Goal: Answer question/provide support: Share knowledge or assist other users

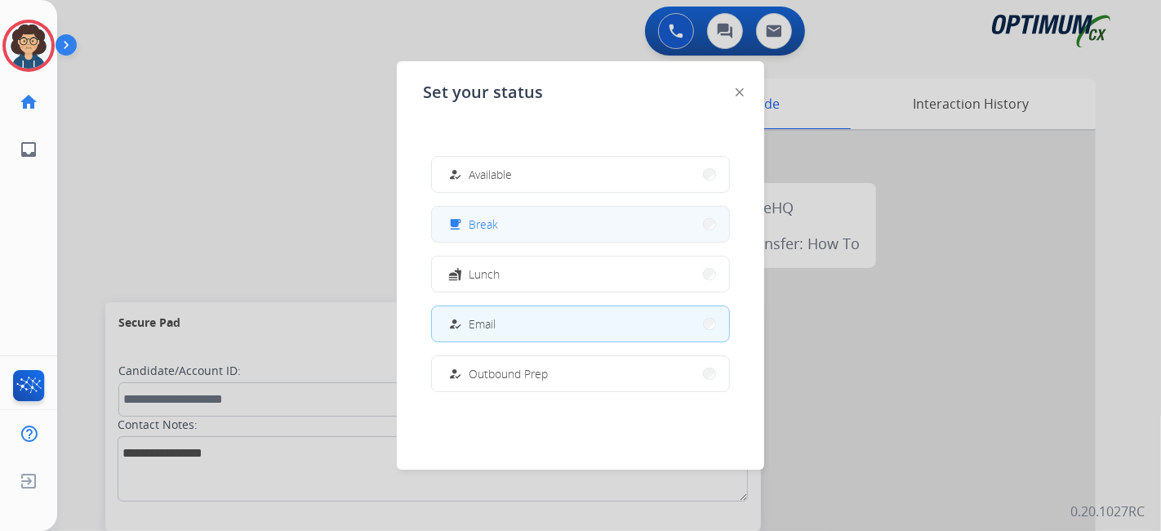
click at [597, 220] on button "free_breakfast Break" at bounding box center [580, 224] width 297 height 35
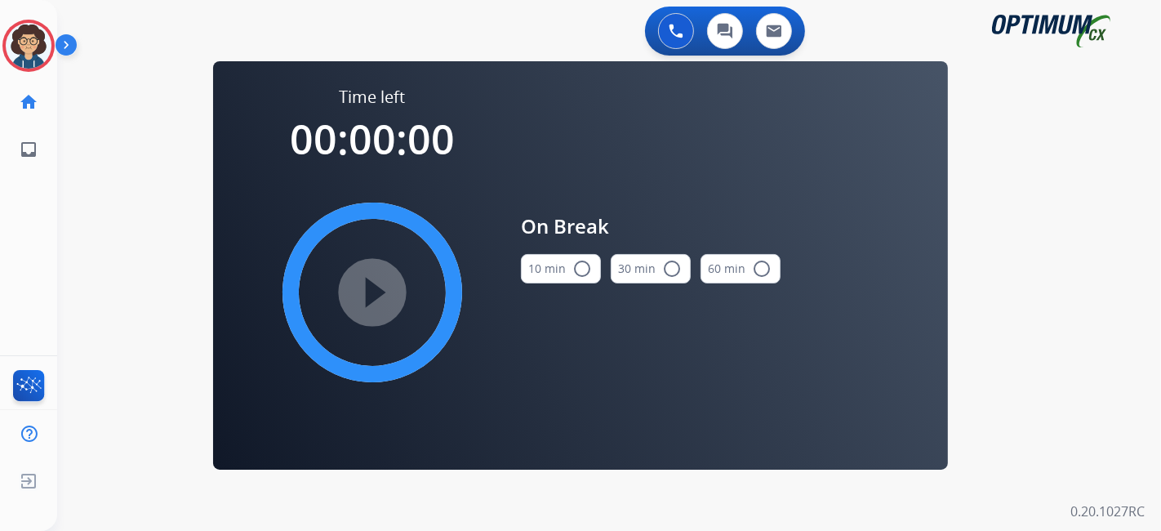
click at [572, 265] on mat-icon "radio_button_unchecked" at bounding box center [582, 269] width 20 height 20
click at [382, 291] on mat-icon "play_circle_filled" at bounding box center [373, 293] width 20 height 20
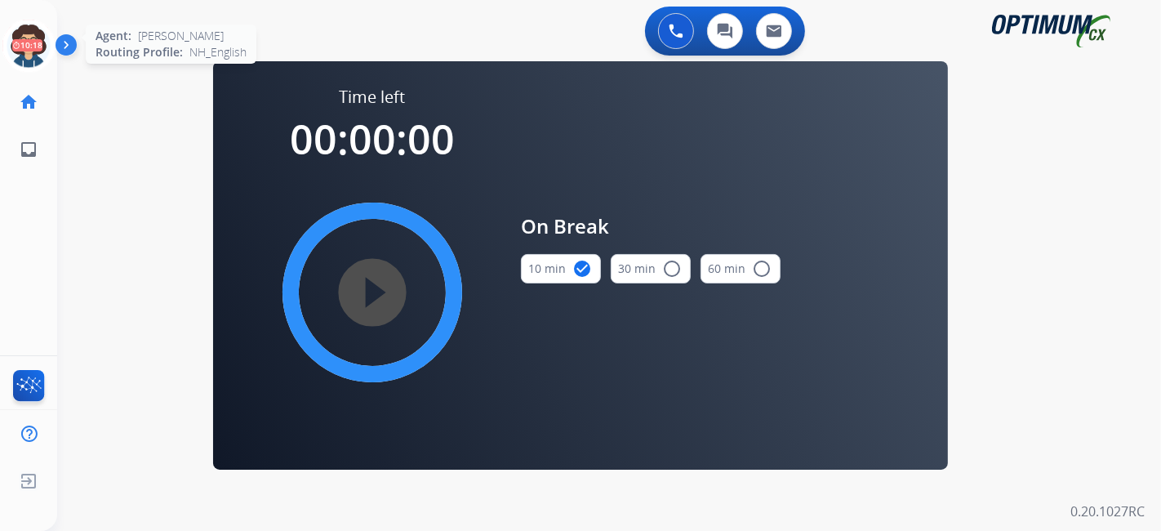
click at [39, 34] on icon at bounding box center [28, 46] width 53 height 53
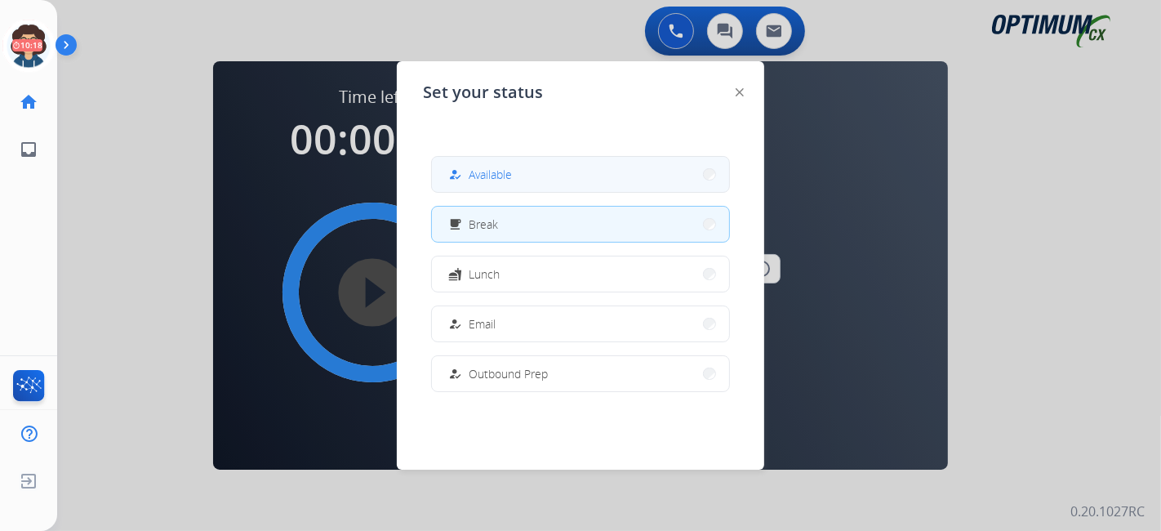
click at [573, 163] on button "how_to_reg Available" at bounding box center [580, 174] width 297 height 35
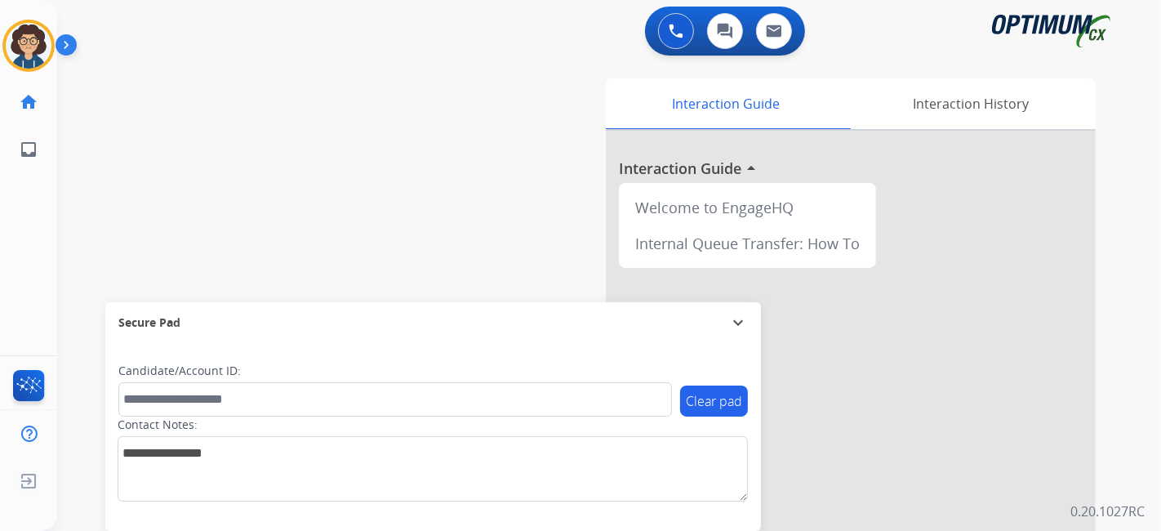
click at [390, 254] on div "swap_horiz Break voice bridge close_fullscreen Connect 3-Way Call merge_type Se…" at bounding box center [589, 399] width 1065 height 681
click at [338, 206] on div "swap_horiz Break voice bridge close_fullscreen Connect 3-Way Call merge_type Se…" at bounding box center [589, 399] width 1065 height 681
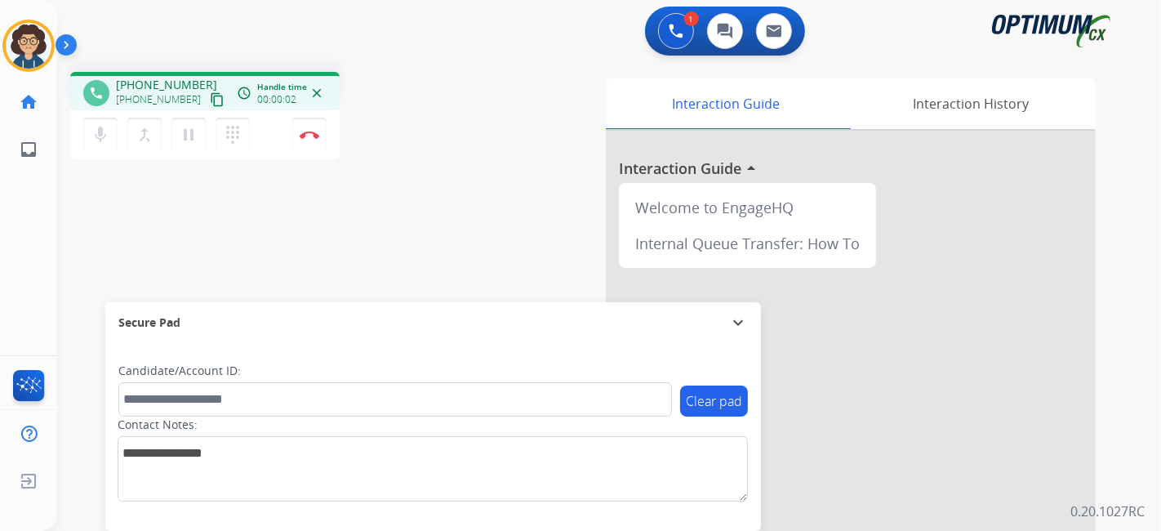
click at [210, 104] on mat-icon "content_copy" at bounding box center [217, 99] width 15 height 15
click at [464, 256] on div "phone [PHONE_NUMBER] [PHONE_NUMBER] content_copy access_time Call metrics Queue…" at bounding box center [589, 399] width 1065 height 681
click at [317, 136] on img at bounding box center [310, 135] width 20 height 8
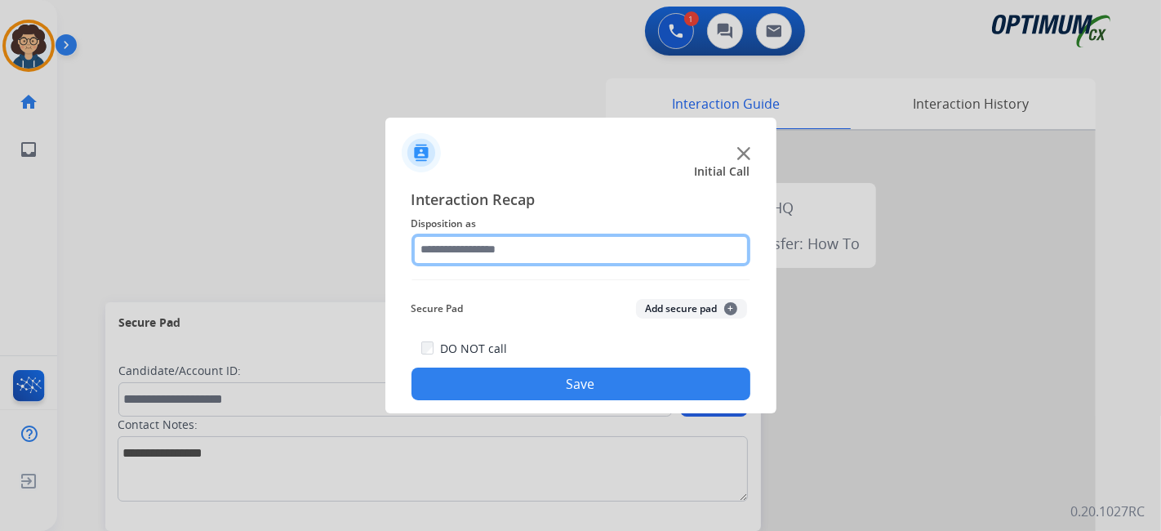
click at [585, 237] on input "text" at bounding box center [581, 250] width 339 height 33
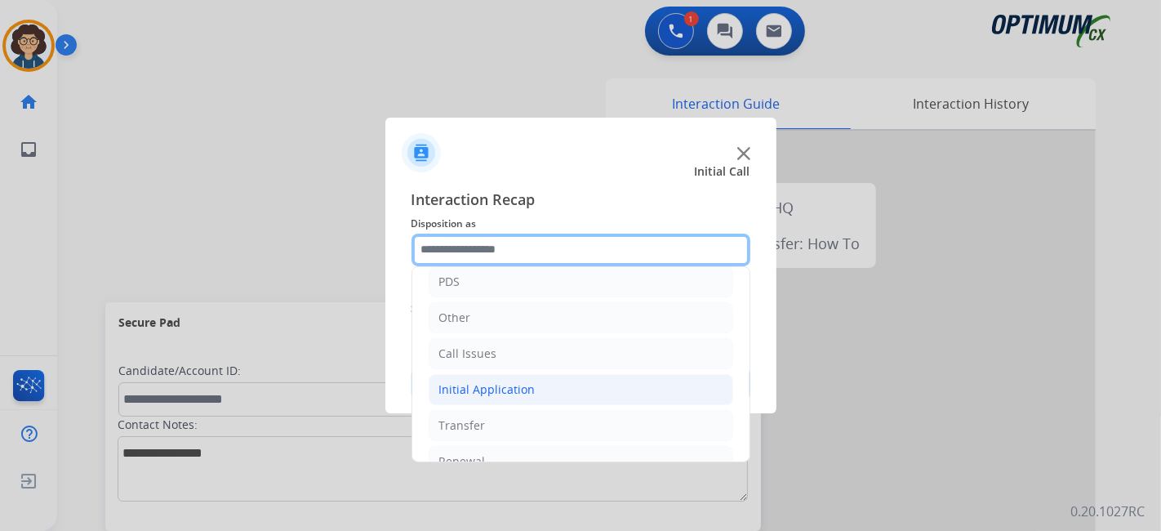
scroll to position [107, 0]
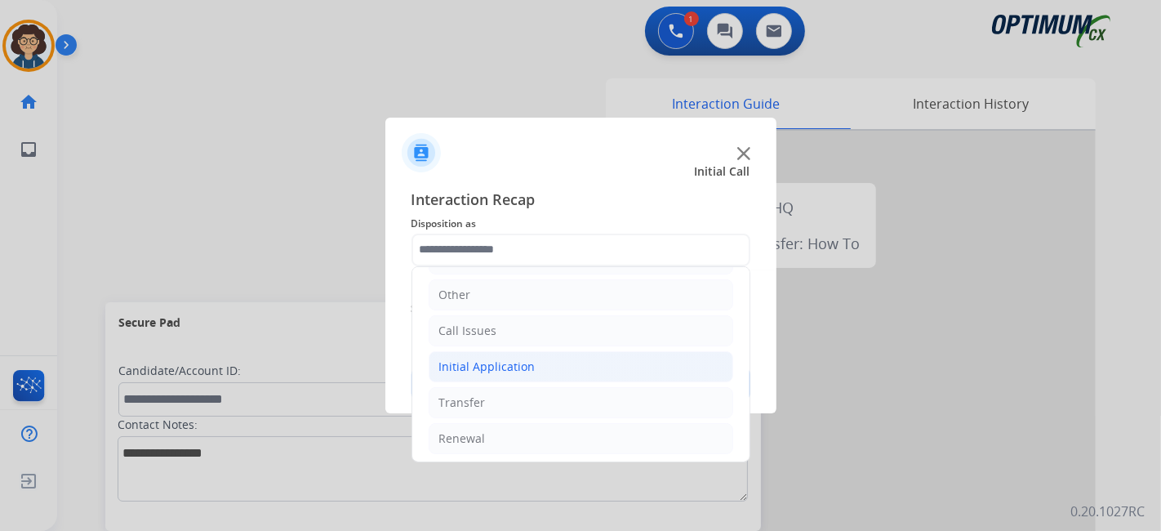
click at [558, 358] on li "Initial Application" at bounding box center [581, 366] width 305 height 31
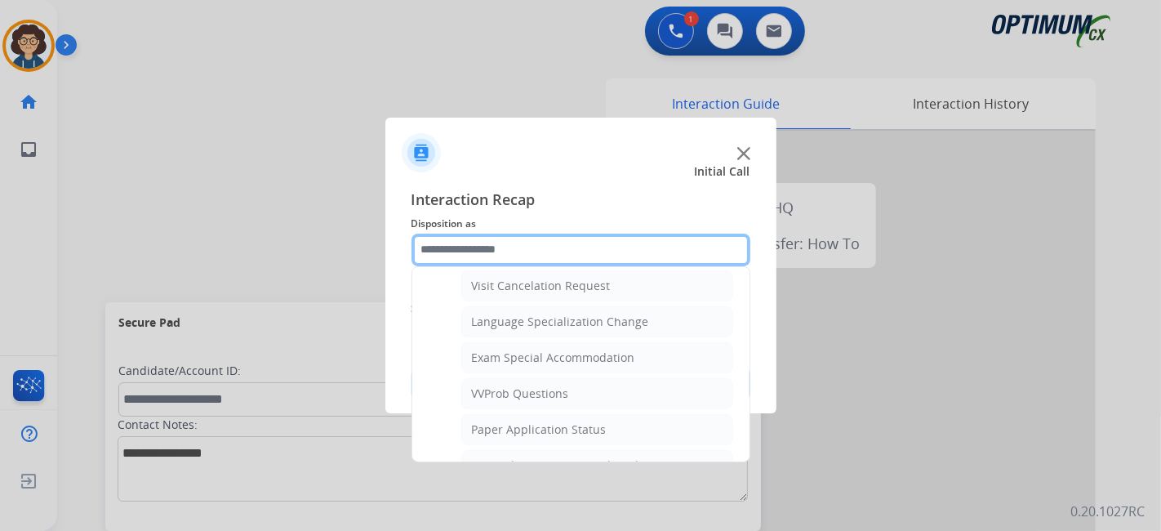
scroll to position [797, 0]
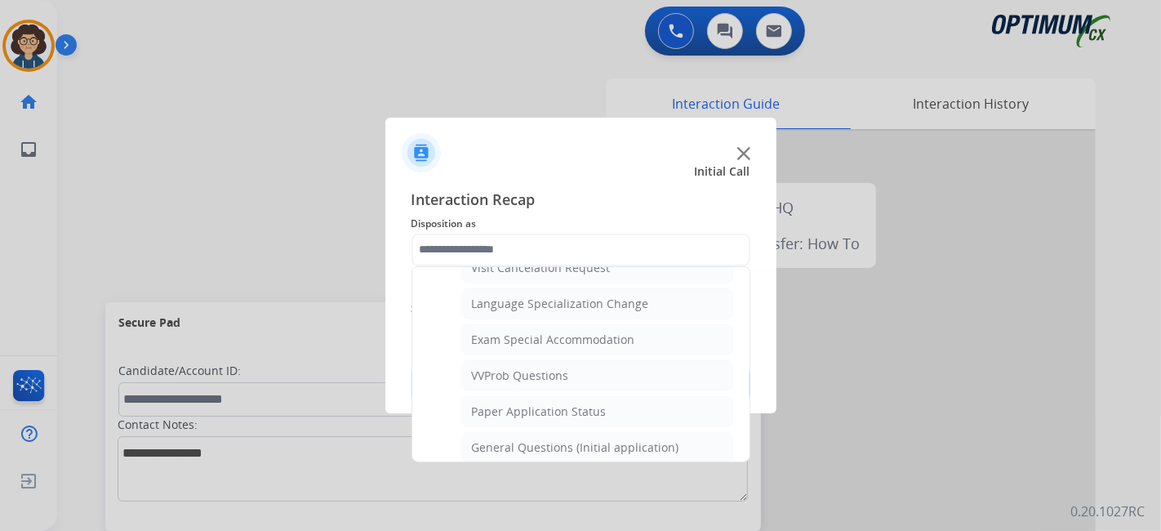
click at [635, 439] on div "General Questions (Initial application)" at bounding box center [575, 447] width 207 height 16
type input "**********"
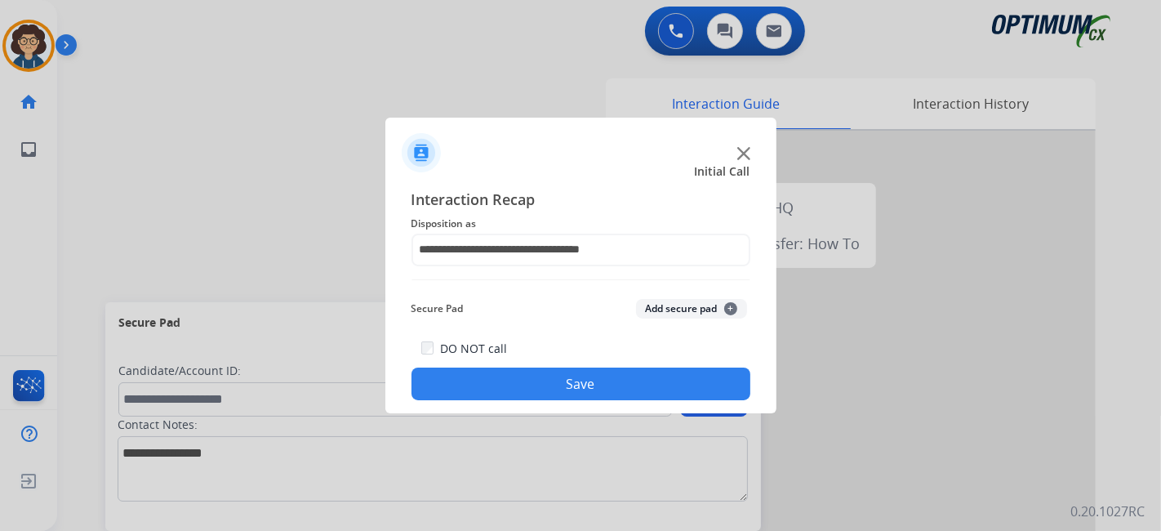
click at [647, 393] on button "Save" at bounding box center [581, 383] width 339 height 33
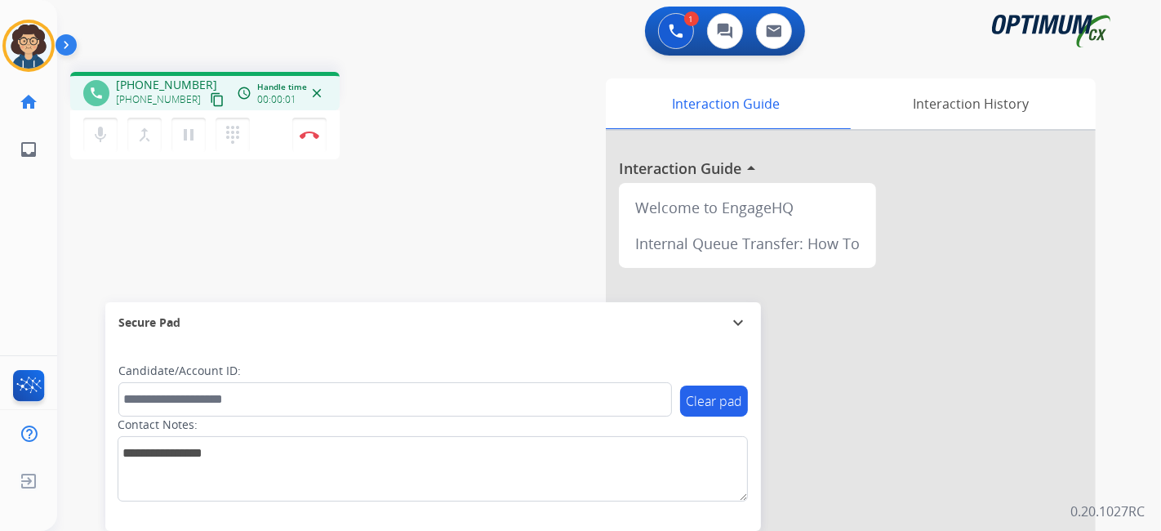
click at [210, 97] on mat-icon "content_copy" at bounding box center [217, 99] width 15 height 15
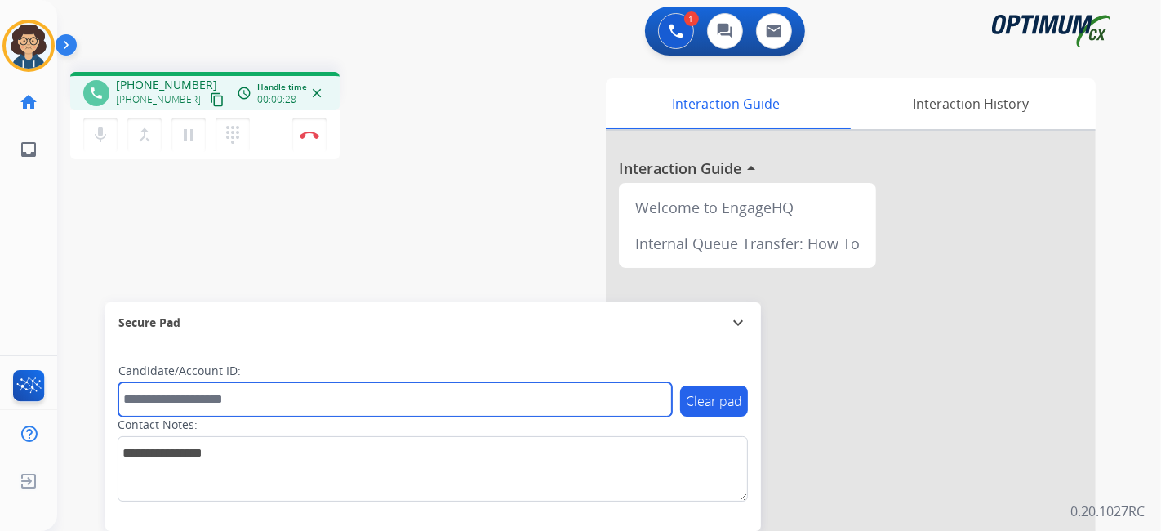
click at [283, 391] on input "text" at bounding box center [395, 399] width 554 height 34
paste input "*******"
type input "*******"
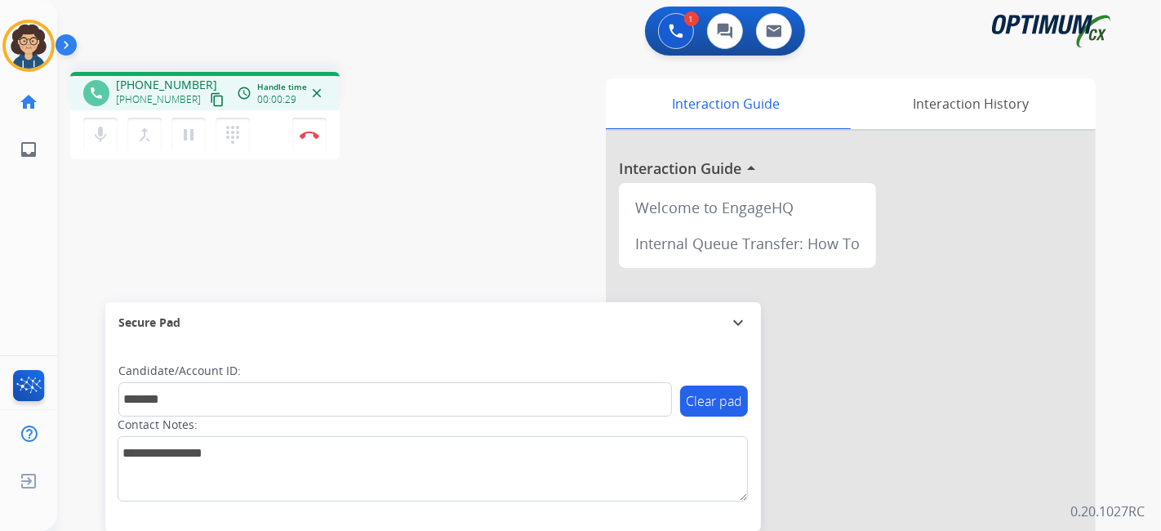
drag, startPoint x: 355, startPoint y: 241, endPoint x: 356, endPoint y: 16, distance: 224.5
click at [356, 230] on div "phone [PHONE_NUMBER] [PHONE_NUMBER] content_copy access_time Call metrics Queue…" at bounding box center [589, 399] width 1065 height 681
click at [496, 153] on div "Interaction Guide Interaction History Interaction Guide arrow_drop_up Welcome t…" at bounding box center [791, 408] width 608 height 661
click at [347, 238] on div "phone [PHONE_NUMBER] [PHONE_NUMBER] content_copy access_time Call metrics Queue…" at bounding box center [589, 399] width 1065 height 681
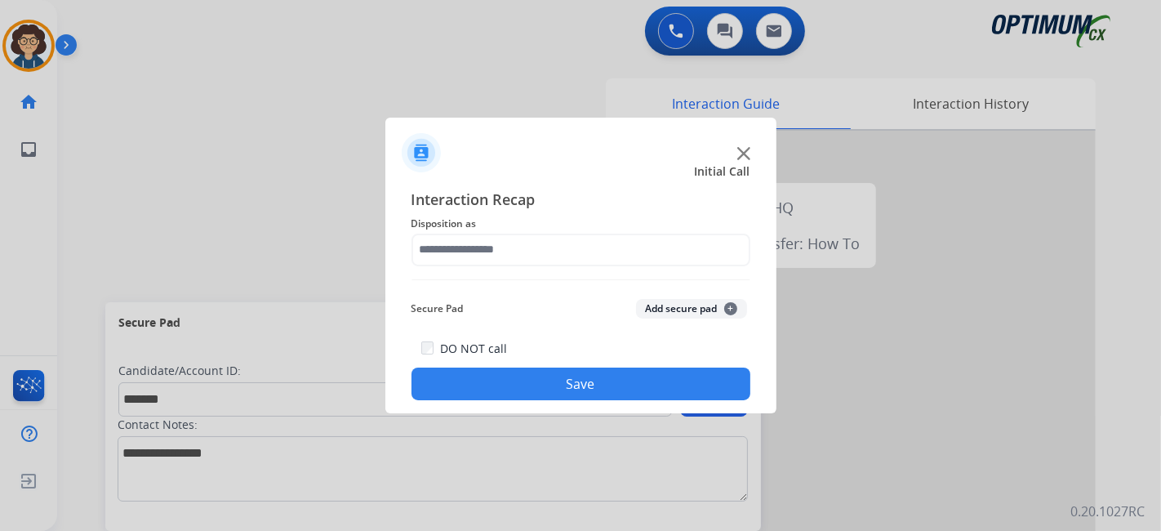
click at [305, 122] on div at bounding box center [580, 265] width 1161 height 531
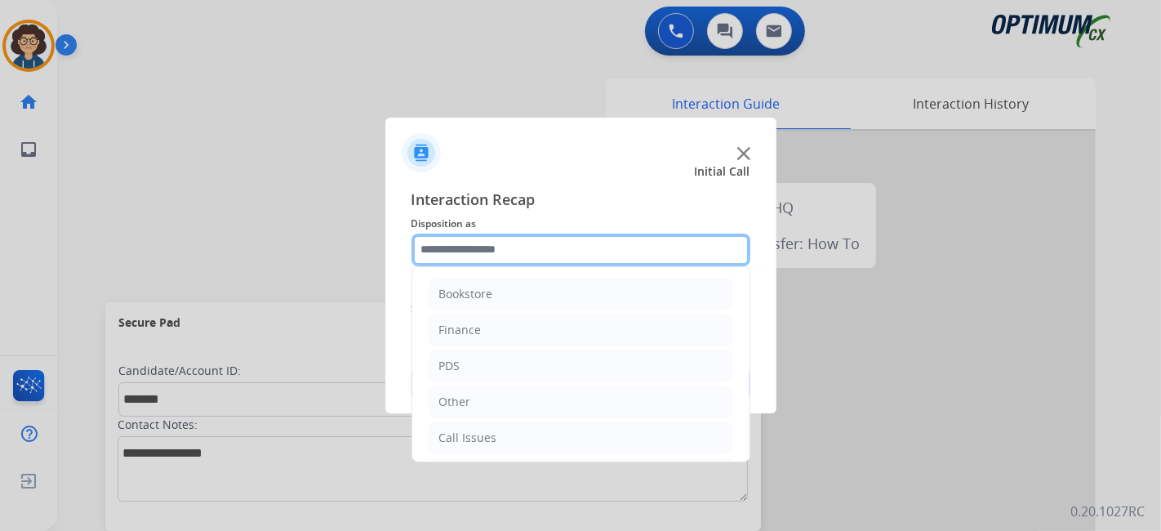
click at [487, 246] on input "text" at bounding box center [581, 250] width 339 height 33
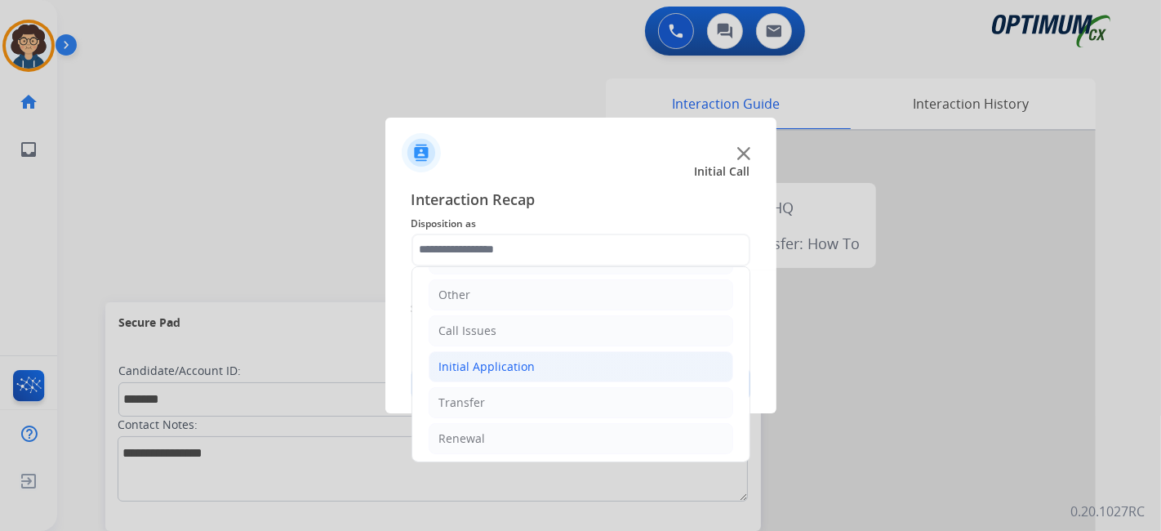
click at [503, 371] on div "Initial Application" at bounding box center [487, 366] width 96 height 16
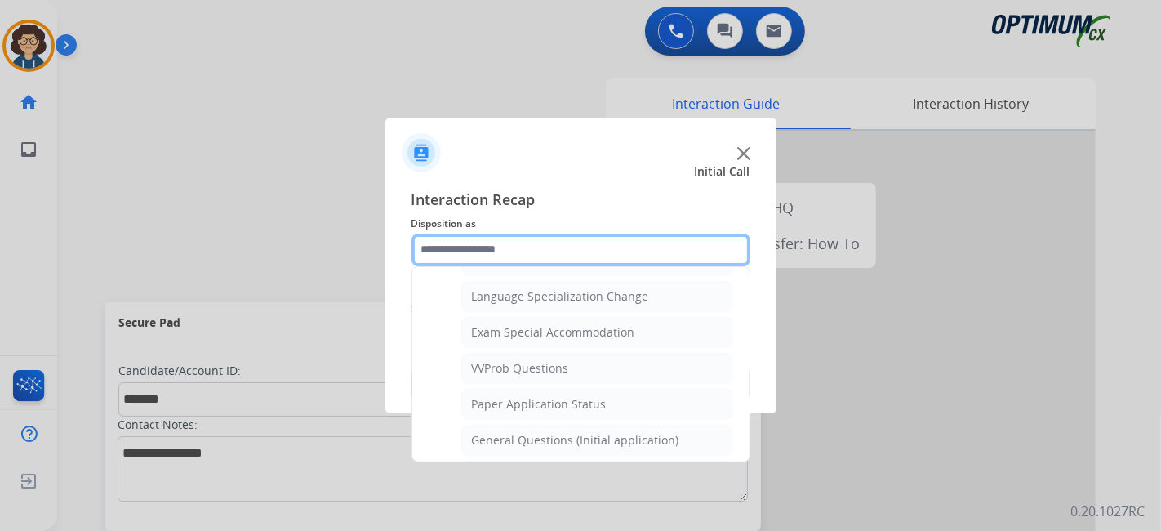
scroll to position [855, 0]
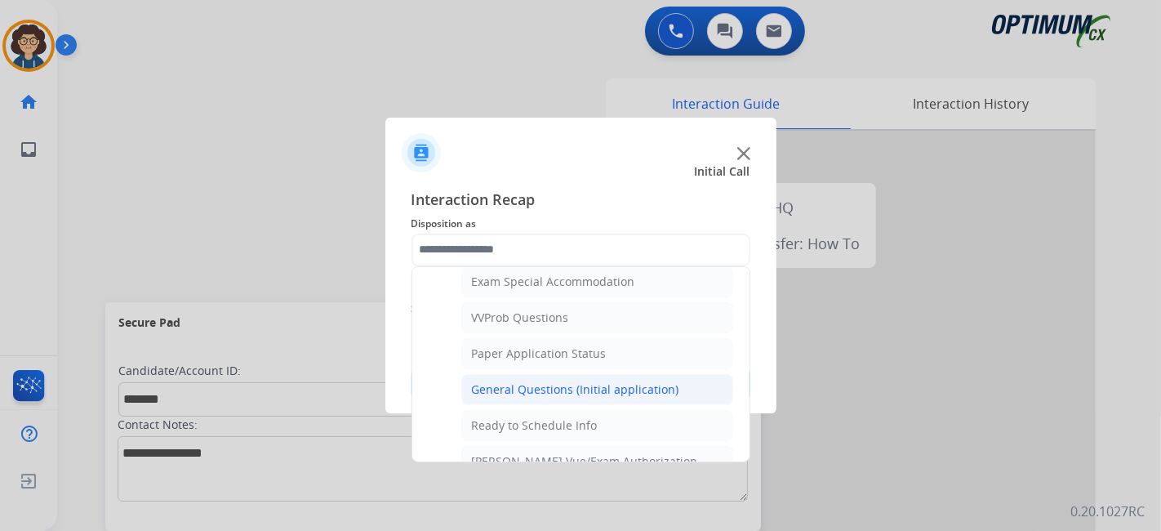
click at [650, 381] on div "General Questions (Initial application)" at bounding box center [575, 389] width 207 height 16
type input "**********"
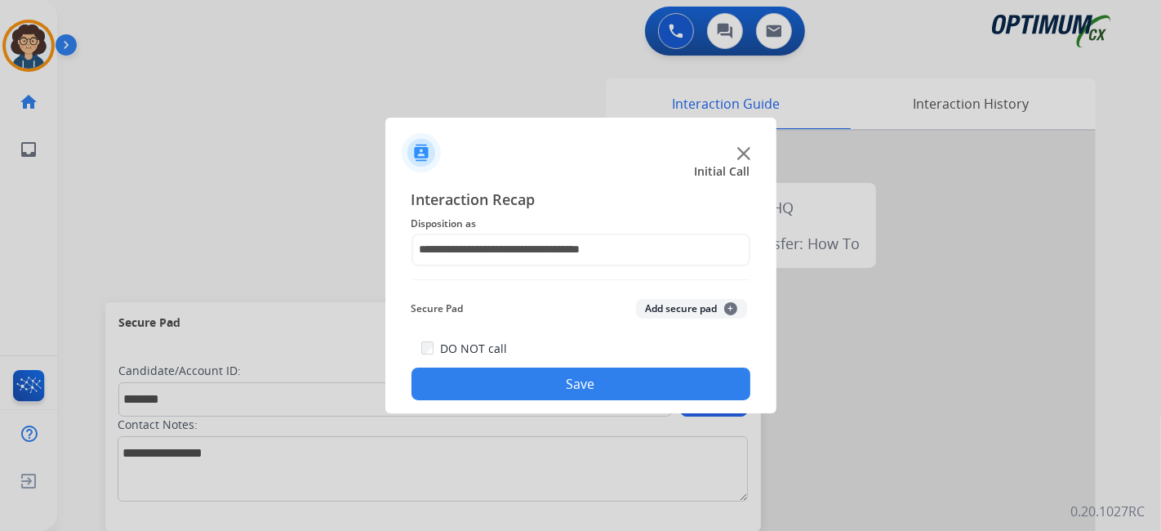
drag, startPoint x: 675, startPoint y: 315, endPoint x: 620, endPoint y: 388, distance: 91.5
click at [675, 316] on button "Add secure pad +" at bounding box center [691, 309] width 111 height 20
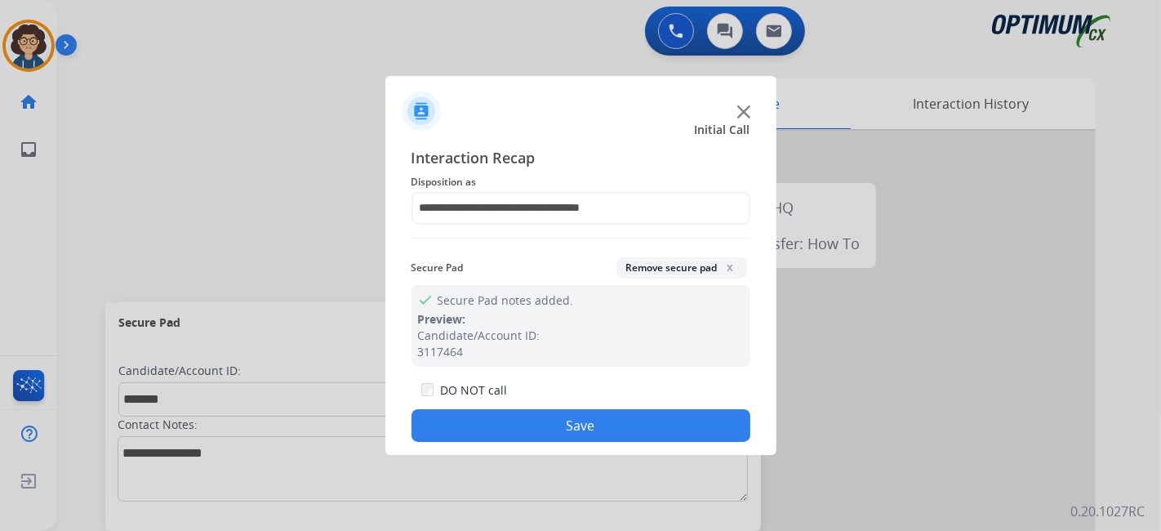
drag, startPoint x: 599, startPoint y: 426, endPoint x: 482, endPoint y: 70, distance: 374.9
click at [595, 423] on button "Save" at bounding box center [581, 425] width 339 height 33
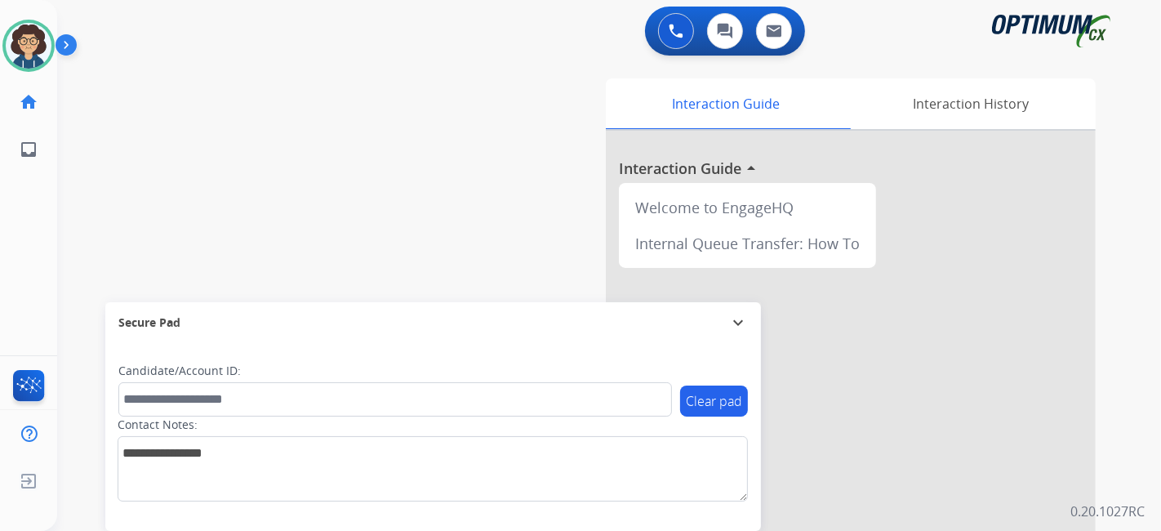
click at [466, 208] on div "swap_horiz Break voice bridge close_fullscreen Connect 3-Way Call merge_type Se…" at bounding box center [589, 399] width 1065 height 681
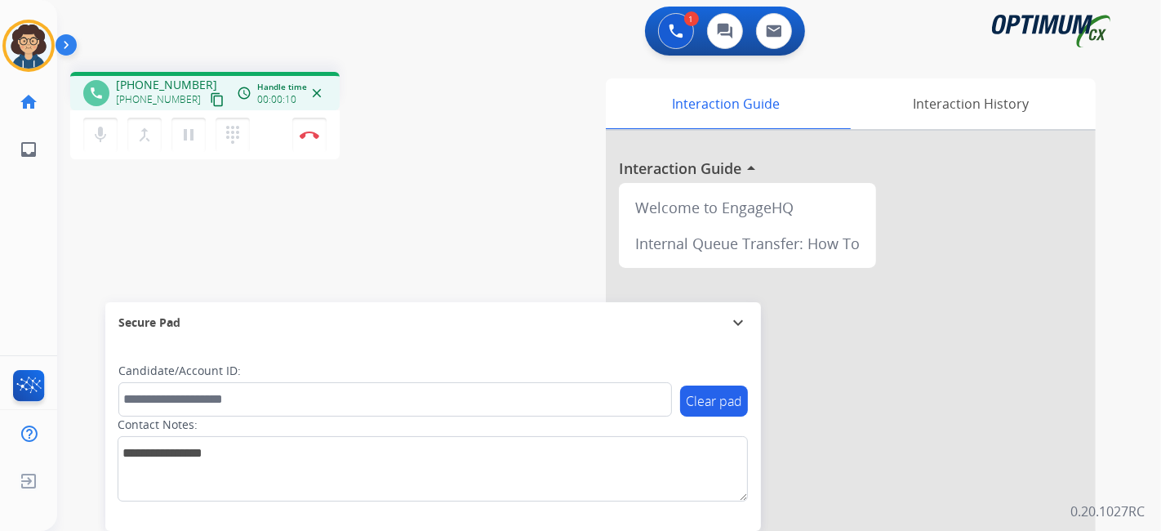
click at [210, 102] on mat-icon "content_copy" at bounding box center [217, 99] width 15 height 15
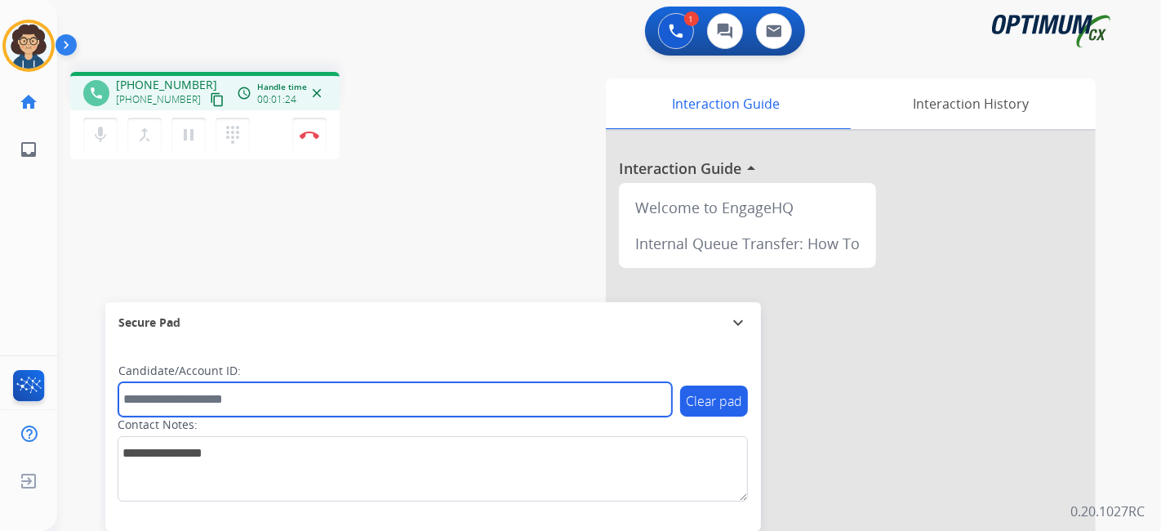
click at [236, 390] on input "text" at bounding box center [395, 399] width 554 height 34
paste input "*******"
type input "*******"
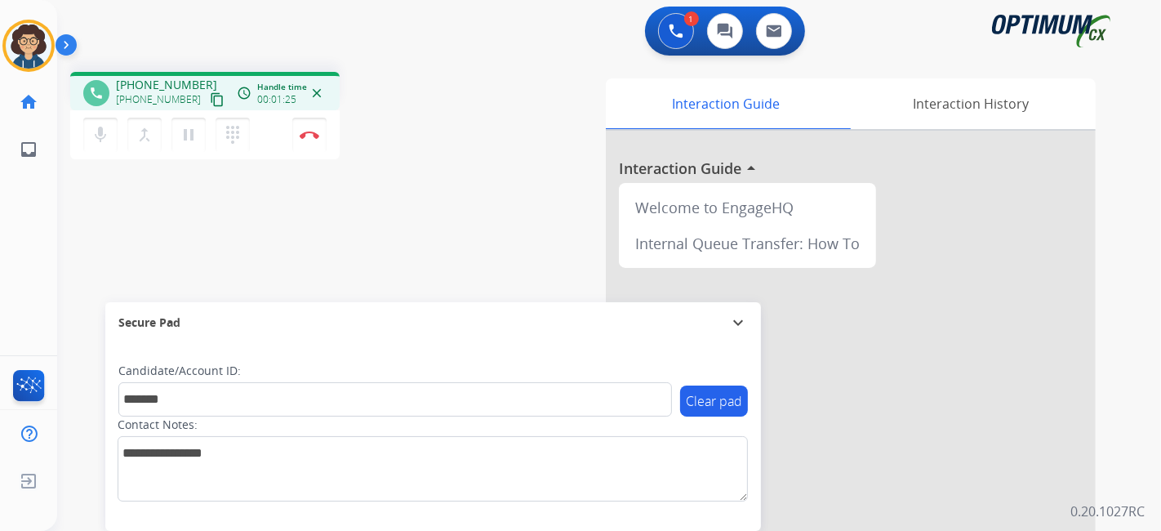
drag, startPoint x: 399, startPoint y: 265, endPoint x: 462, endPoint y: 43, distance: 230.0
click at [412, 228] on div "phone [PHONE_NUMBER] [PHONE_NUMBER] content_copy access_time Call metrics Queue…" at bounding box center [589, 399] width 1065 height 681
click at [461, 155] on div "phone [PHONE_NUMBER] [PHONE_NUMBER] content_copy access_time Call metrics Queue…" at bounding box center [275, 118] width 411 height 92
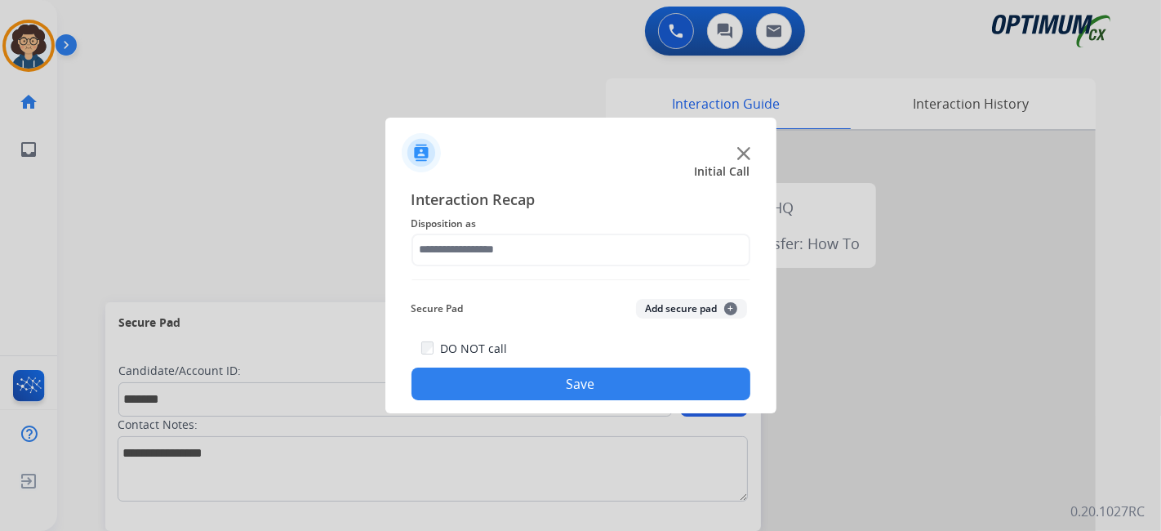
drag, startPoint x: 314, startPoint y: 134, endPoint x: 470, endPoint y: 255, distance: 197.3
click at [323, 137] on div at bounding box center [580, 265] width 1161 height 531
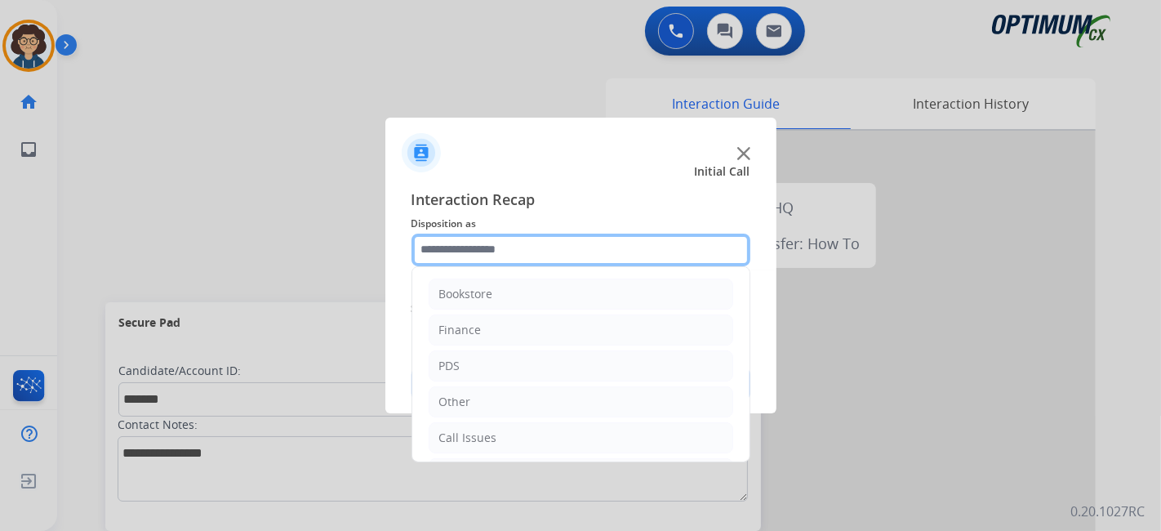
click at [485, 265] on div "Bookstore Finance PDS Other Call Issues Initial Application Transfer Renewal" at bounding box center [581, 250] width 339 height 33
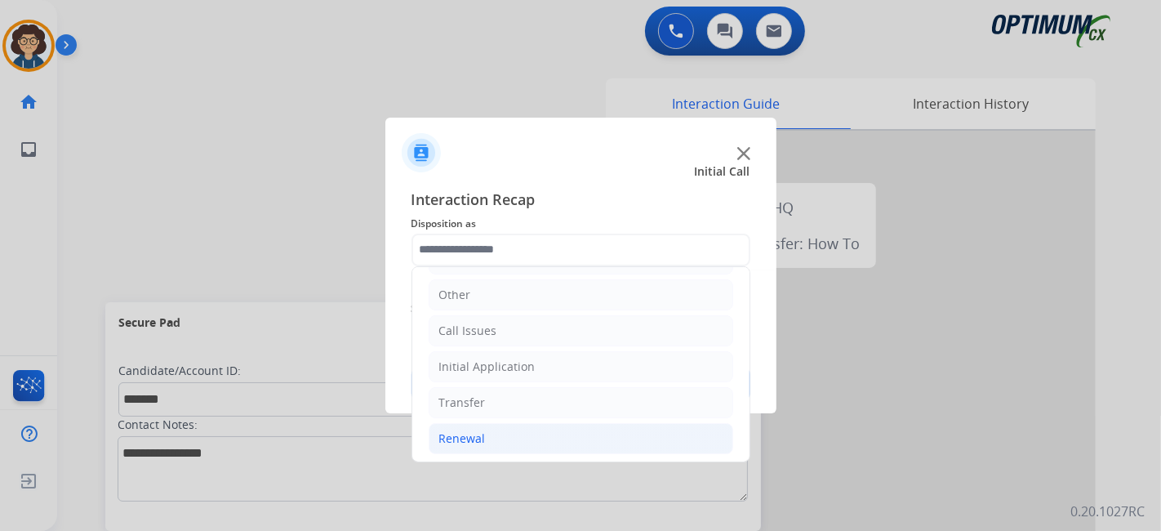
click at [555, 433] on li "Renewal" at bounding box center [581, 438] width 305 height 31
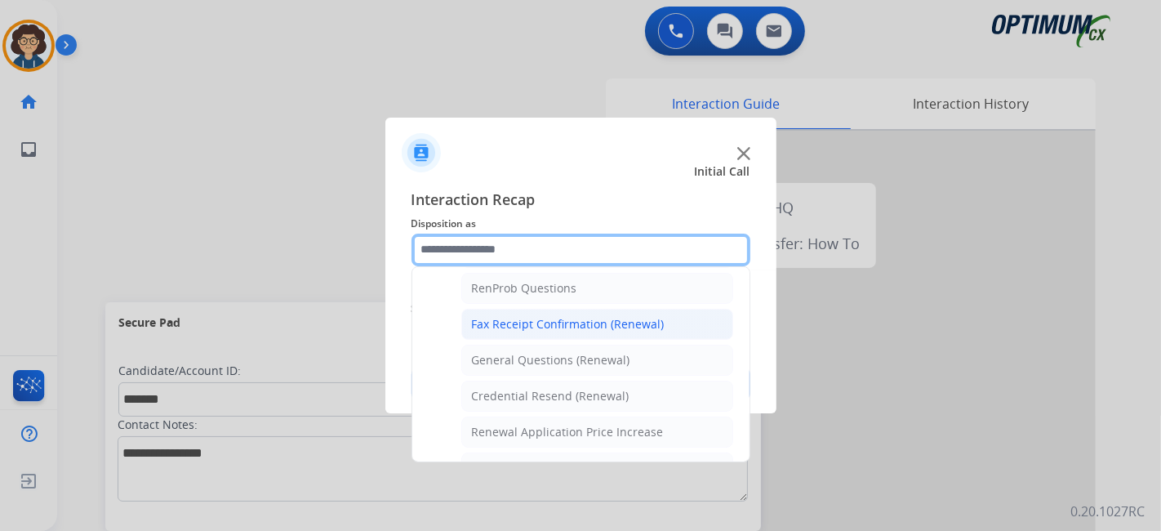
scroll to position [410, 0]
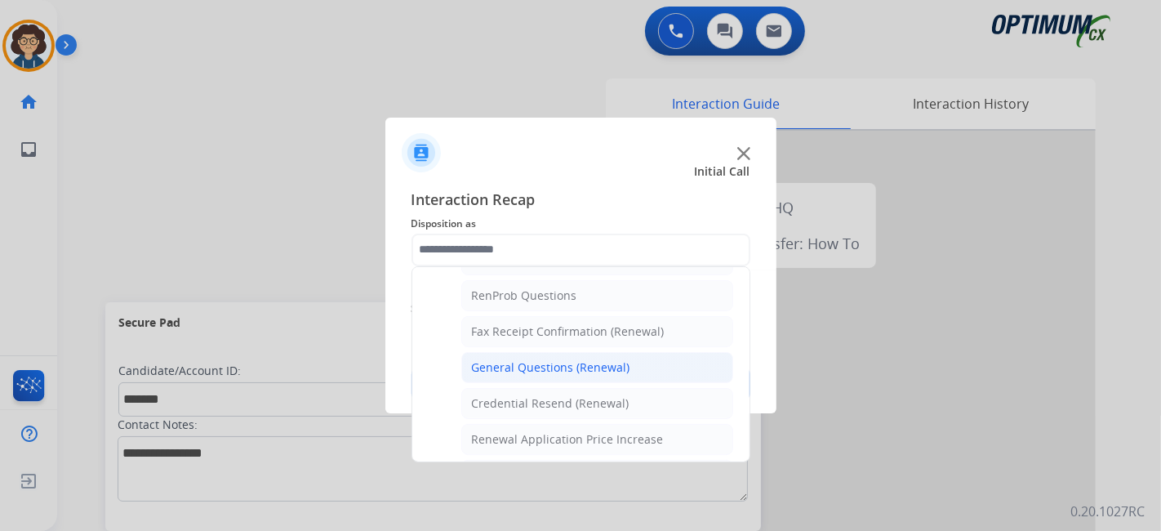
click at [595, 367] on div "General Questions (Renewal)" at bounding box center [551, 367] width 158 height 16
type input "**********"
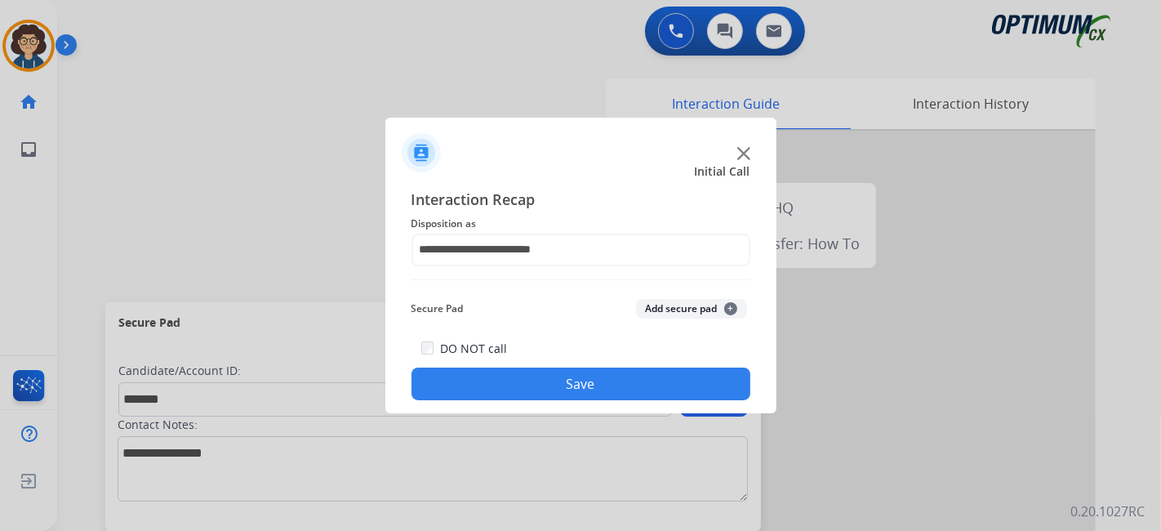
click at [681, 310] on button "Add secure pad +" at bounding box center [691, 309] width 111 height 20
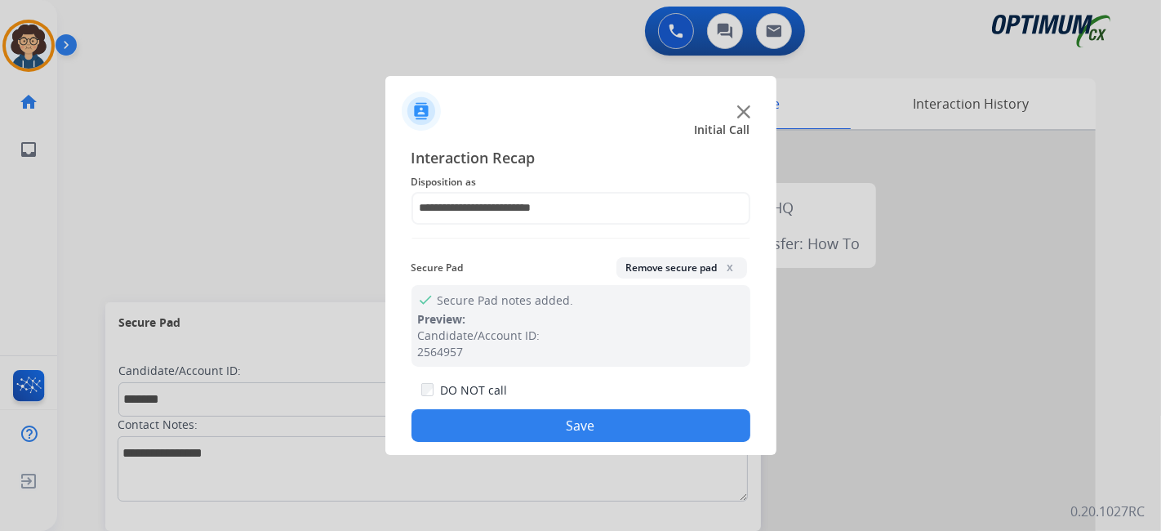
click at [556, 425] on button "Save" at bounding box center [581, 425] width 339 height 33
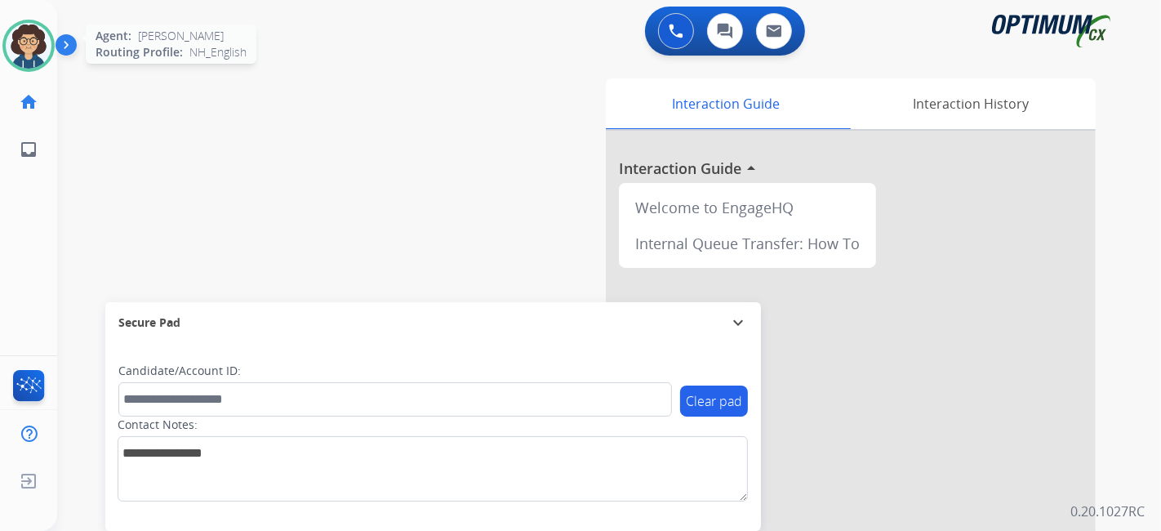
click at [49, 43] on img at bounding box center [29, 46] width 46 height 46
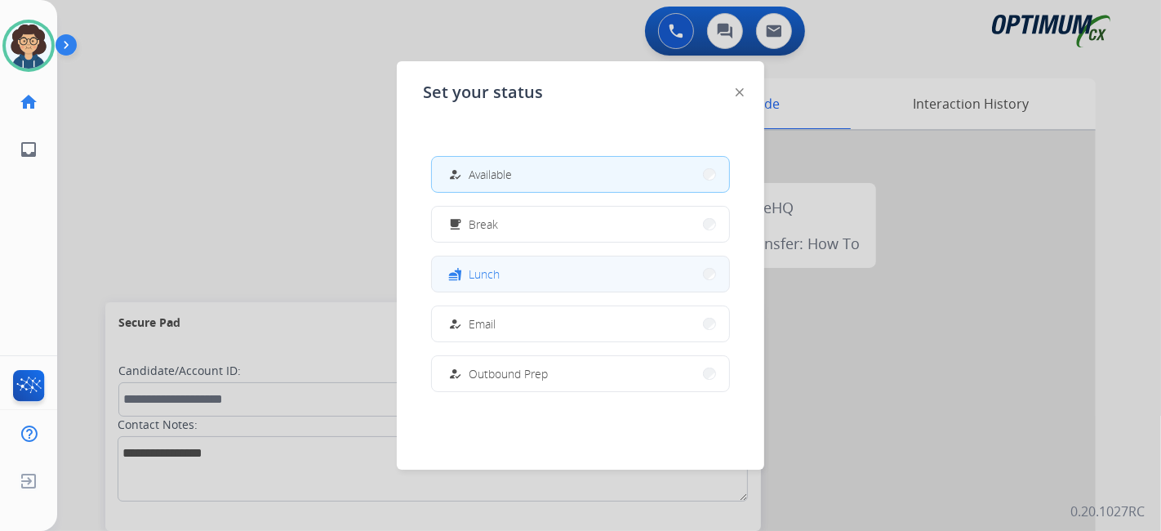
click at [544, 267] on button "fastfood Lunch" at bounding box center [580, 273] width 297 height 35
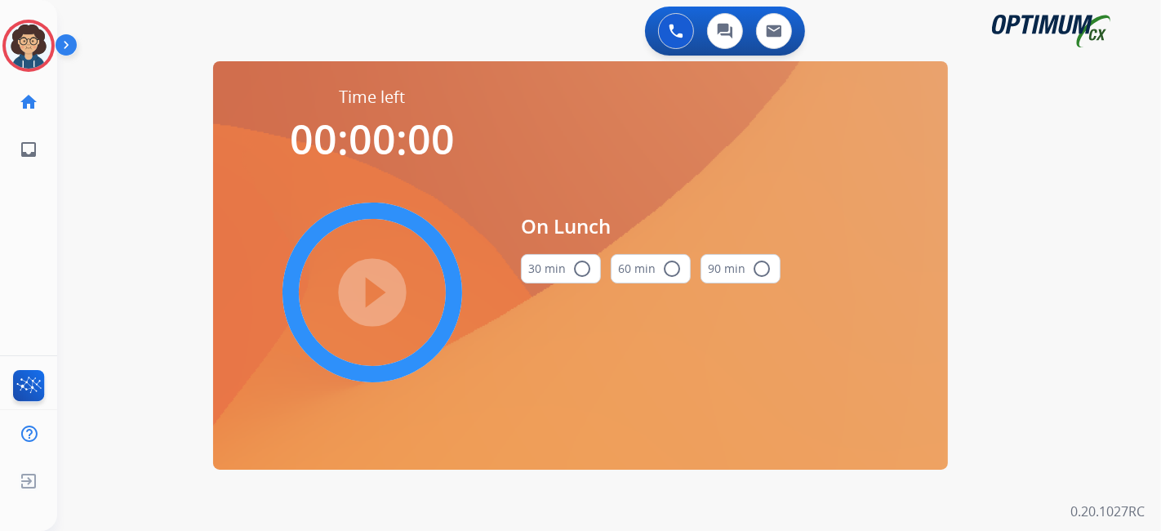
click at [544, 267] on button "30 min radio_button_unchecked" at bounding box center [561, 268] width 80 height 29
click at [382, 302] on mat-icon "play_circle_filled" at bounding box center [373, 293] width 20 height 20
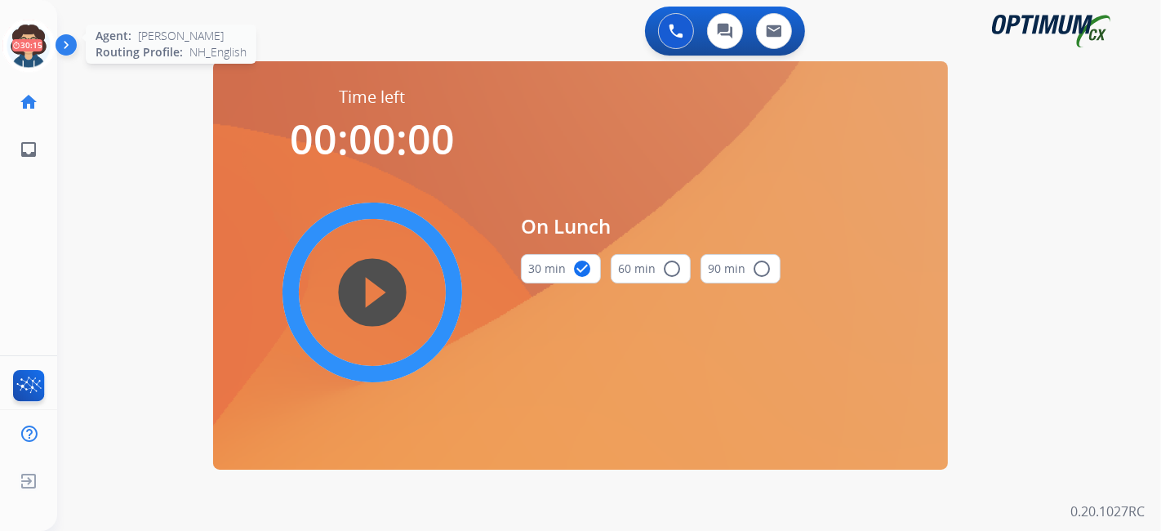
click at [42, 60] on icon at bounding box center [28, 46] width 53 height 53
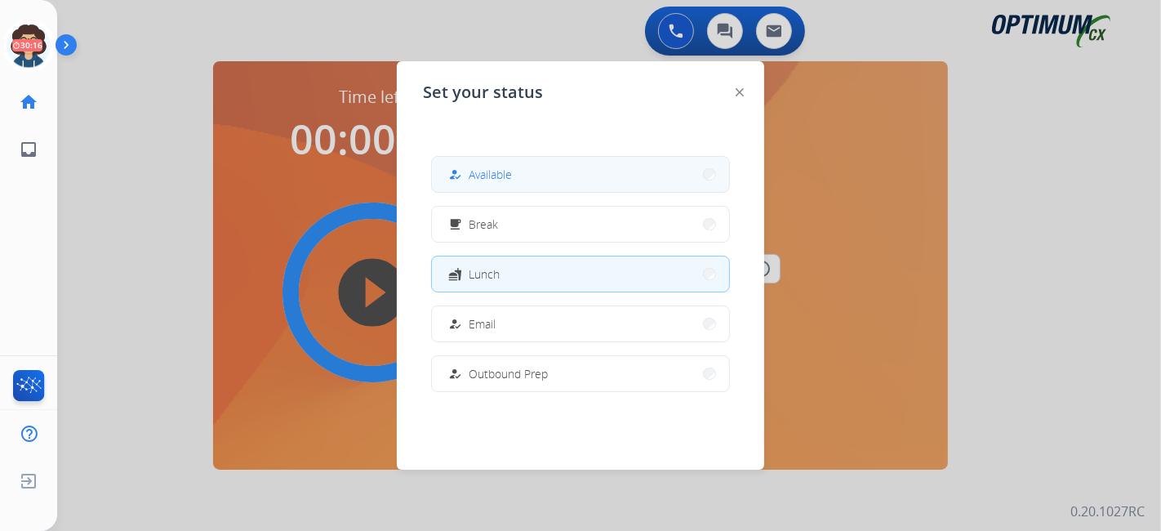
click at [520, 171] on button "how_to_reg Available" at bounding box center [580, 174] width 297 height 35
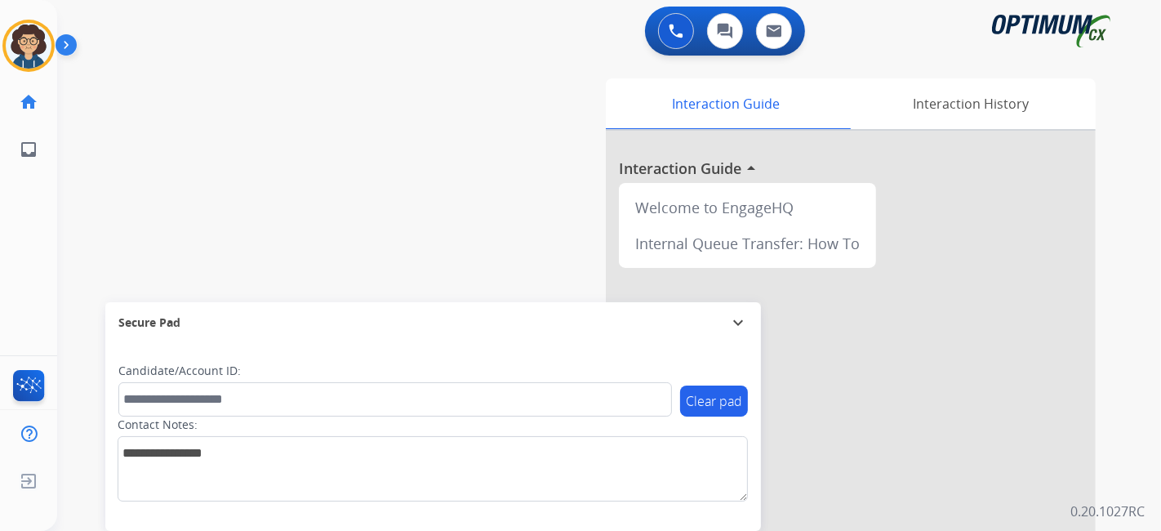
click at [405, 153] on div "swap_horiz Break voice bridge close_fullscreen Connect 3-Way Call merge_type Se…" at bounding box center [589, 399] width 1065 height 681
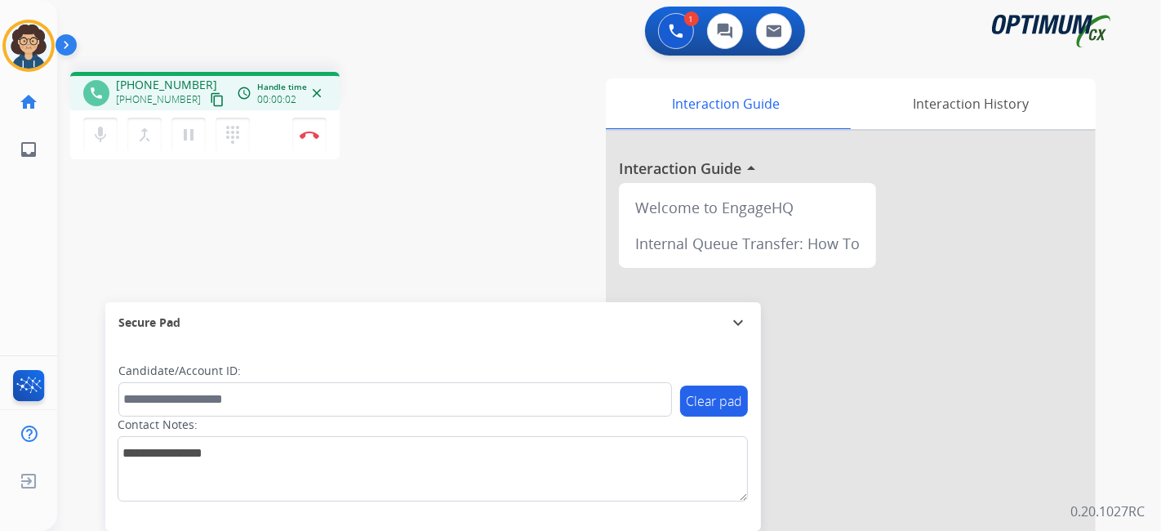
drag, startPoint x: 196, startPoint y: 96, endPoint x: 207, endPoint y: 83, distance: 17.4
click at [210, 94] on mat-icon "content_copy" at bounding box center [217, 99] width 15 height 15
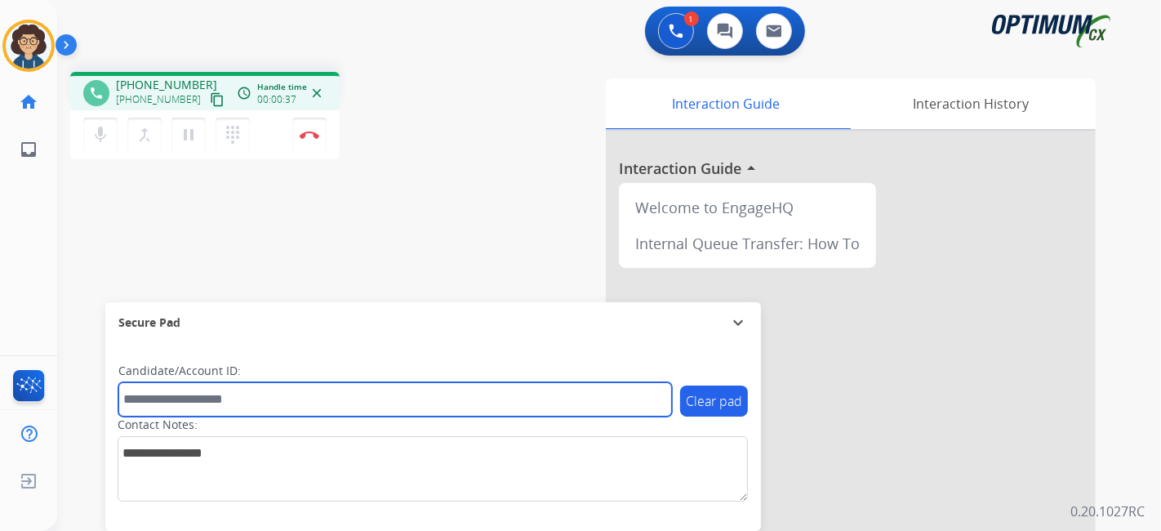
click at [208, 405] on input "text" at bounding box center [395, 399] width 554 height 34
paste input "*******"
type input "*******"
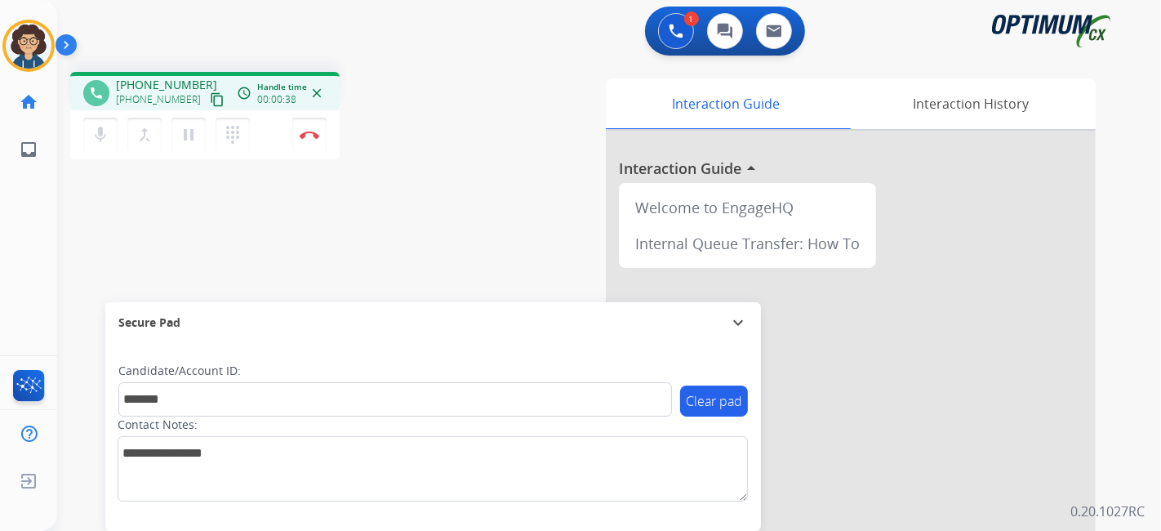
drag, startPoint x: 345, startPoint y: 246, endPoint x: 392, endPoint y: 42, distance: 209.4
click at [347, 246] on div "phone [PHONE_NUMBER] [PHONE_NUMBER] content_copy access_time Call metrics Queue…" at bounding box center [589, 399] width 1065 height 681
click at [549, 195] on div "Interaction Guide Interaction History Interaction Guide arrow_drop_up Welcome t…" at bounding box center [791, 408] width 608 height 661
click at [324, 136] on button "Disconnect" at bounding box center [309, 135] width 34 height 34
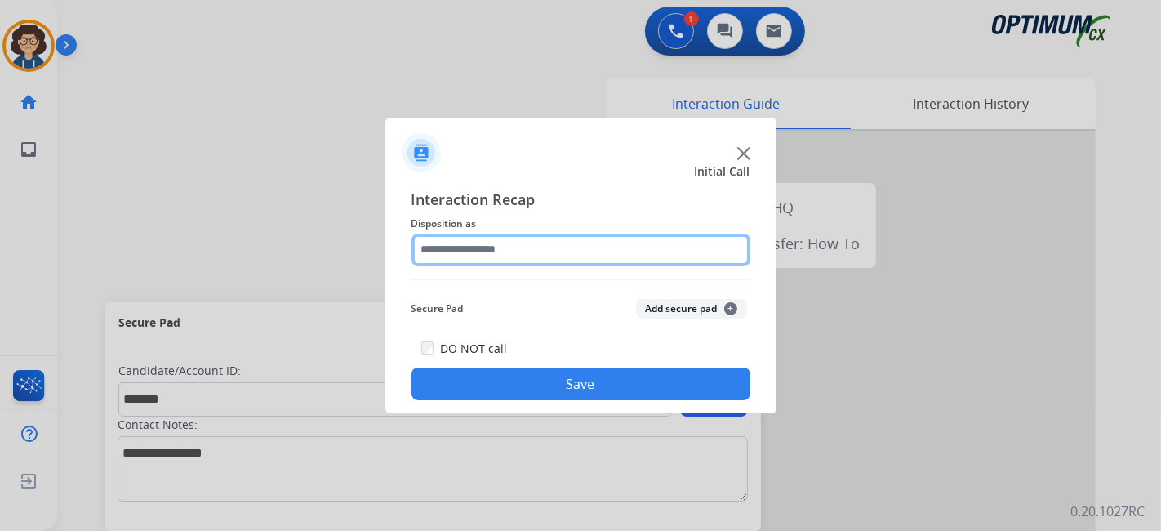
click at [594, 234] on input "text" at bounding box center [581, 250] width 339 height 33
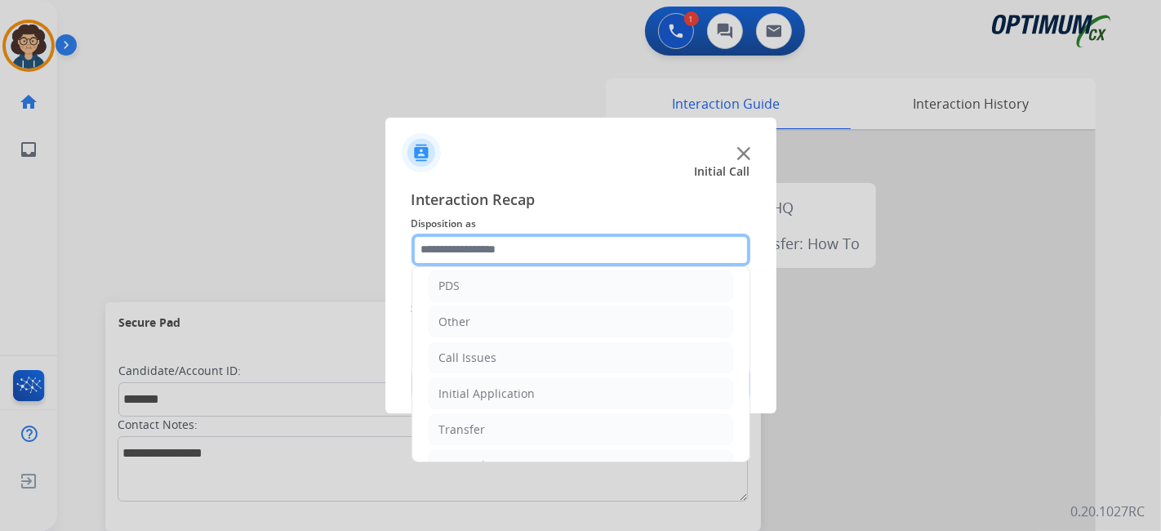
scroll to position [107, 0]
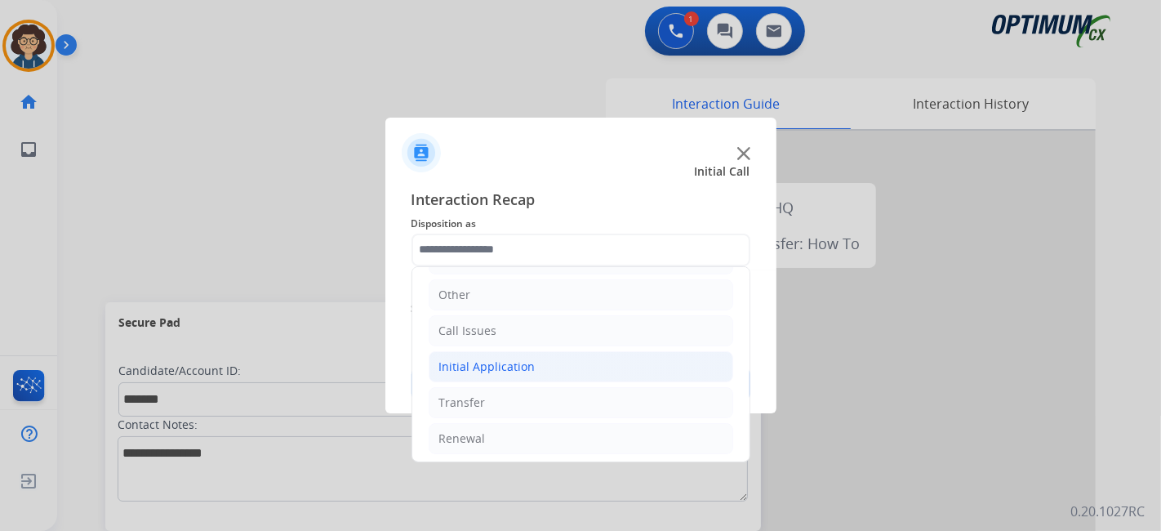
click at [524, 369] on div "Initial Application" at bounding box center [487, 366] width 96 height 16
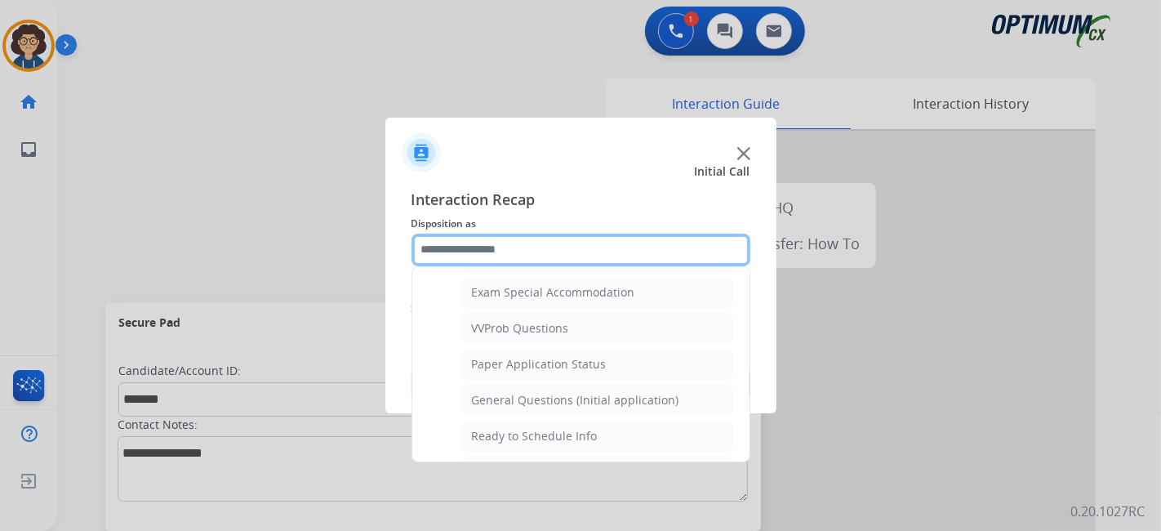
scroll to position [848, 0]
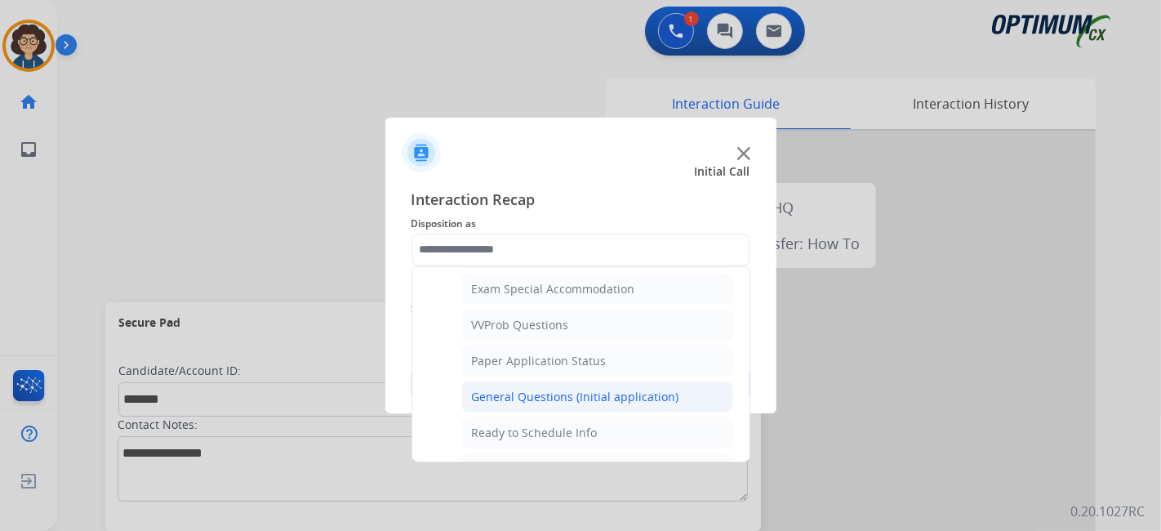
click at [655, 389] on div "General Questions (Initial application)" at bounding box center [575, 397] width 207 height 16
type input "**********"
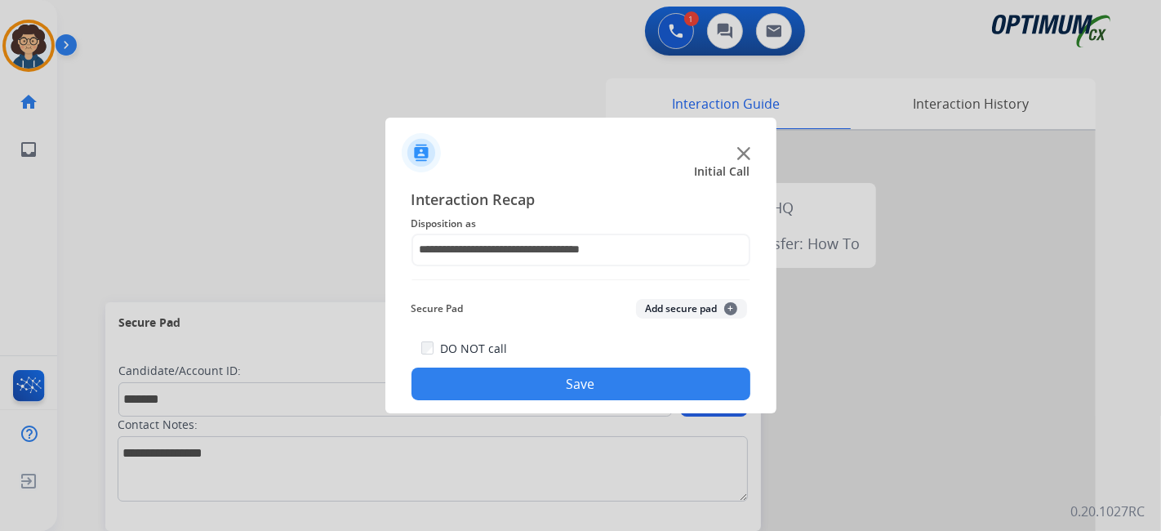
click at [670, 303] on button "Add secure pad +" at bounding box center [691, 309] width 111 height 20
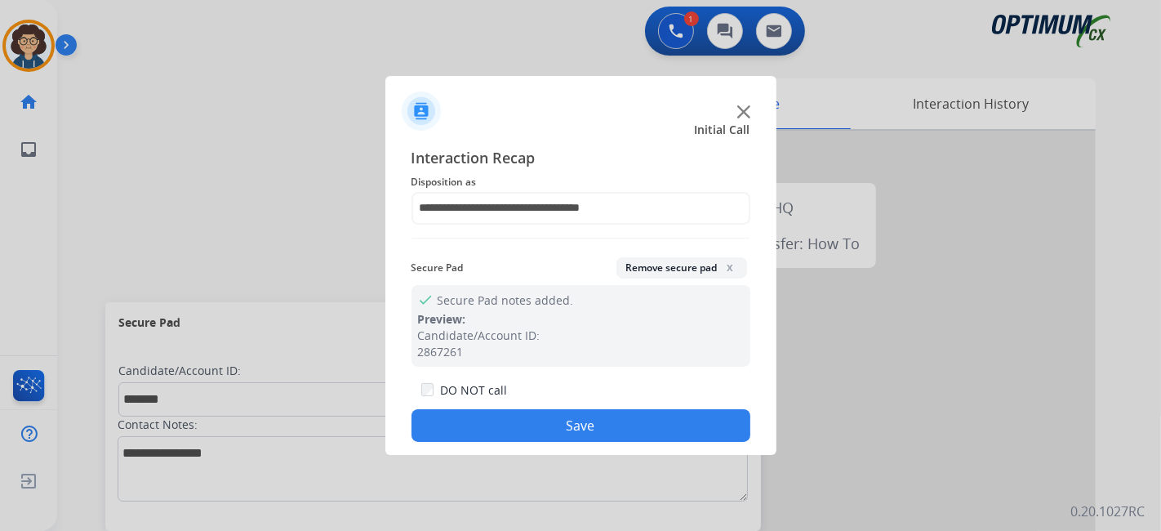
click at [592, 444] on div "**********" at bounding box center [580, 294] width 391 height 323
drag, startPoint x: 592, startPoint y: 433, endPoint x: 425, endPoint y: 135, distance: 341.8
click at [590, 429] on button "Save" at bounding box center [581, 425] width 339 height 33
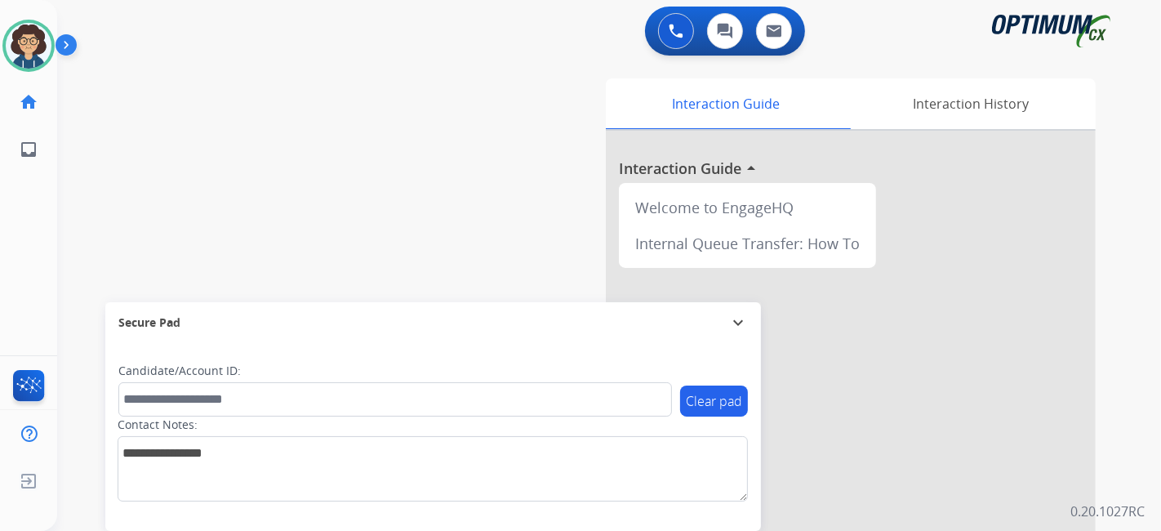
click at [269, 86] on div "swap_horiz Break voice bridge close_fullscreen Connect 3-Way Call merge_type Se…" at bounding box center [589, 399] width 1065 height 681
click at [107, 207] on div "swap_horiz Break voice bridge close_fullscreen Connect 3-Way Call merge_type Se…" at bounding box center [589, 399] width 1065 height 681
click at [387, 189] on div "swap_horiz Break voice bridge close_fullscreen Connect 3-Way Call merge_type Se…" at bounding box center [589, 399] width 1065 height 681
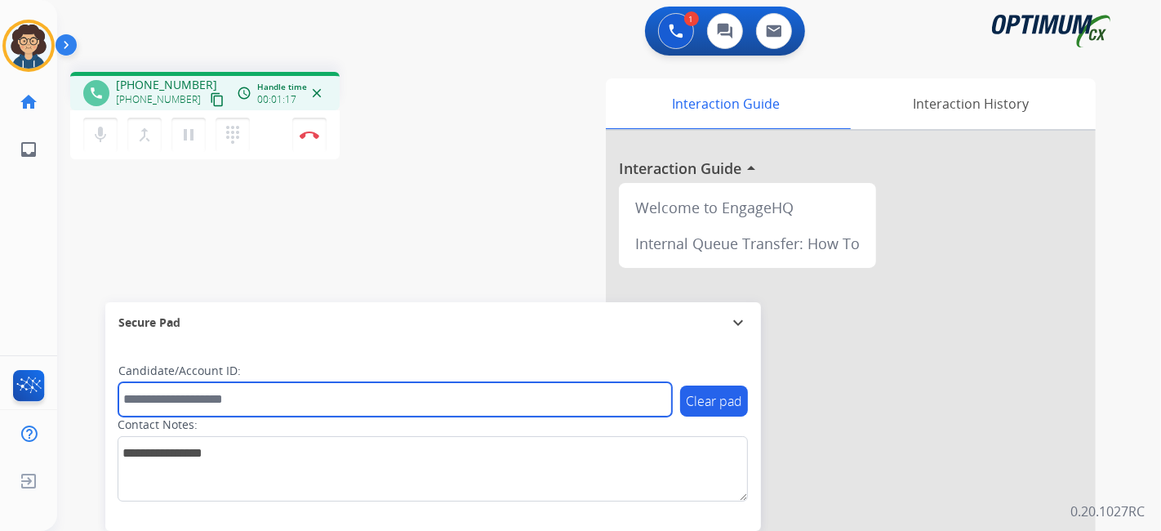
click at [284, 391] on input "text" at bounding box center [395, 399] width 554 height 34
paste input "*******"
type input "*******"
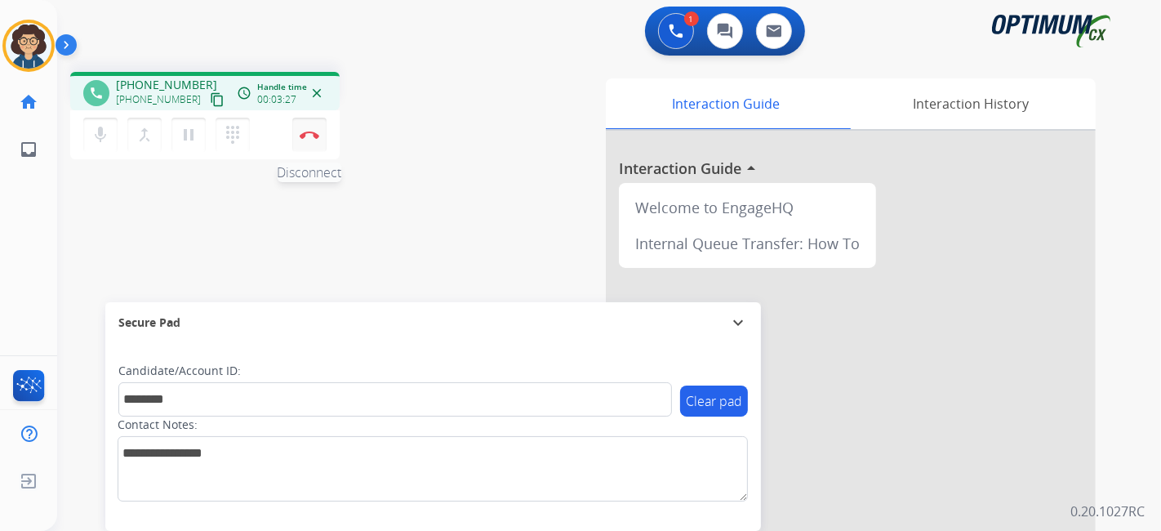
click at [318, 132] on button "Disconnect" at bounding box center [309, 135] width 34 height 34
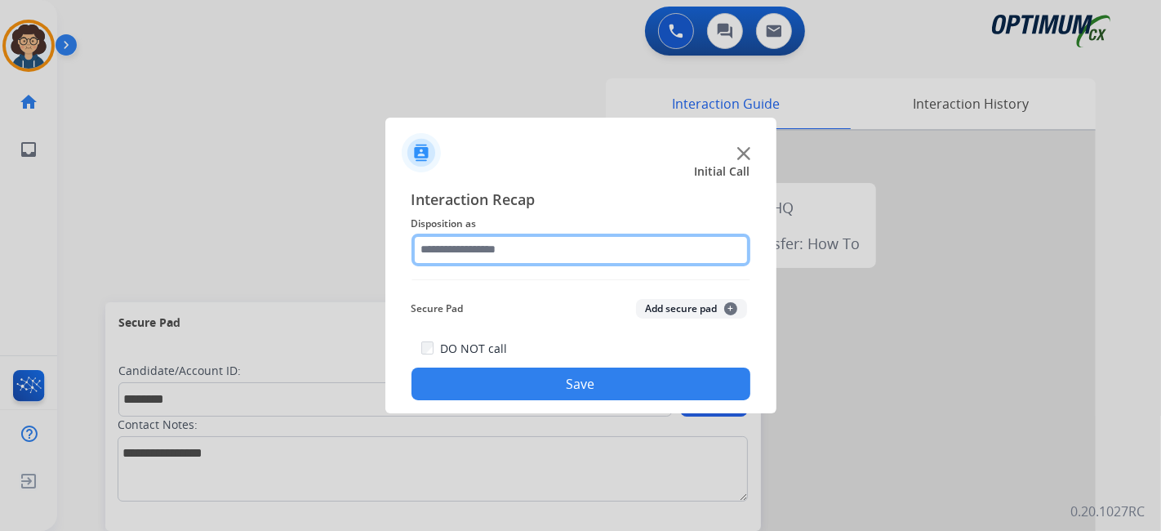
click at [578, 255] on input "text" at bounding box center [581, 250] width 339 height 33
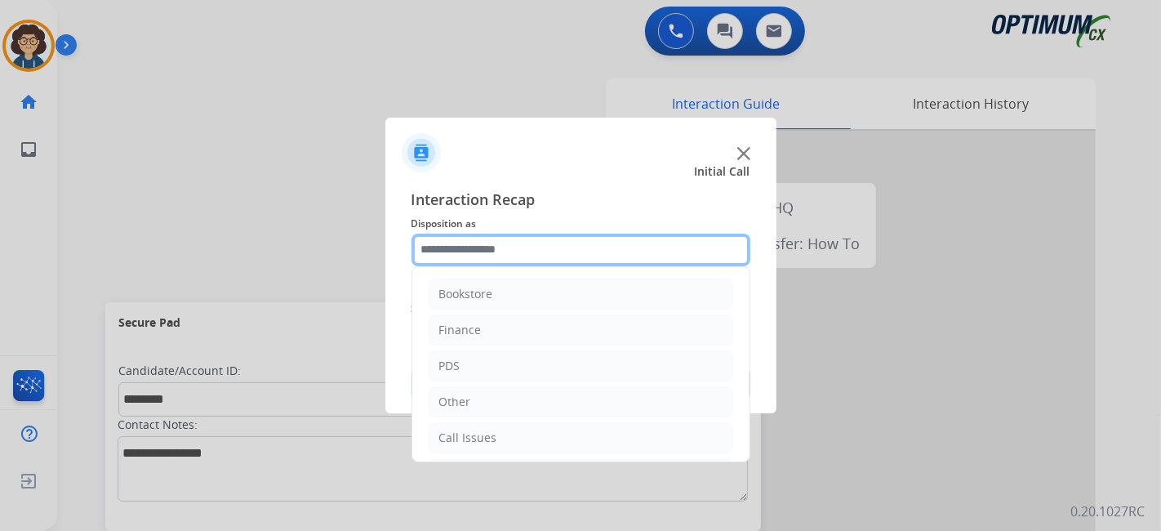
scroll to position [107, 0]
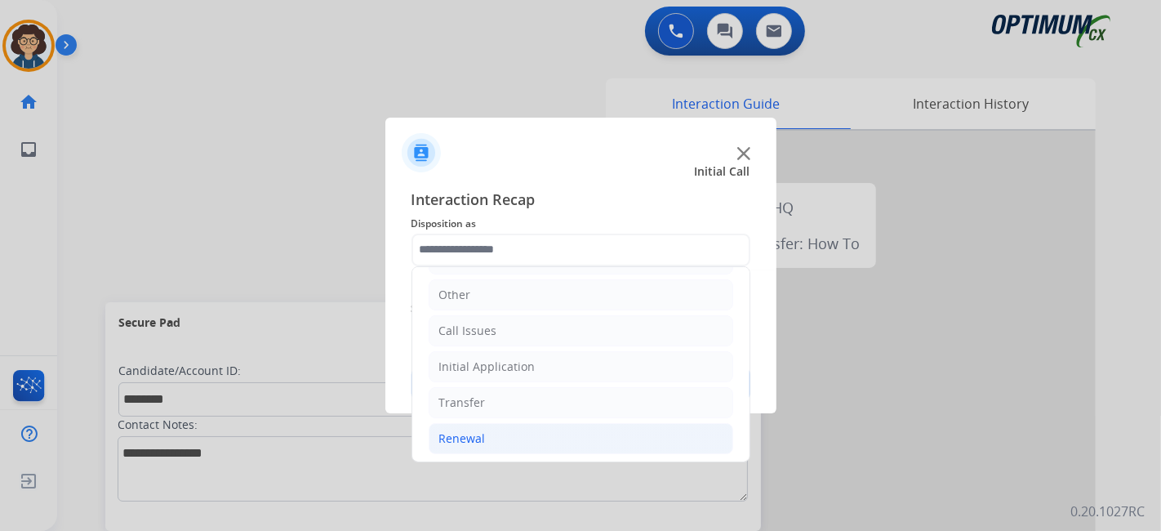
click at [581, 423] on li "Renewal" at bounding box center [581, 438] width 305 height 31
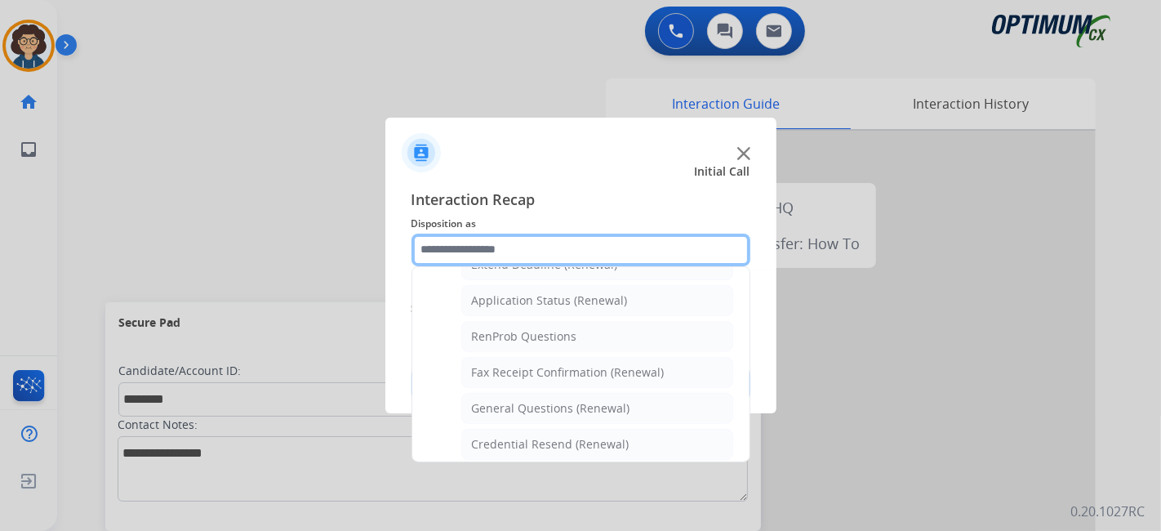
scroll to position [380, 0]
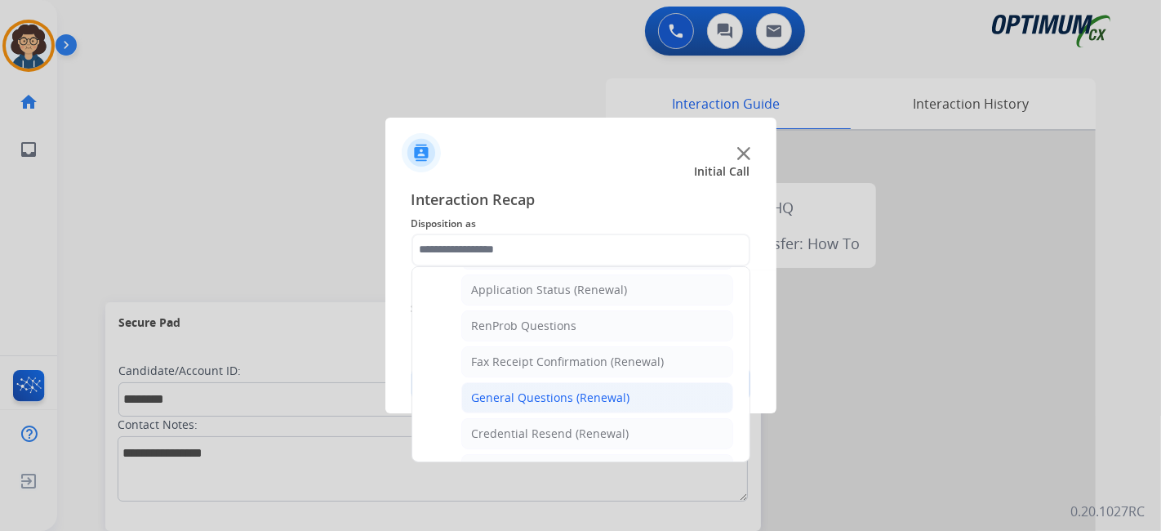
click at [603, 382] on li "General Questions (Renewal)" at bounding box center [597, 397] width 272 height 31
type input "**********"
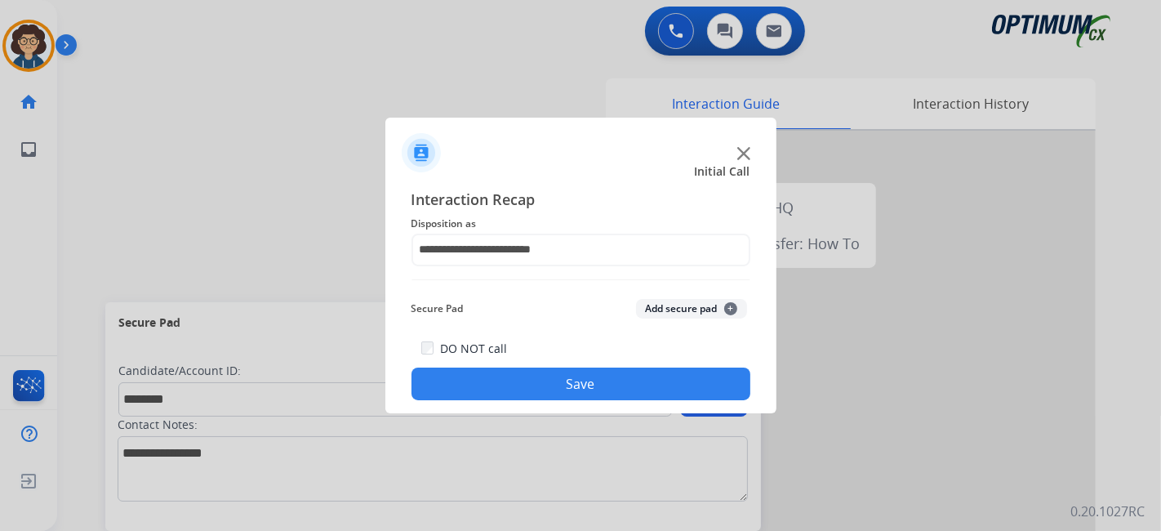
click at [687, 311] on button "Add secure pad +" at bounding box center [691, 309] width 111 height 20
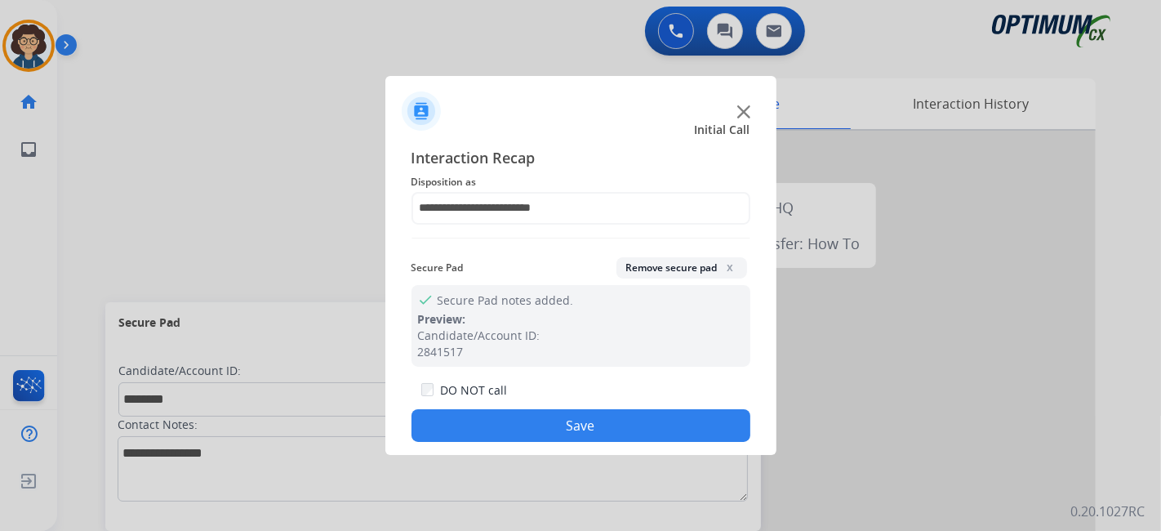
click at [603, 420] on button "Save" at bounding box center [581, 425] width 339 height 33
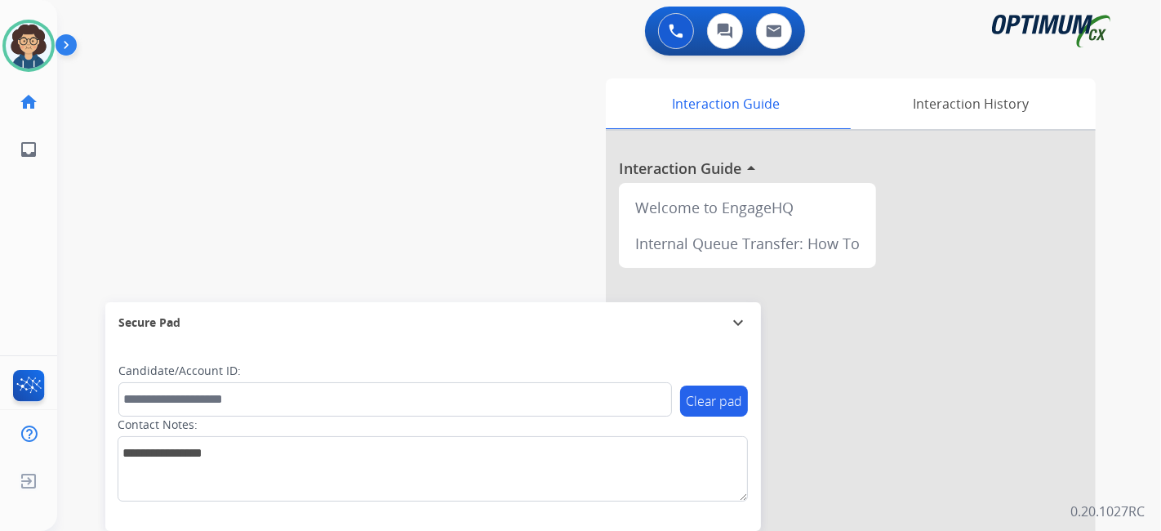
click at [335, 204] on div "swap_horiz Break voice bridge close_fullscreen Connect 3-Way Call merge_type Se…" at bounding box center [589, 399] width 1065 height 681
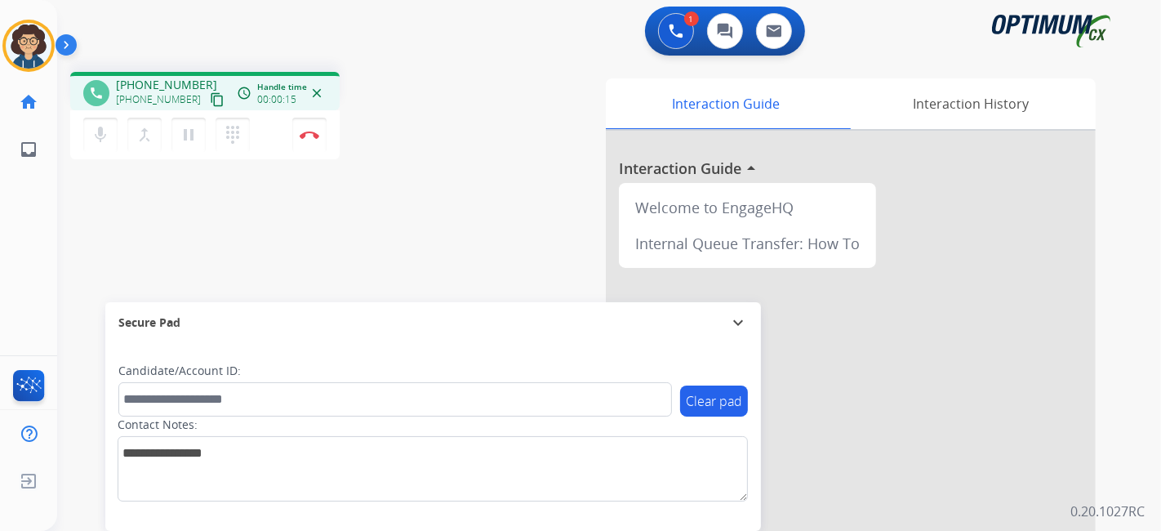
click at [210, 102] on mat-icon "content_copy" at bounding box center [217, 99] width 15 height 15
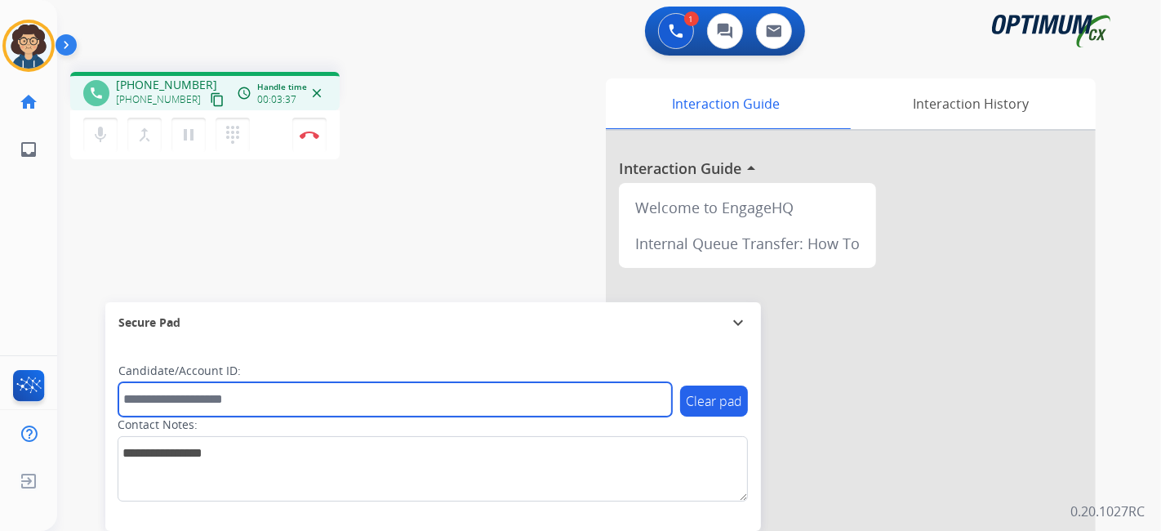
click at [265, 401] on input "text" at bounding box center [395, 399] width 554 height 34
paste input "*******"
type input "*******"
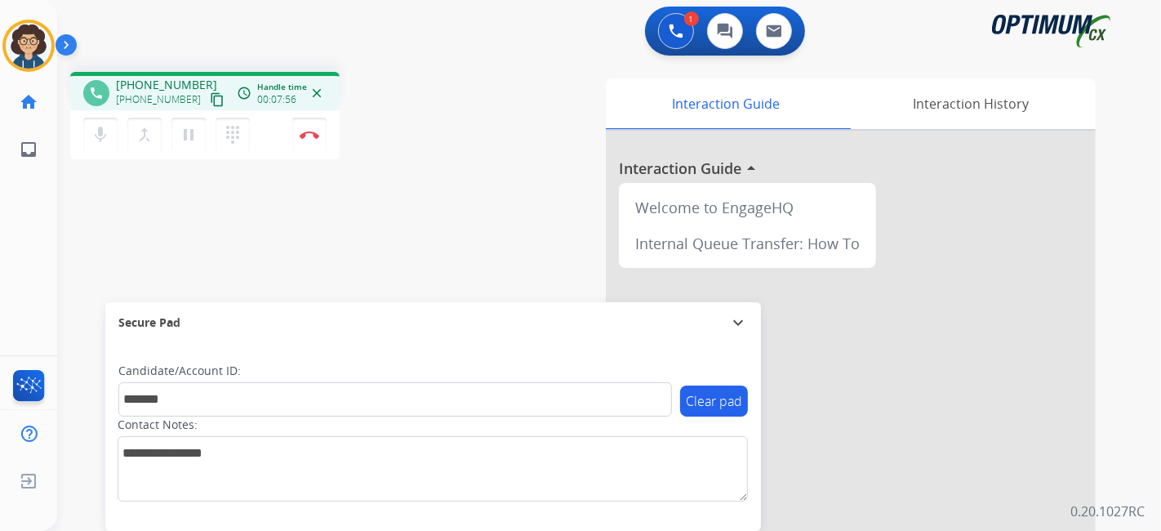
click at [452, 242] on div "phone [PHONE_NUMBER] [PHONE_NUMBER] content_copy access_time Call metrics Queue…" at bounding box center [589, 399] width 1065 height 681
click at [304, 136] on img at bounding box center [310, 135] width 20 height 8
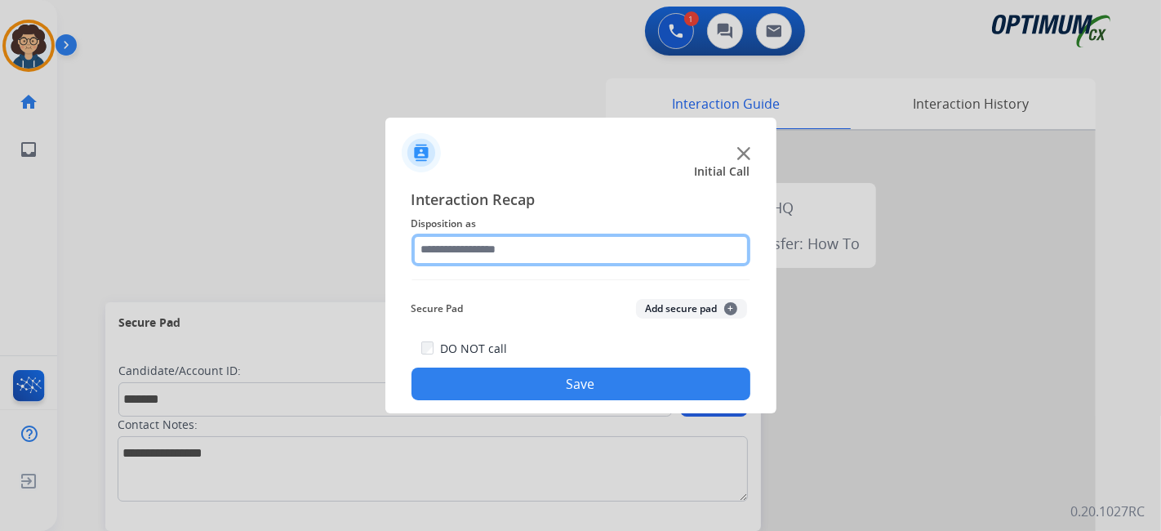
click at [576, 251] on input "text" at bounding box center [581, 250] width 339 height 33
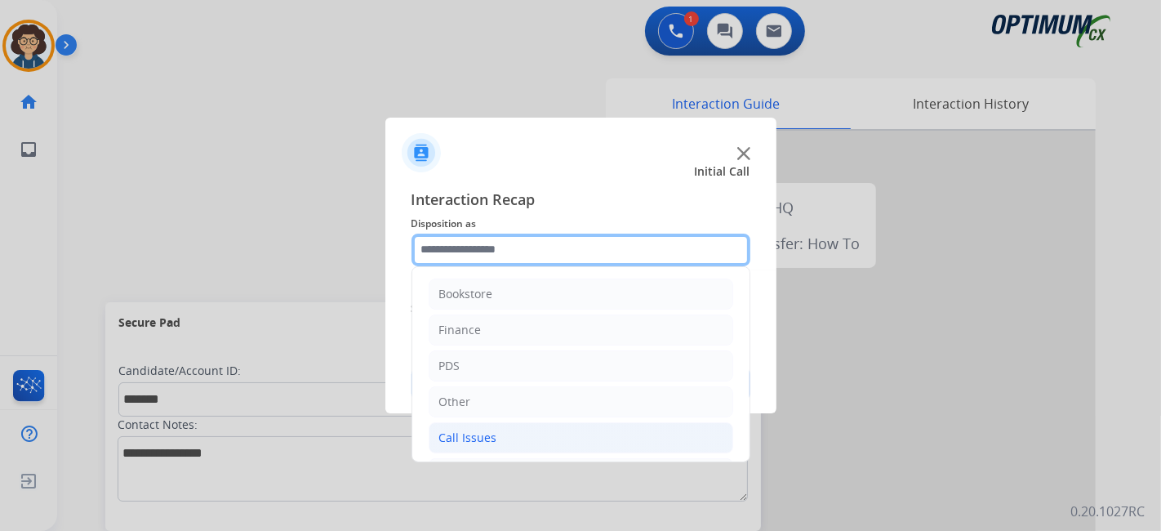
scroll to position [107, 0]
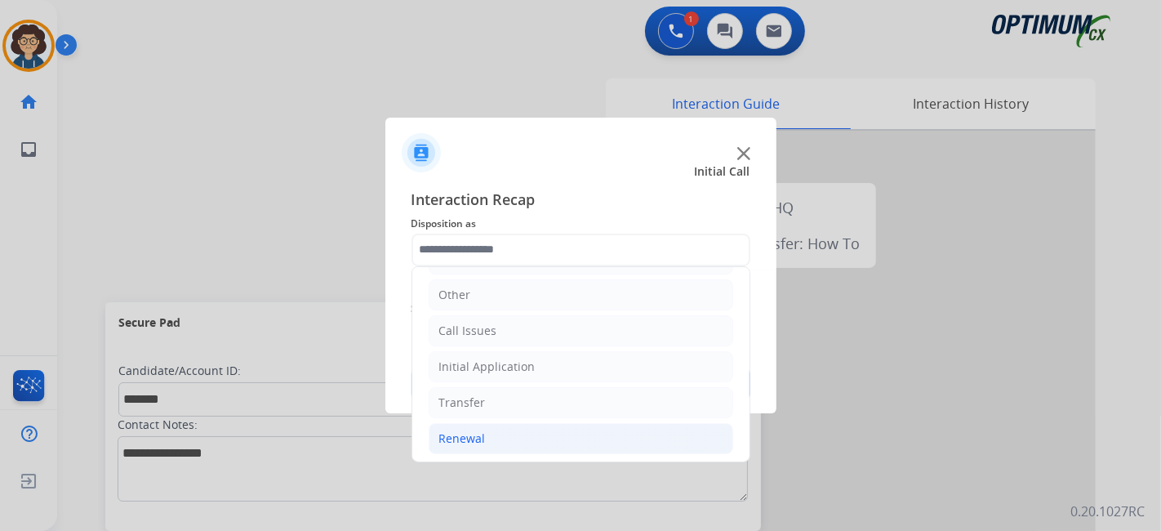
click at [555, 444] on li "Renewal" at bounding box center [581, 438] width 305 height 31
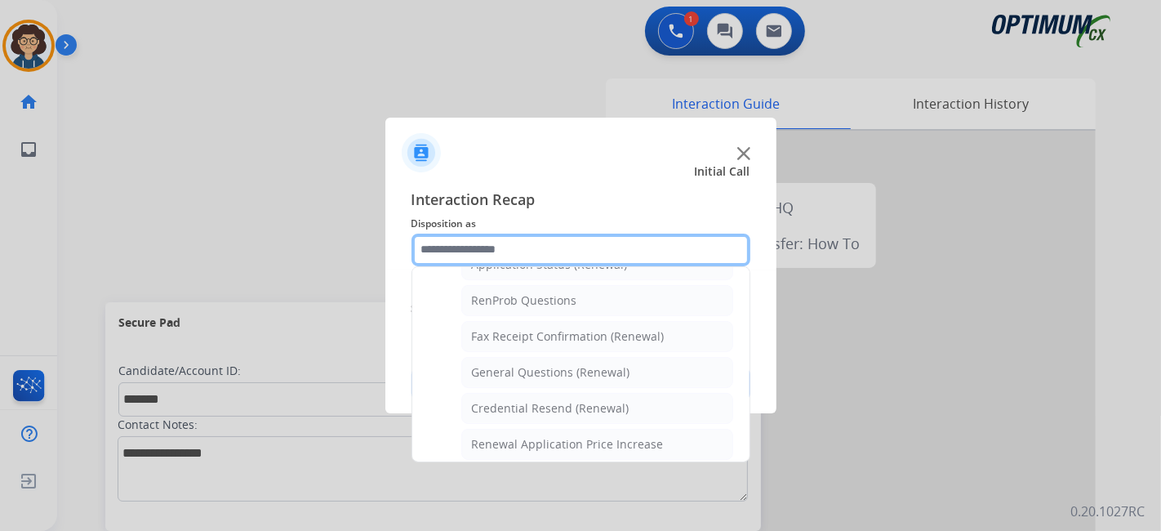
scroll to position [407, 0]
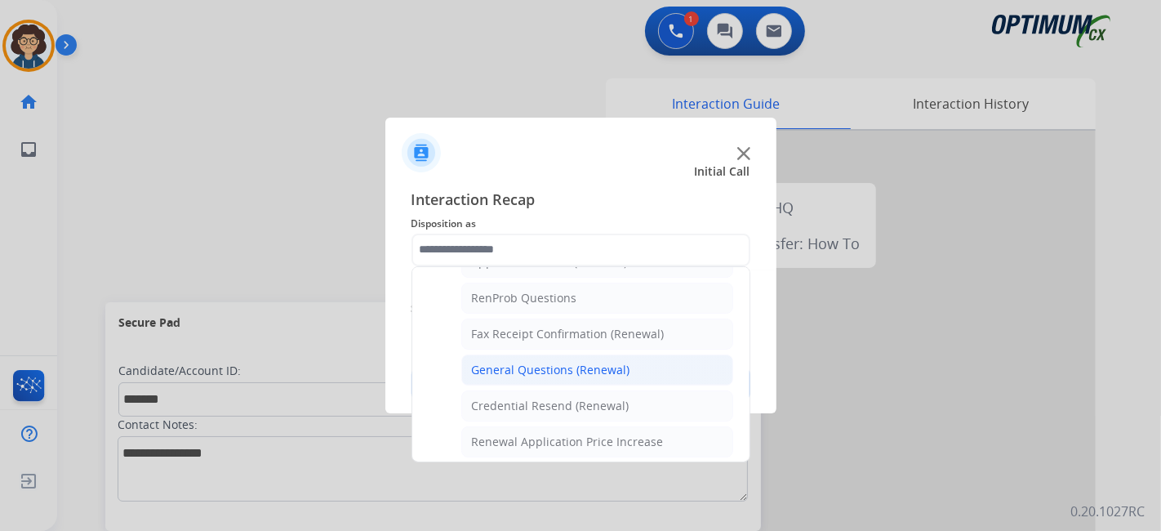
click at [629, 359] on li "General Questions (Renewal)" at bounding box center [597, 369] width 272 height 31
type input "**********"
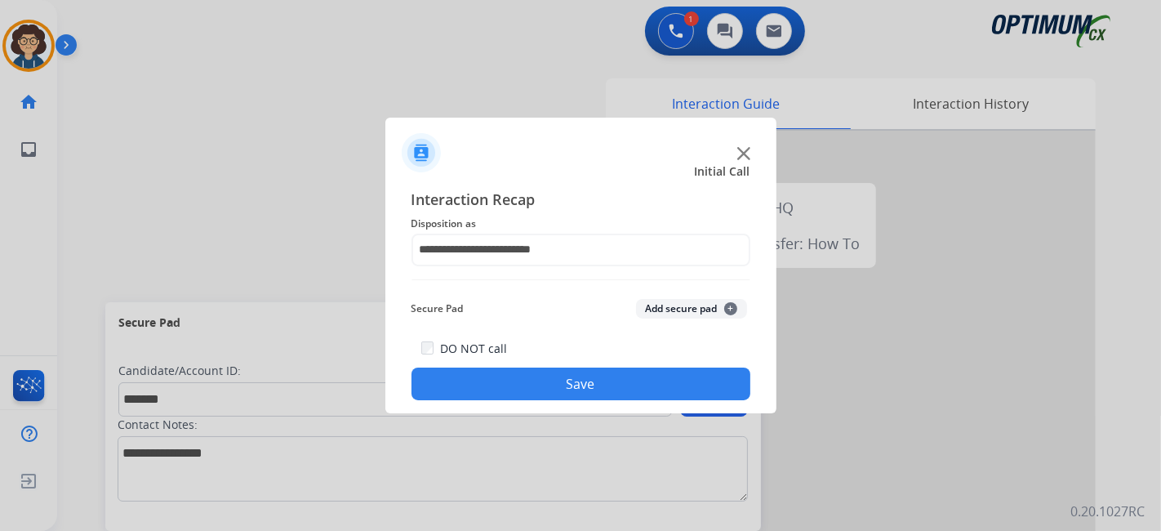
click at [665, 313] on button "Add secure pad +" at bounding box center [691, 309] width 111 height 20
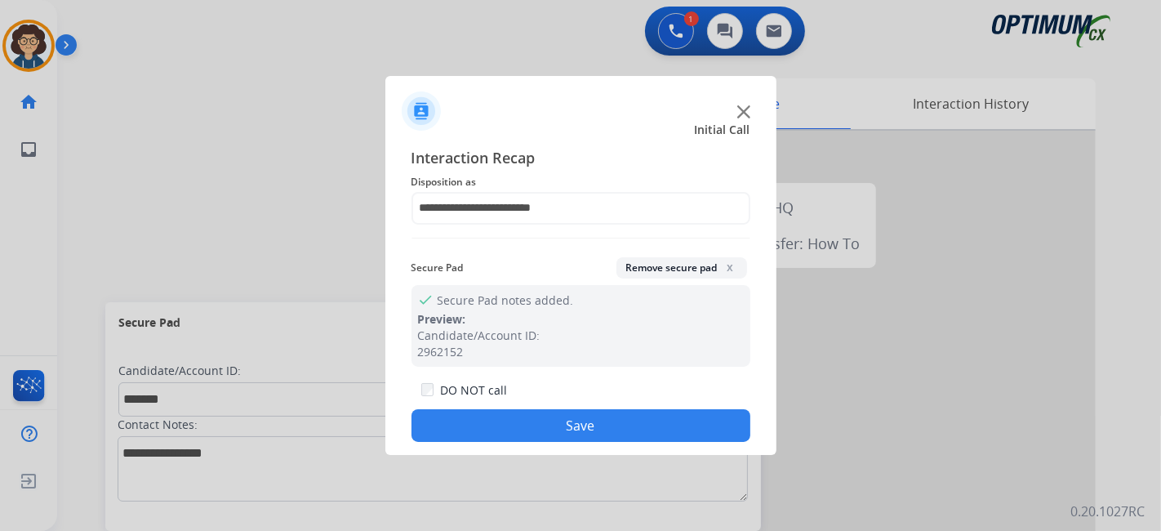
click at [623, 427] on button "Save" at bounding box center [581, 425] width 339 height 33
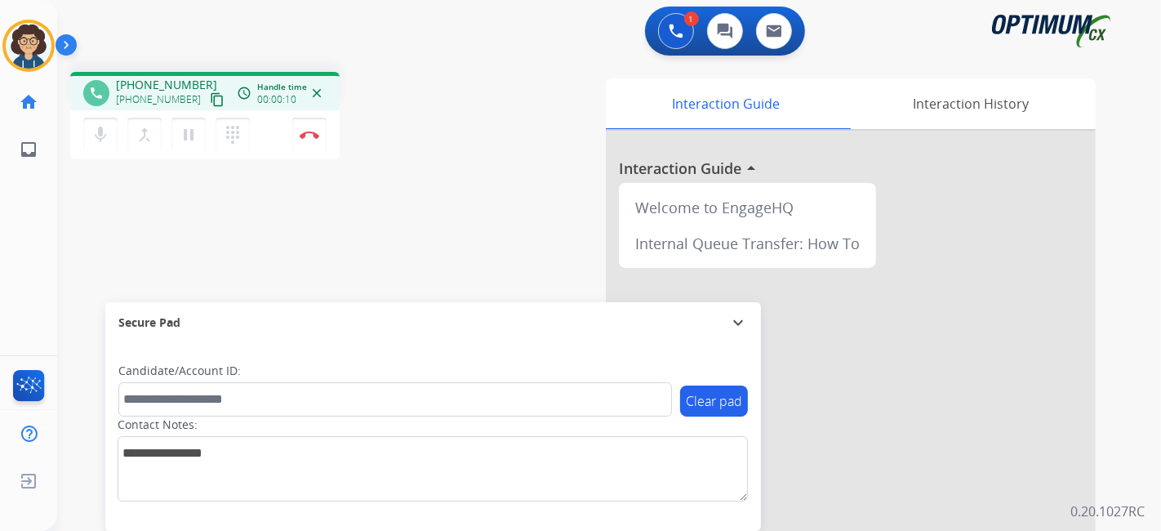
click at [210, 104] on mat-icon "content_copy" at bounding box center [217, 99] width 15 height 15
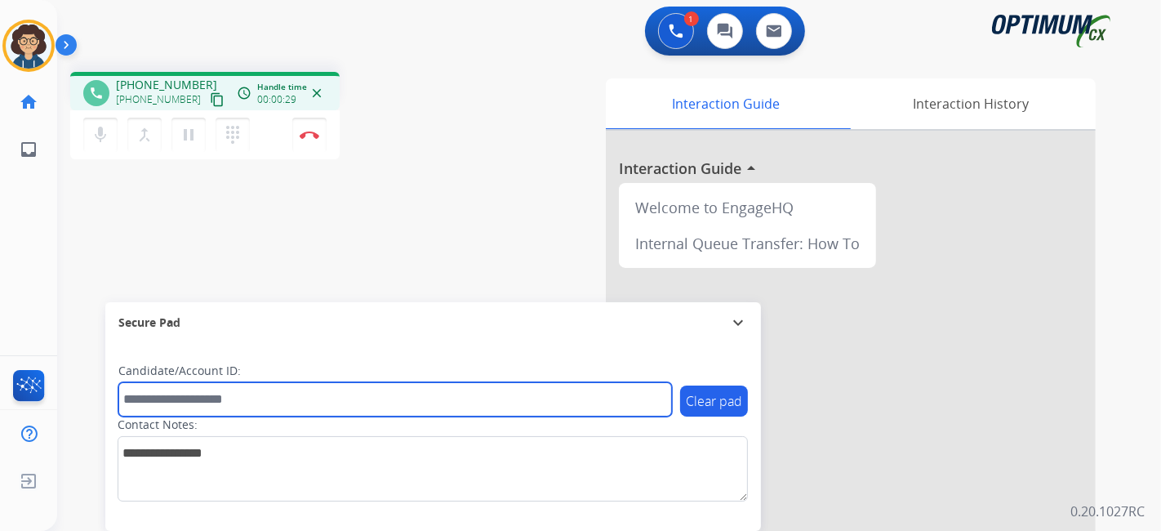
click at [342, 404] on input "text" at bounding box center [395, 399] width 554 height 34
paste input "*******"
type input "*******"
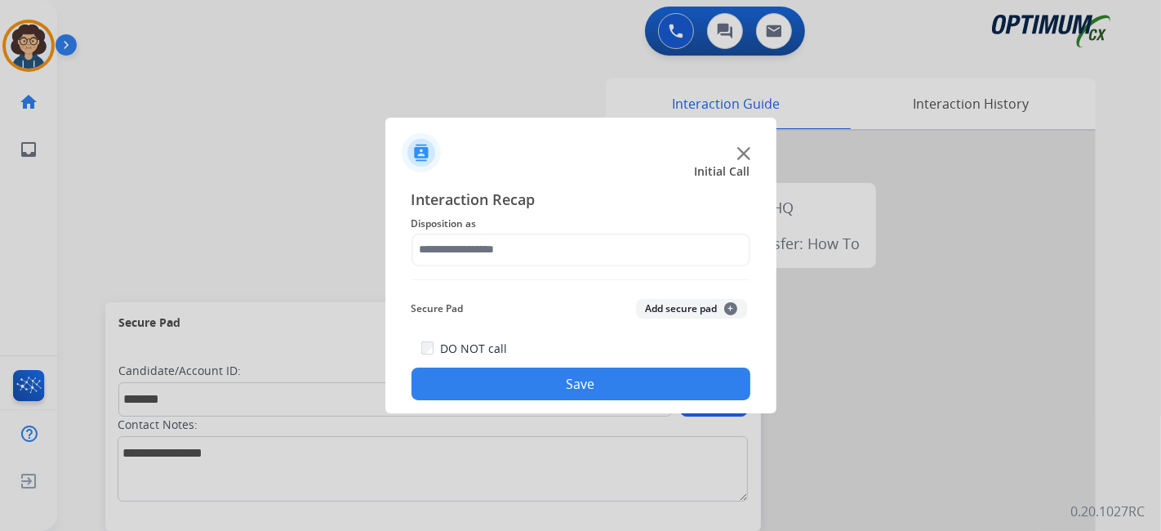
click at [578, 274] on div "Interaction Recap Disposition as Secure Pad Add secure pad + DO NOT call Save" at bounding box center [581, 294] width 339 height 213
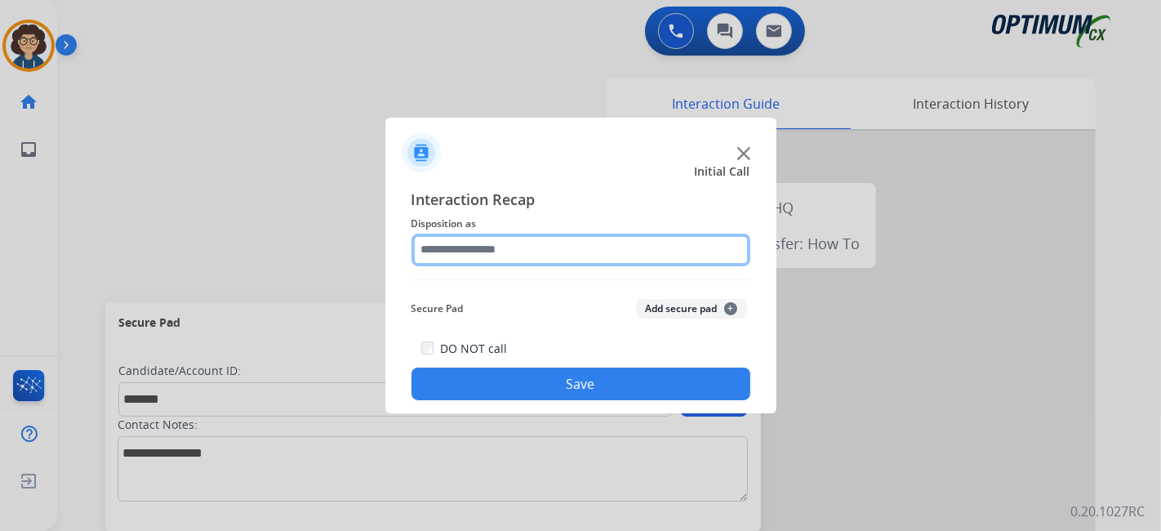
click at [576, 256] on input "text" at bounding box center [581, 250] width 339 height 33
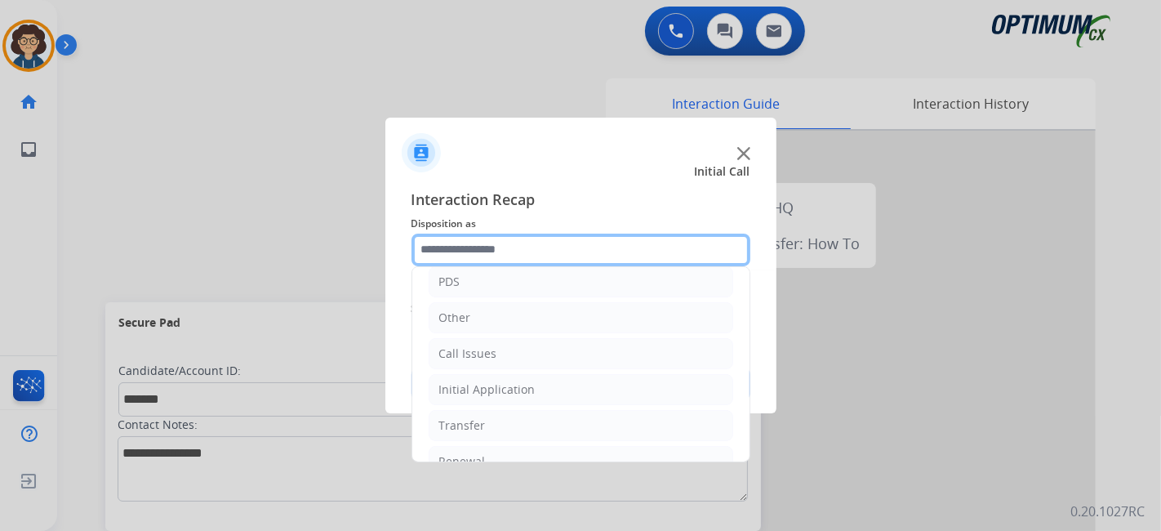
scroll to position [107, 0]
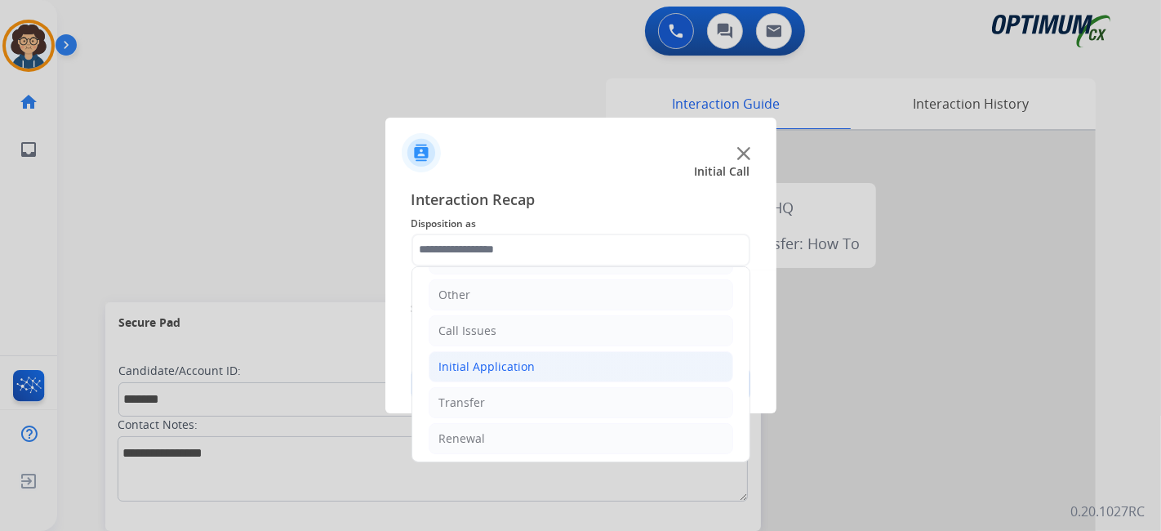
click at [560, 373] on li "Initial Application" at bounding box center [581, 366] width 305 height 31
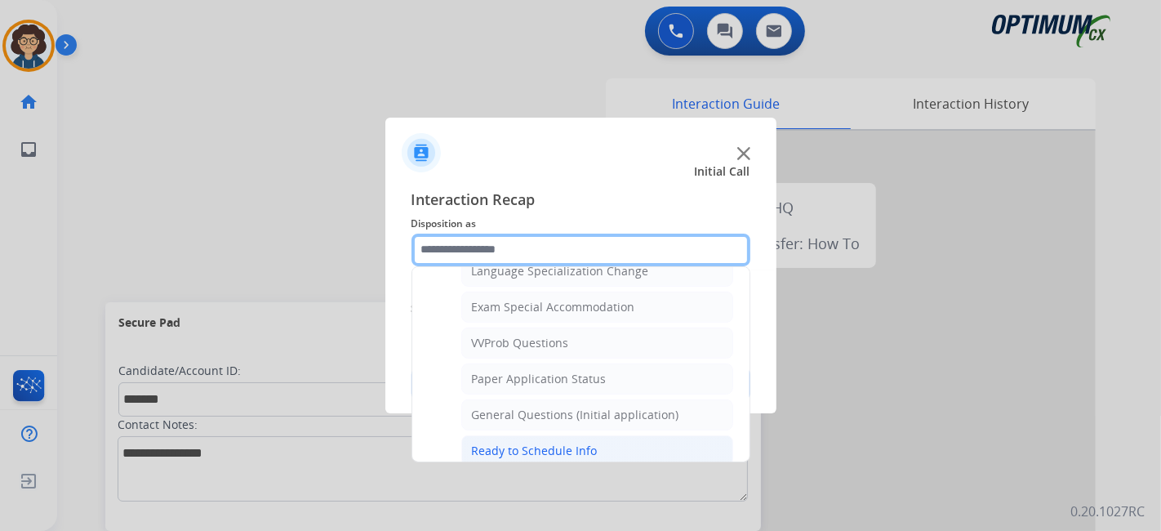
scroll to position [833, 0]
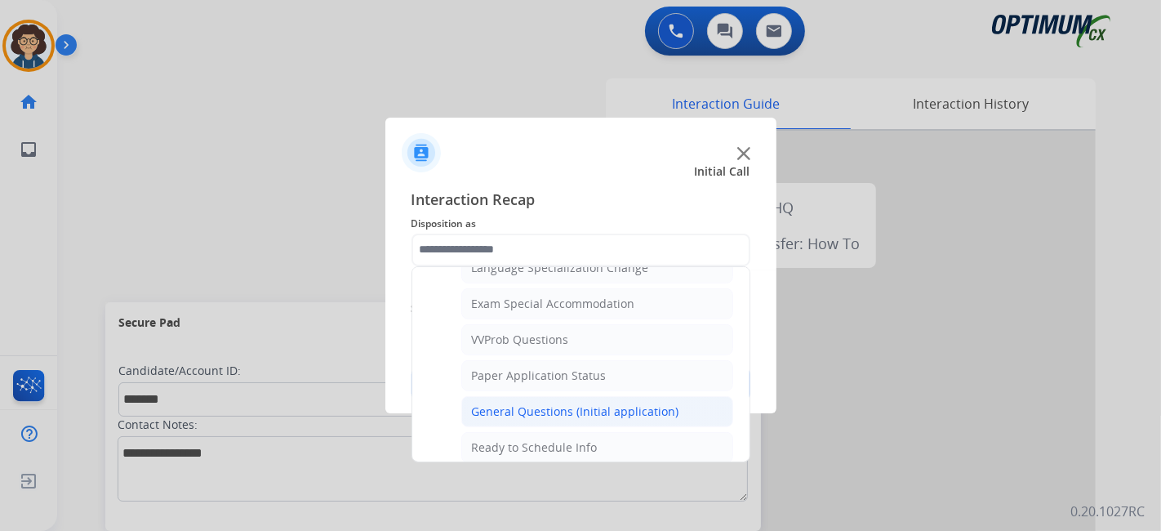
click at [624, 403] on div "General Questions (Initial application)" at bounding box center [575, 411] width 207 height 16
type input "**********"
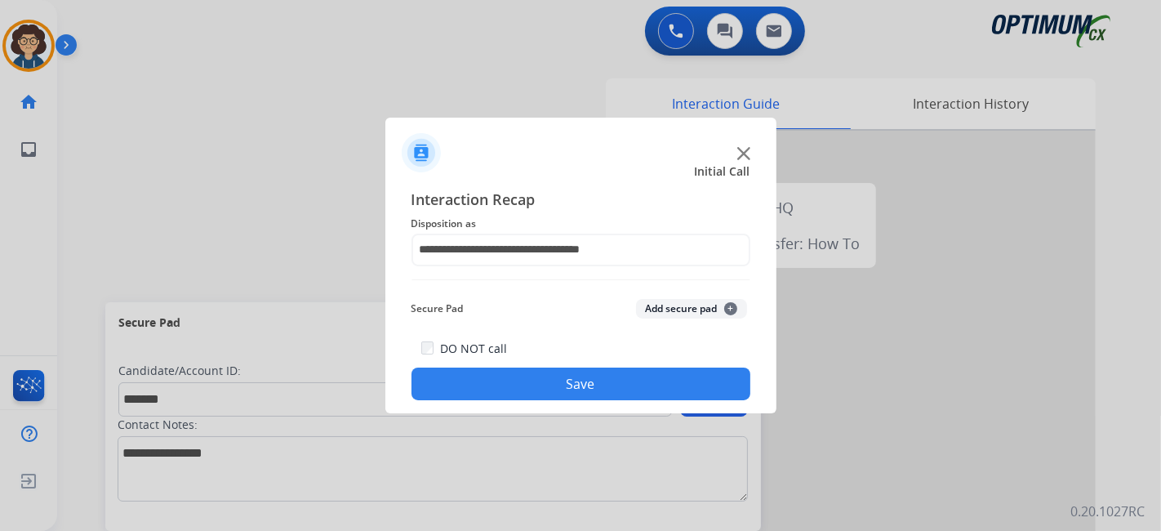
click at [665, 300] on button "Add secure pad +" at bounding box center [691, 309] width 111 height 20
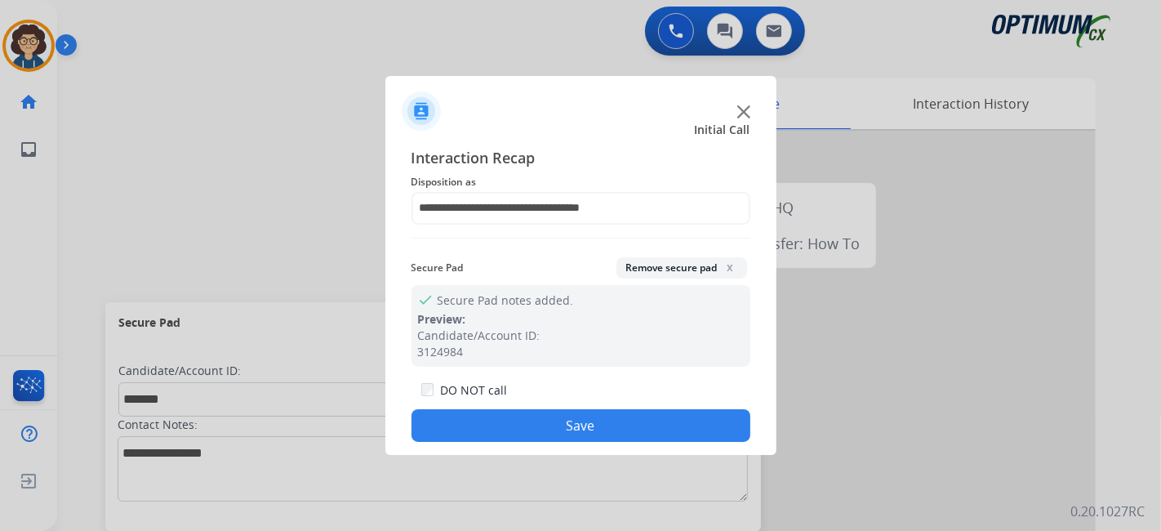
click at [604, 429] on button "Save" at bounding box center [581, 425] width 339 height 33
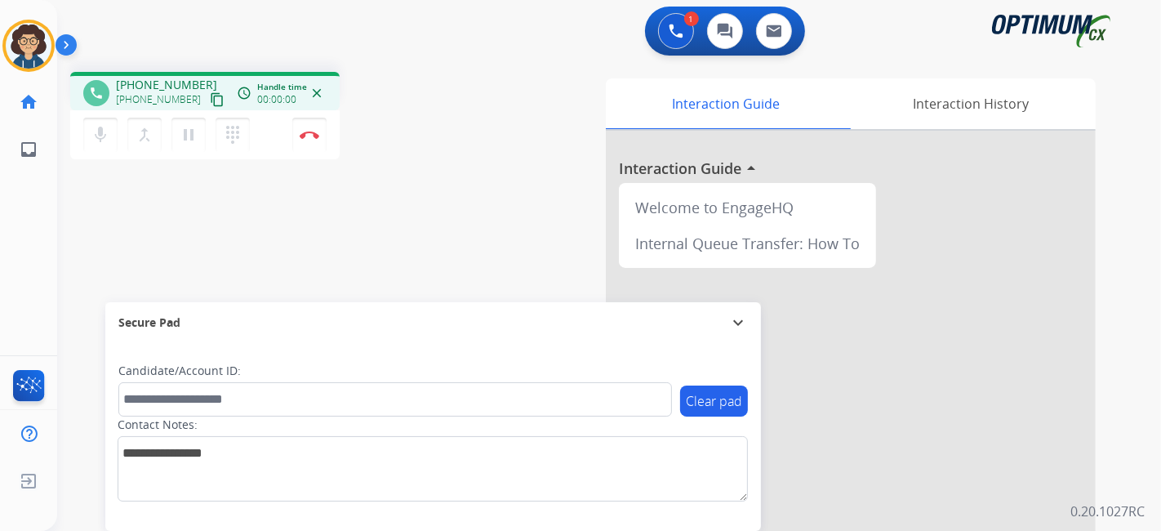
click at [210, 104] on mat-icon "content_copy" at bounding box center [217, 99] width 15 height 15
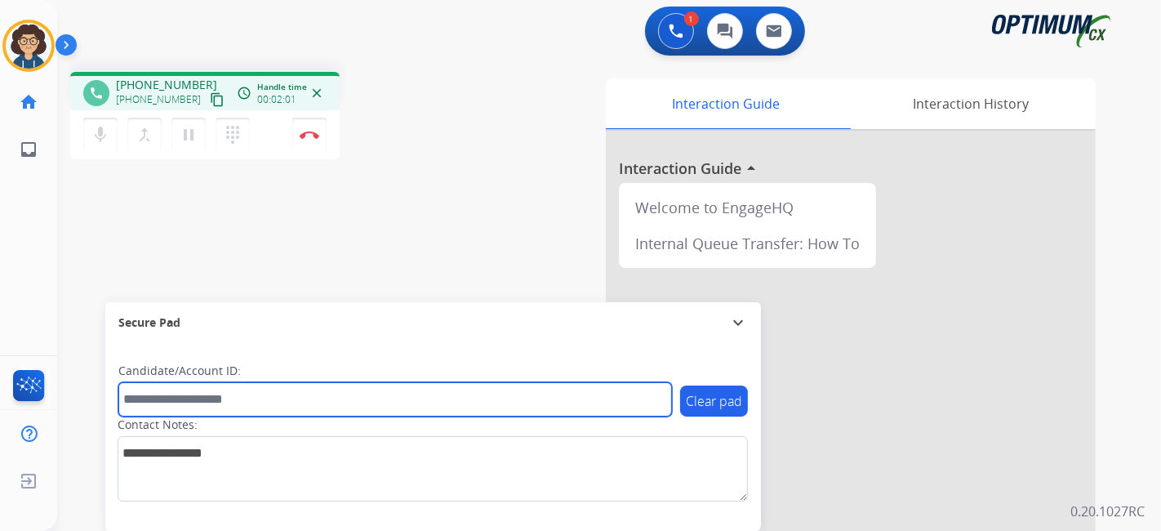
click at [314, 399] on input "text" at bounding box center [395, 399] width 554 height 34
paste input "*******"
type input "*******"
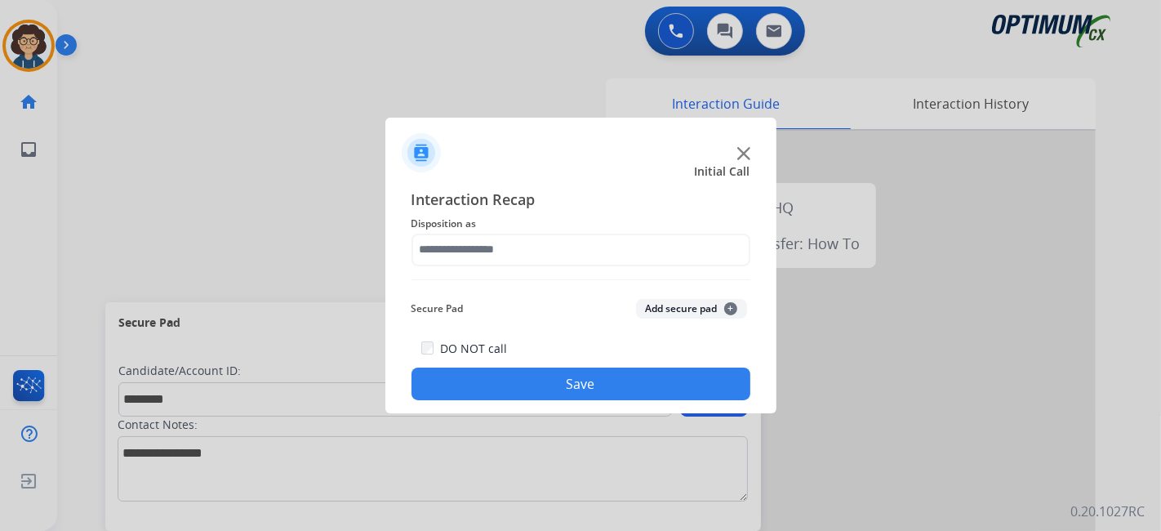
click at [587, 266] on div "Interaction Recap Disposition as Secure Pad Add secure pad + DO NOT call Save" at bounding box center [581, 294] width 339 height 213
click at [544, 225] on span "Disposition as" at bounding box center [581, 224] width 339 height 20
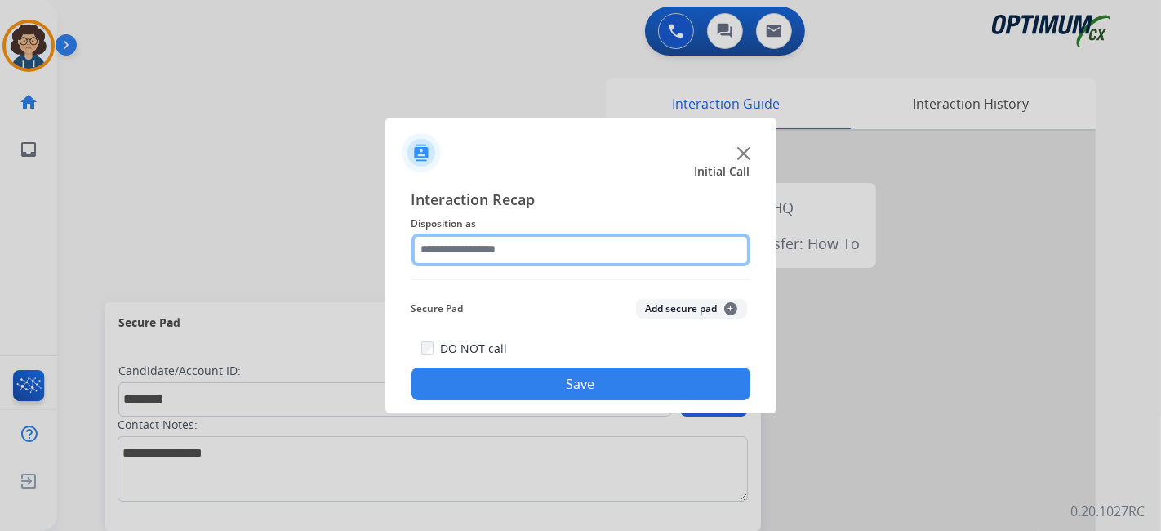
click at [543, 251] on input "text" at bounding box center [581, 250] width 339 height 33
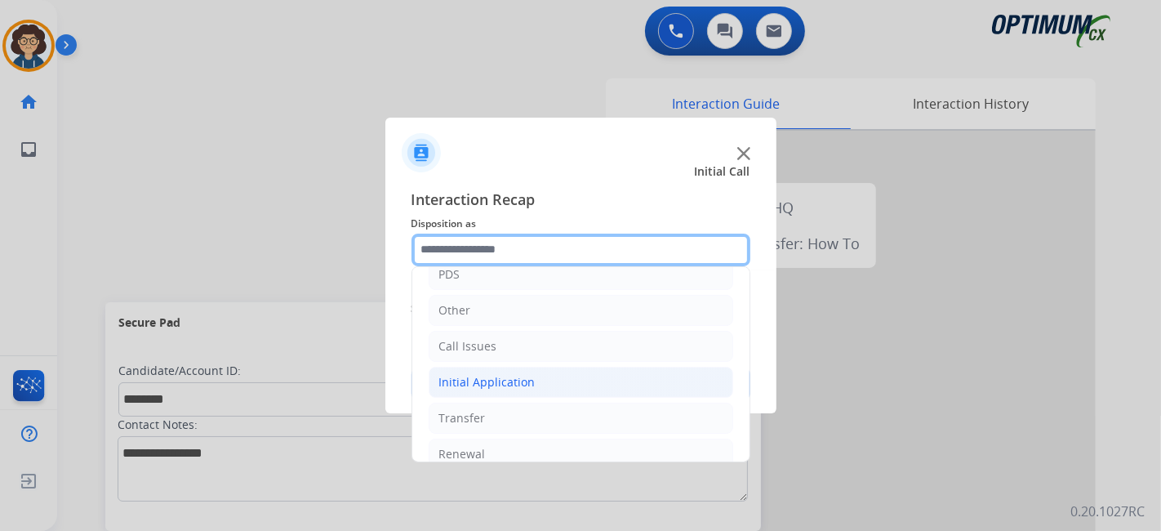
scroll to position [107, 0]
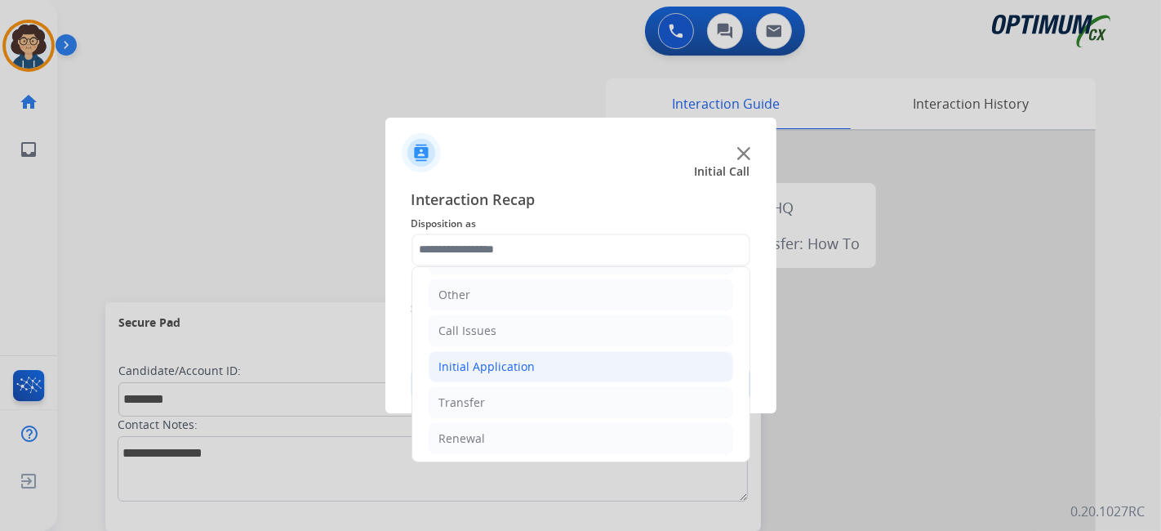
click at [587, 363] on li "Initial Application" at bounding box center [581, 366] width 305 height 31
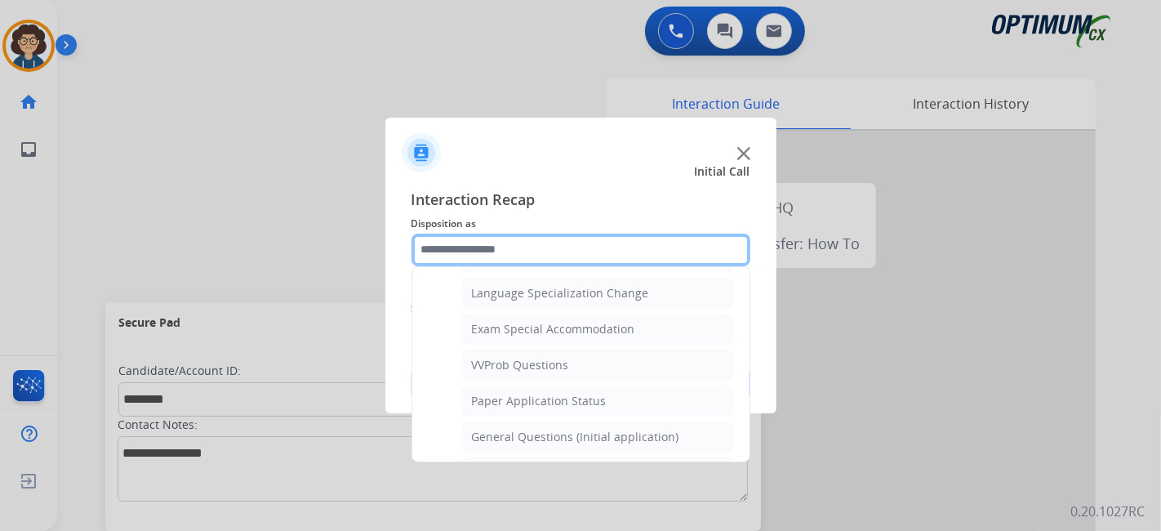
scroll to position [830, 0]
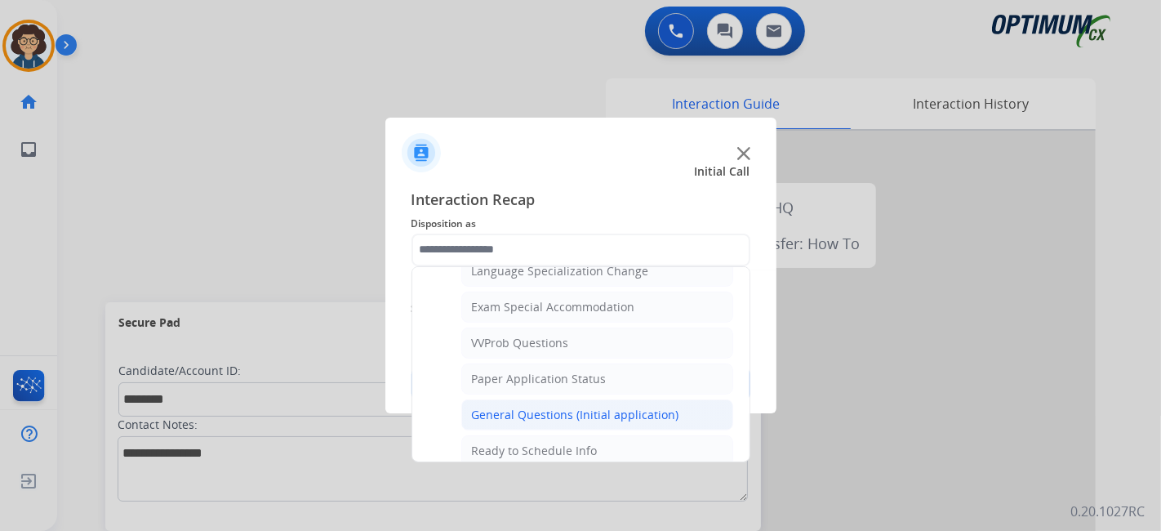
click at [610, 407] on div "General Questions (Initial application)" at bounding box center [575, 415] width 207 height 16
type input "**********"
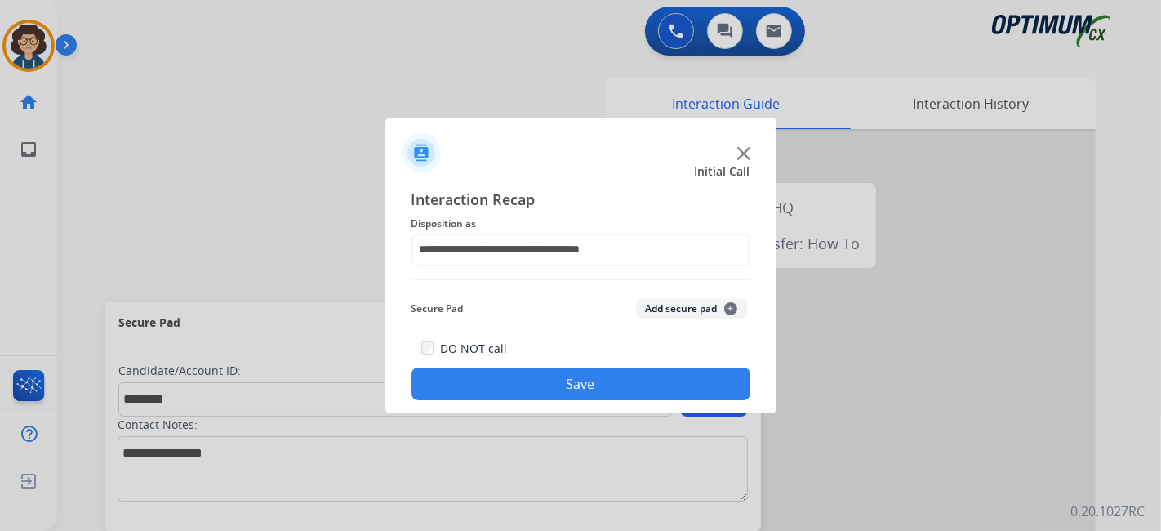
click at [676, 303] on button "Add secure pad +" at bounding box center [691, 309] width 111 height 20
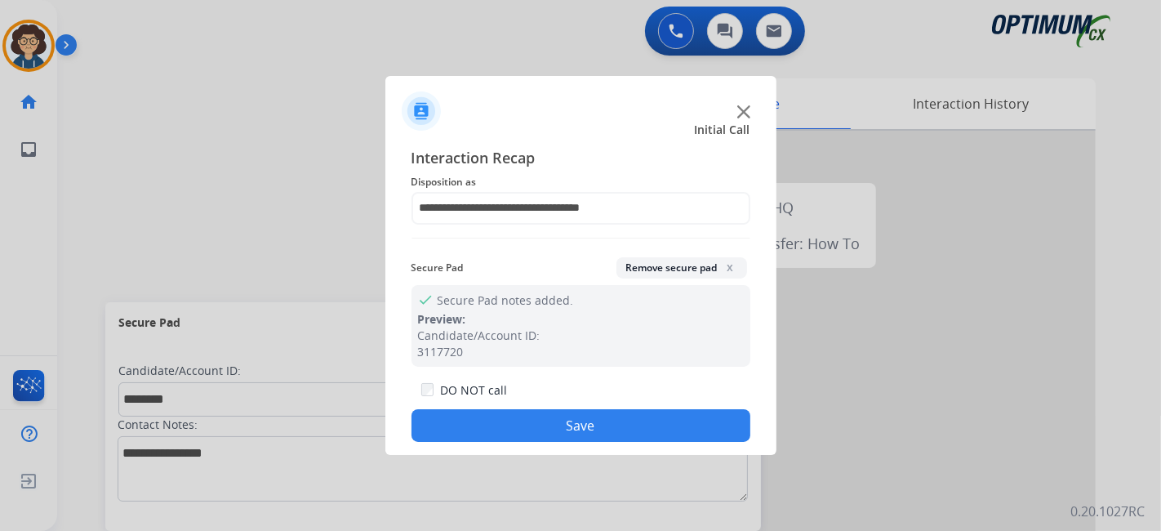
click at [567, 428] on button "Save" at bounding box center [581, 425] width 339 height 33
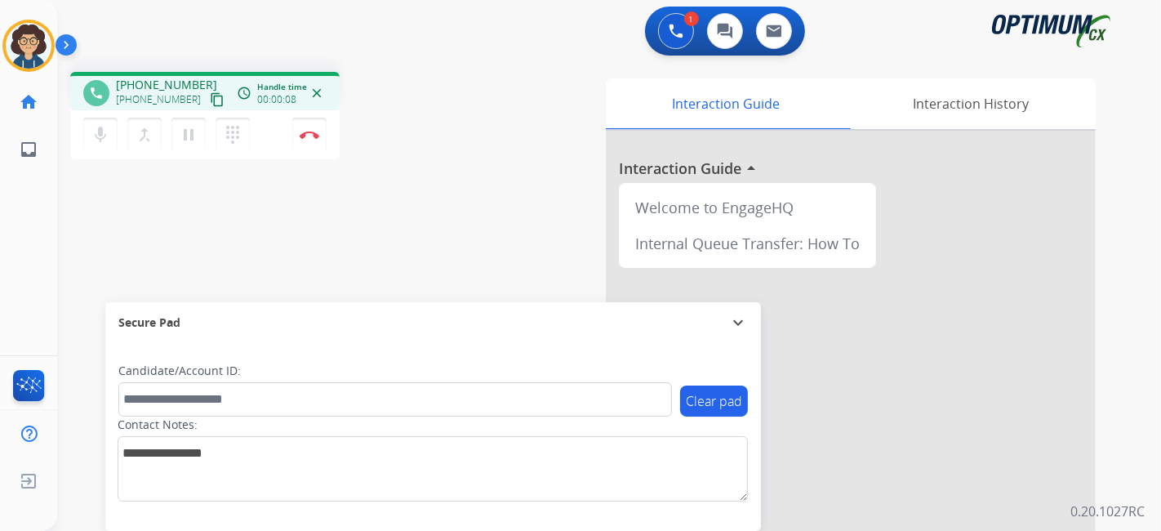
click at [210, 100] on mat-icon "content_copy" at bounding box center [217, 99] width 15 height 15
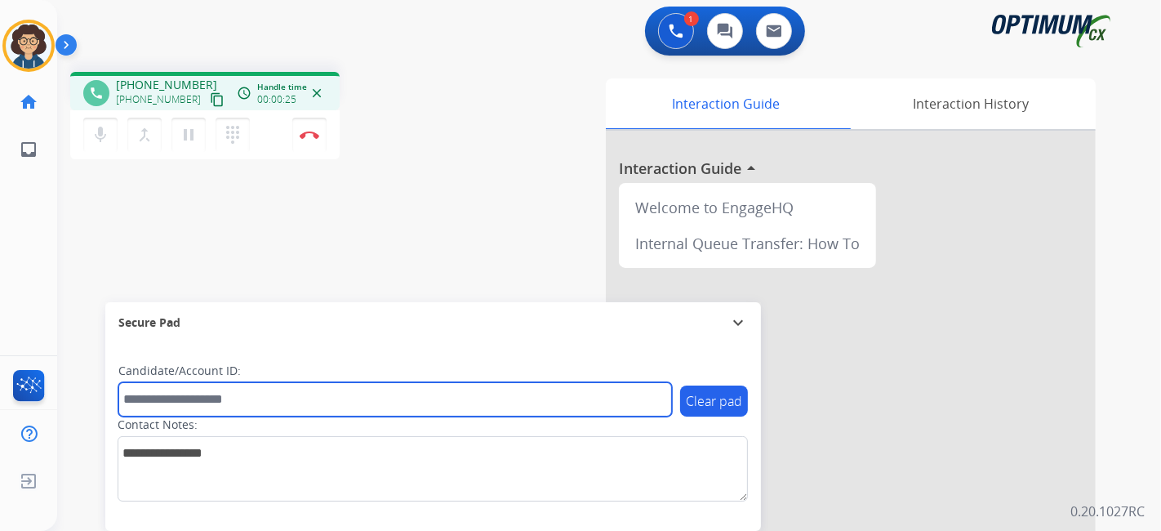
click at [312, 398] on input "text" at bounding box center [395, 399] width 554 height 34
paste input "*******"
type input "*******"
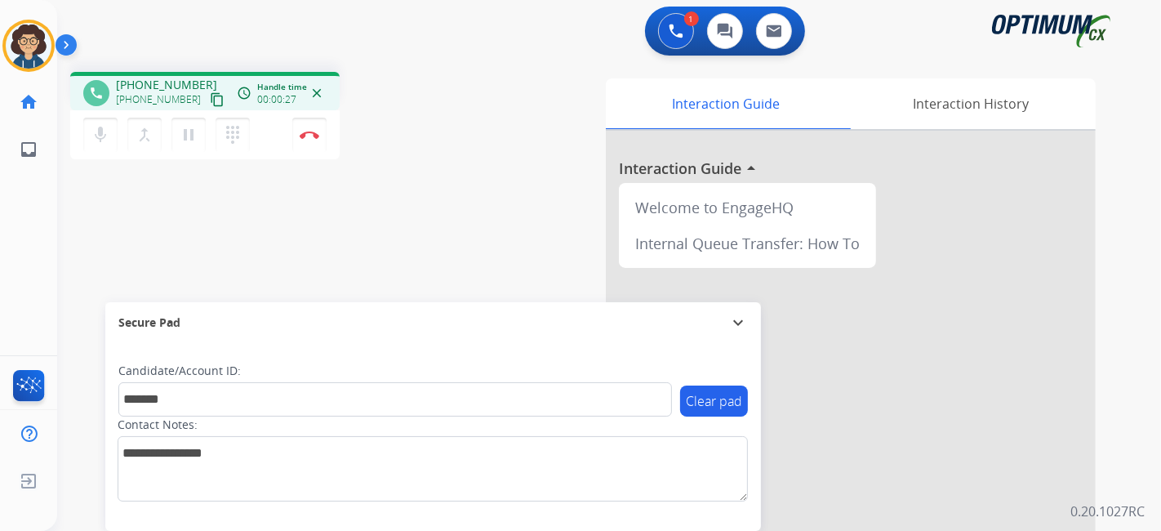
click at [403, 256] on div "phone [PHONE_NUMBER] [PHONE_NUMBER] content_copy access_time Call metrics Queue…" at bounding box center [589, 399] width 1065 height 681
click at [313, 136] on img at bounding box center [310, 135] width 20 height 8
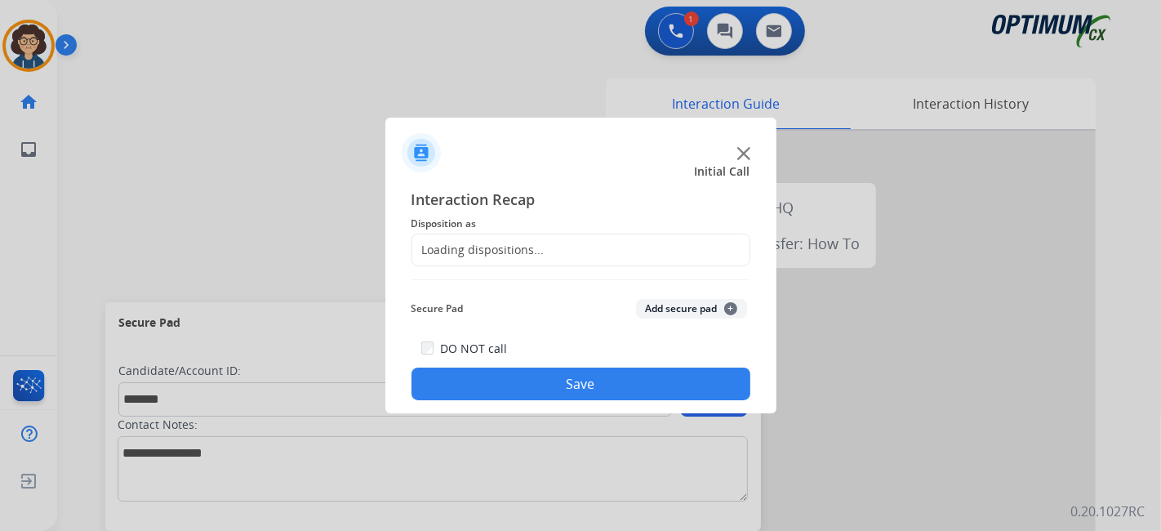
click at [487, 253] on div "Loading dispositions..." at bounding box center [478, 250] width 132 height 16
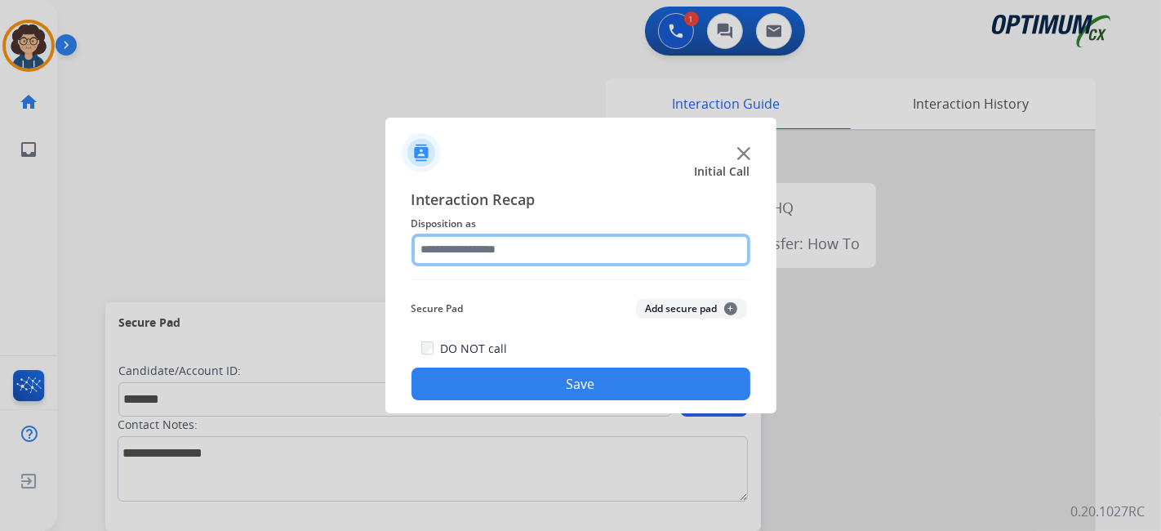
click at [517, 240] on input "text" at bounding box center [581, 250] width 339 height 33
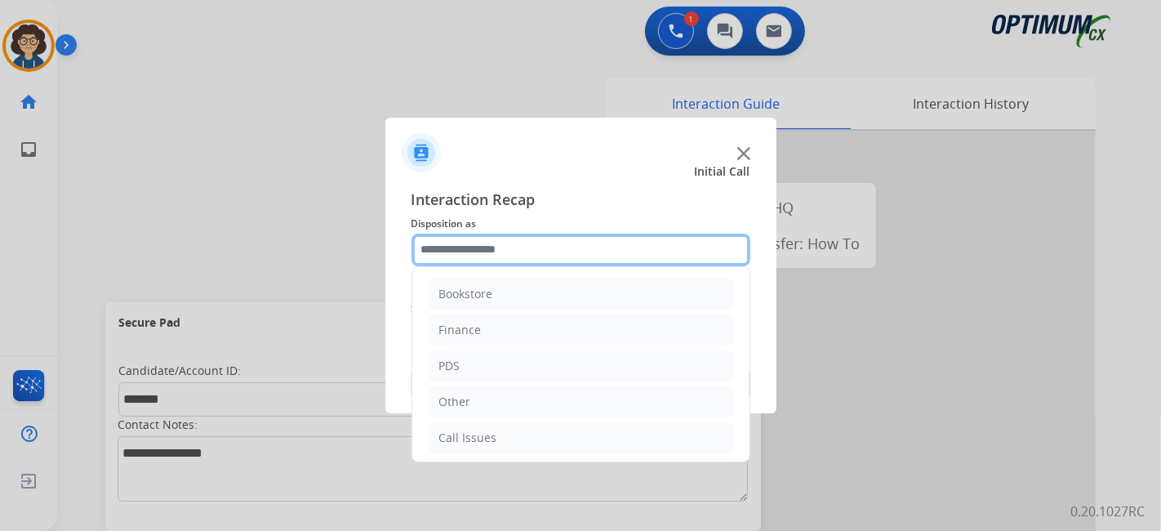
scroll to position [107, 0]
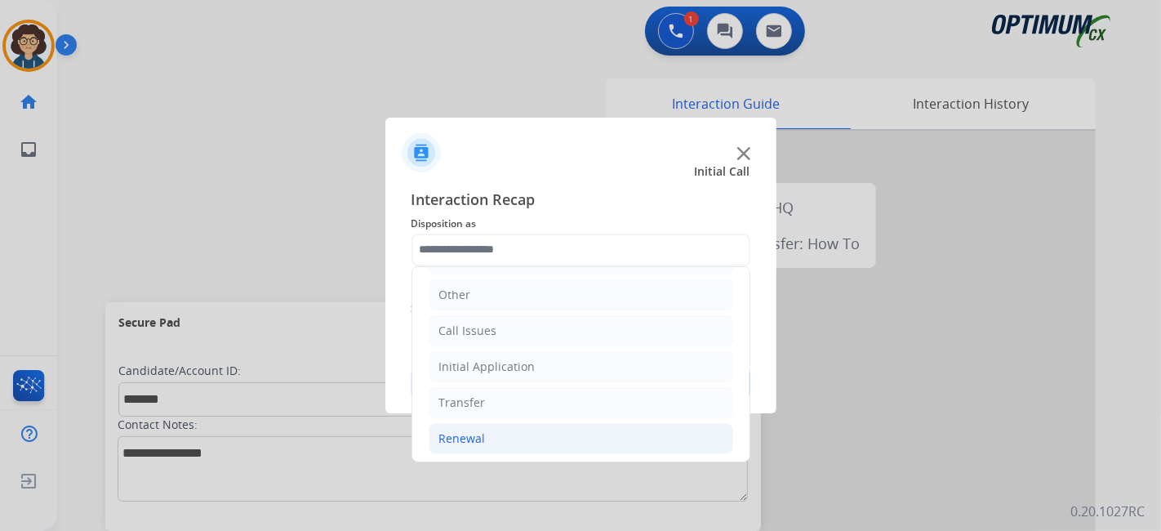
click at [515, 430] on li "Renewal" at bounding box center [581, 438] width 305 height 31
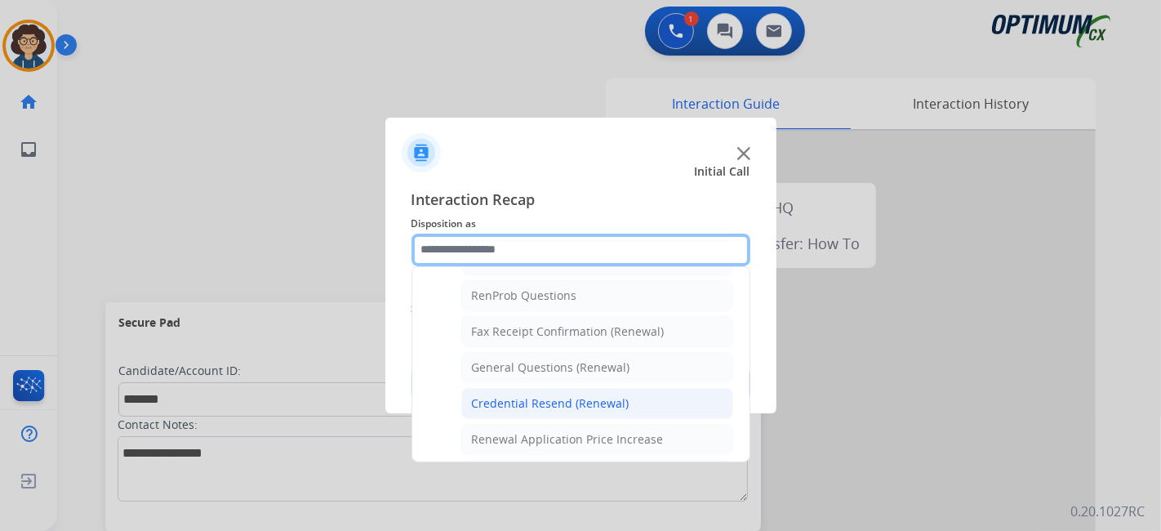
scroll to position [412, 0]
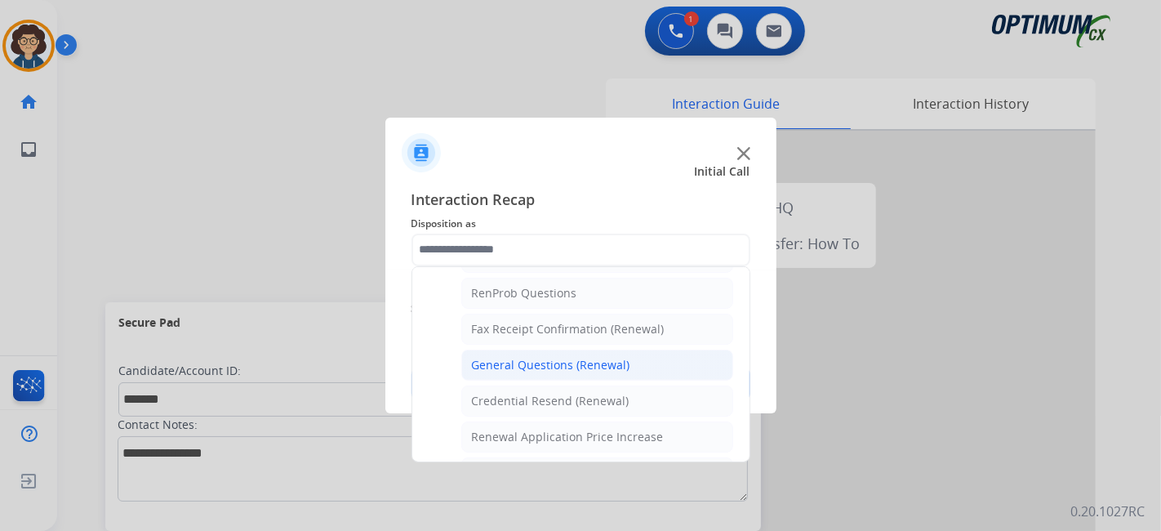
click at [629, 362] on li "General Questions (Renewal)" at bounding box center [597, 364] width 272 height 31
type input "**********"
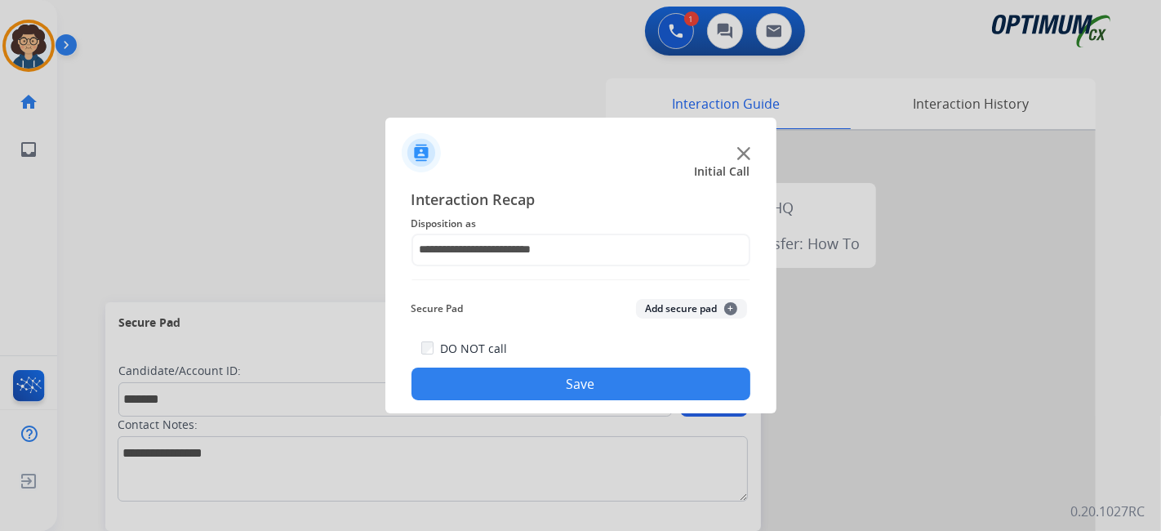
click at [670, 314] on button "Add secure pad +" at bounding box center [691, 309] width 111 height 20
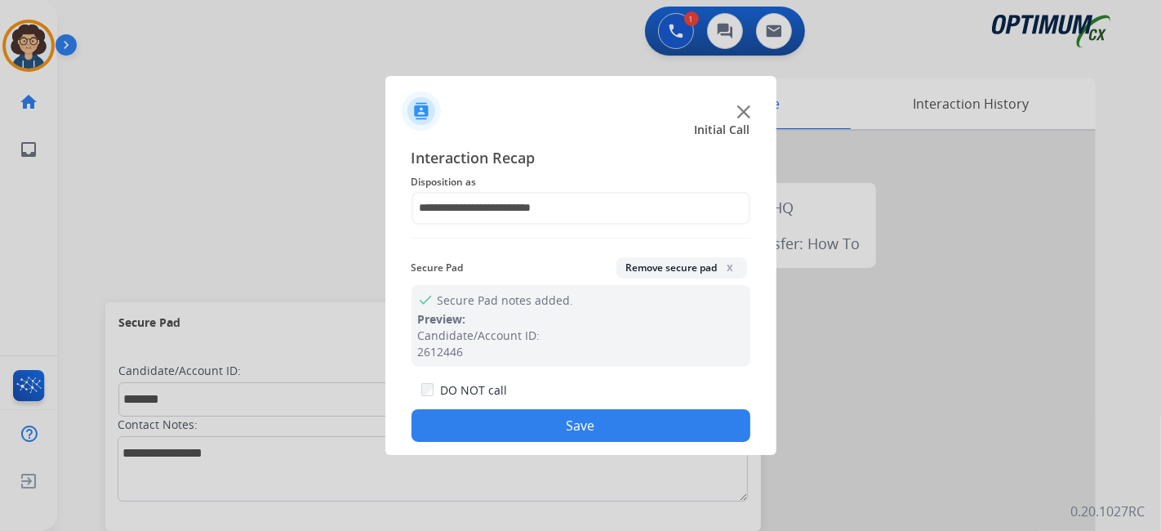
click at [586, 426] on button "Save" at bounding box center [581, 425] width 339 height 33
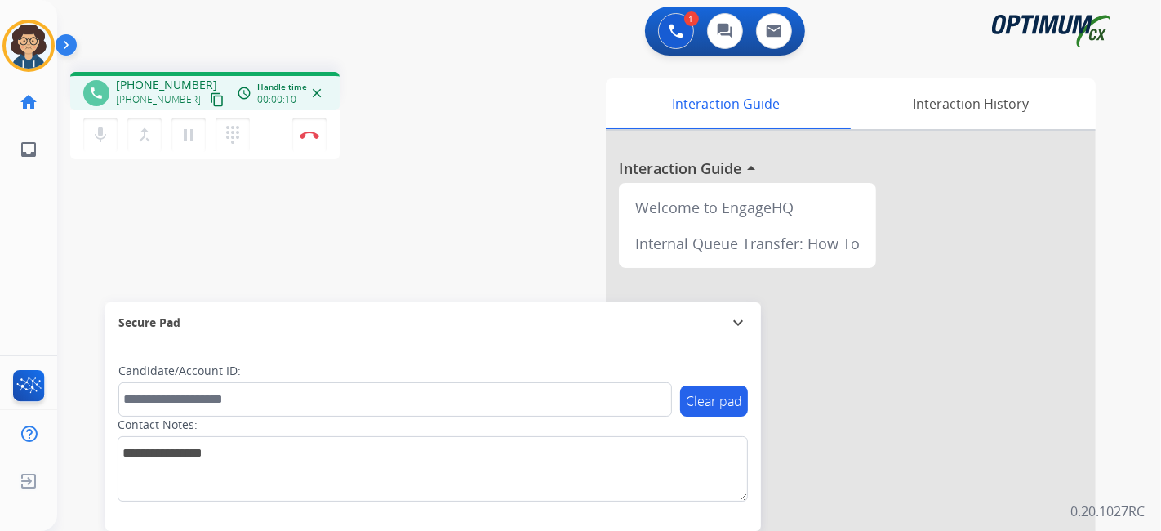
click at [210, 99] on mat-icon "content_copy" at bounding box center [217, 99] width 15 height 15
click at [313, 132] on img at bounding box center [310, 135] width 20 height 8
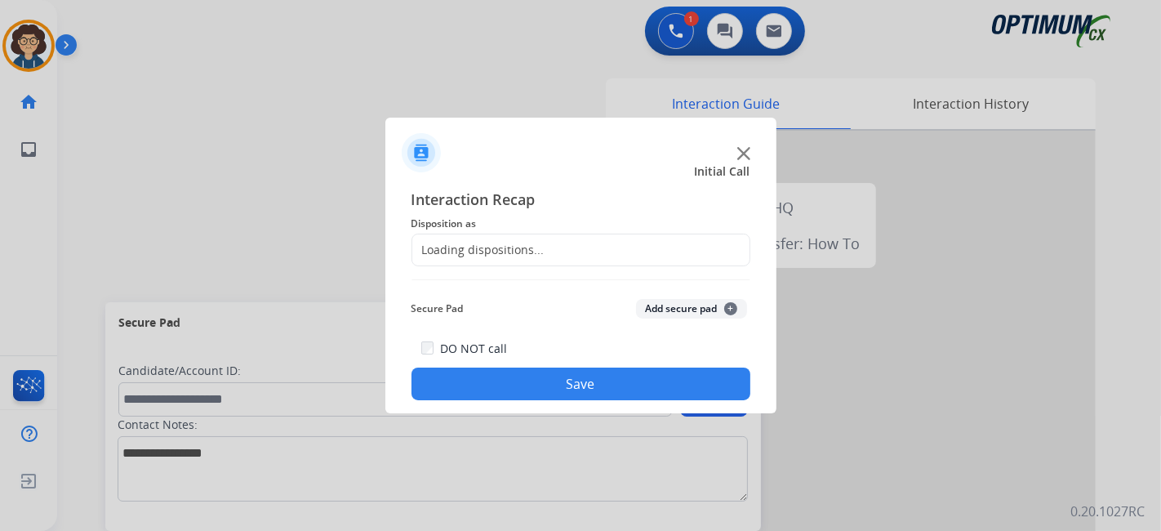
click at [531, 260] on div "Loading dispositions..." at bounding box center [581, 250] width 339 height 33
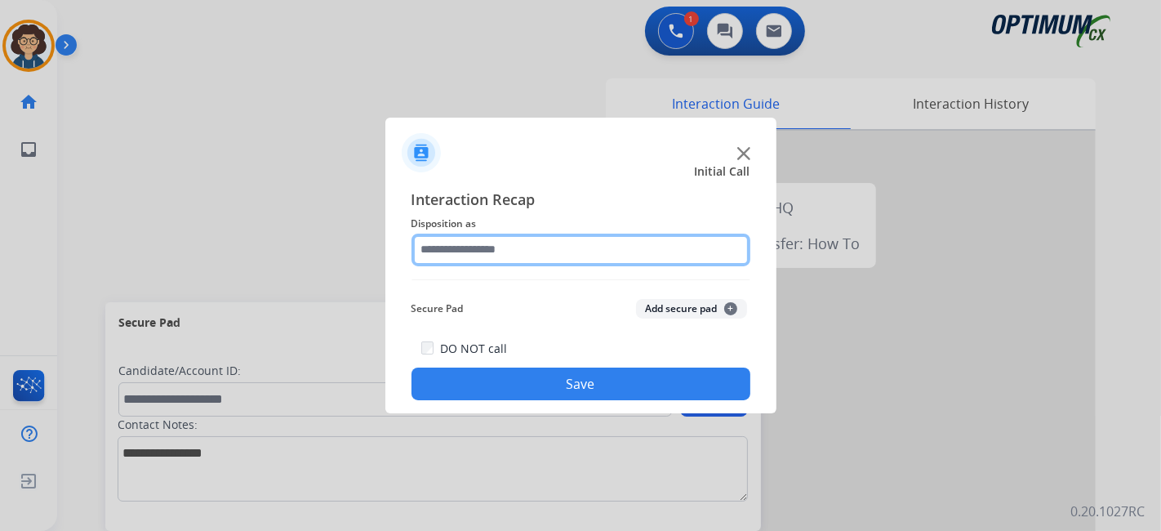
click at [533, 253] on input "text" at bounding box center [581, 250] width 339 height 33
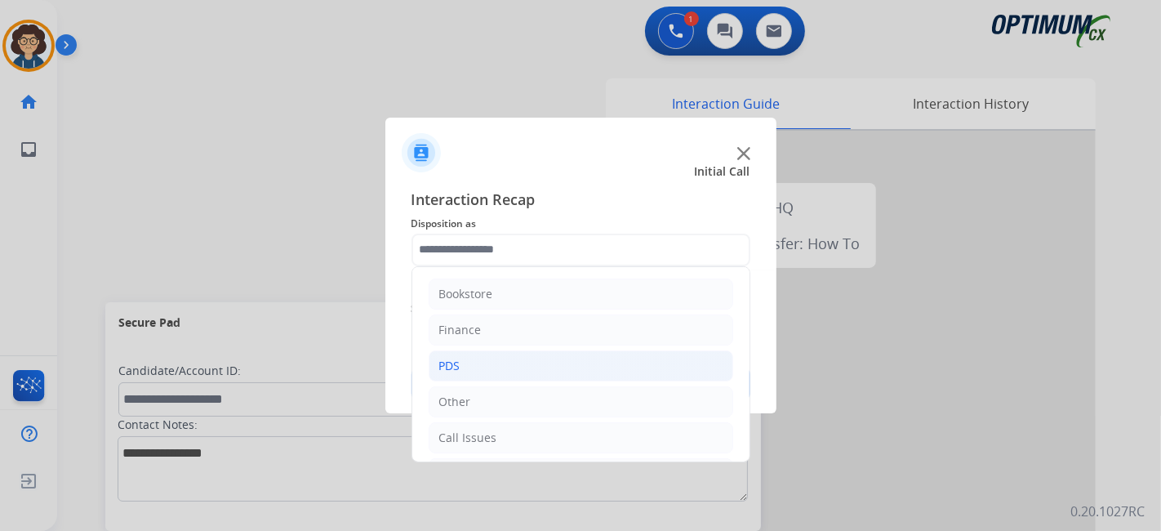
click at [483, 368] on li "PDS" at bounding box center [581, 365] width 305 height 31
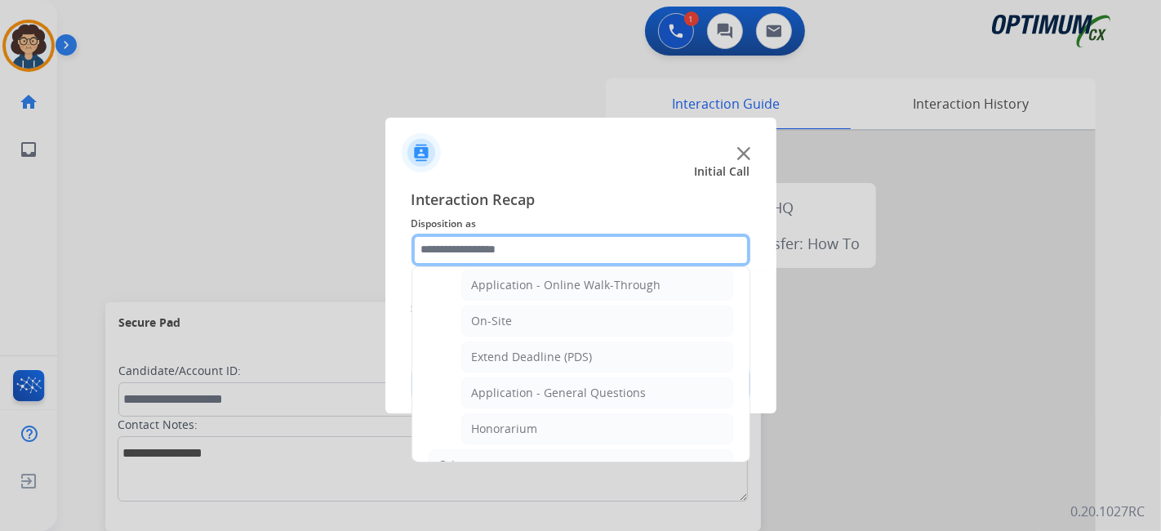
scroll to position [414, 0]
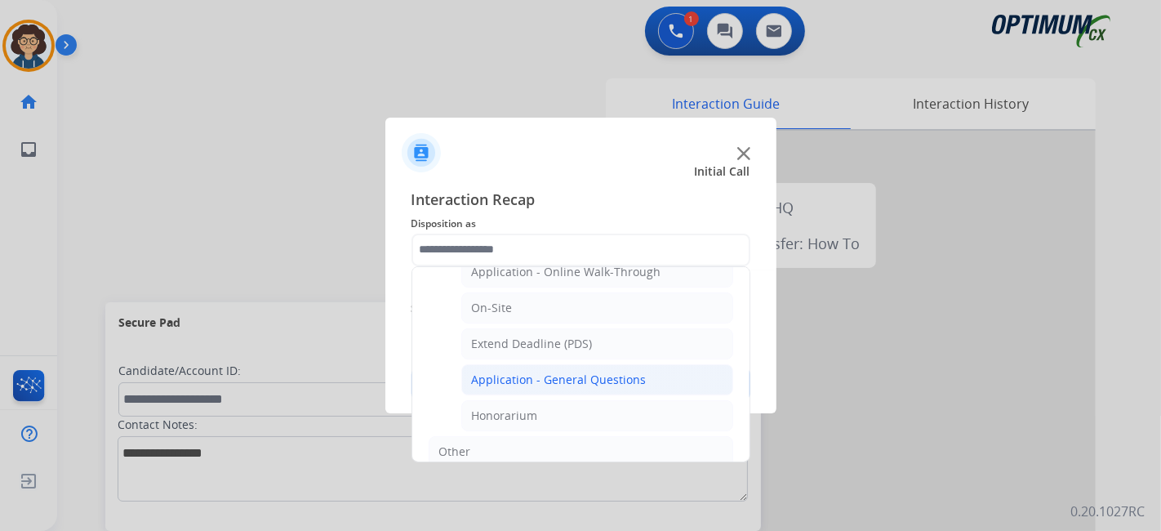
click at [607, 372] on div "Application - General Questions" at bounding box center [559, 380] width 175 height 16
type input "**********"
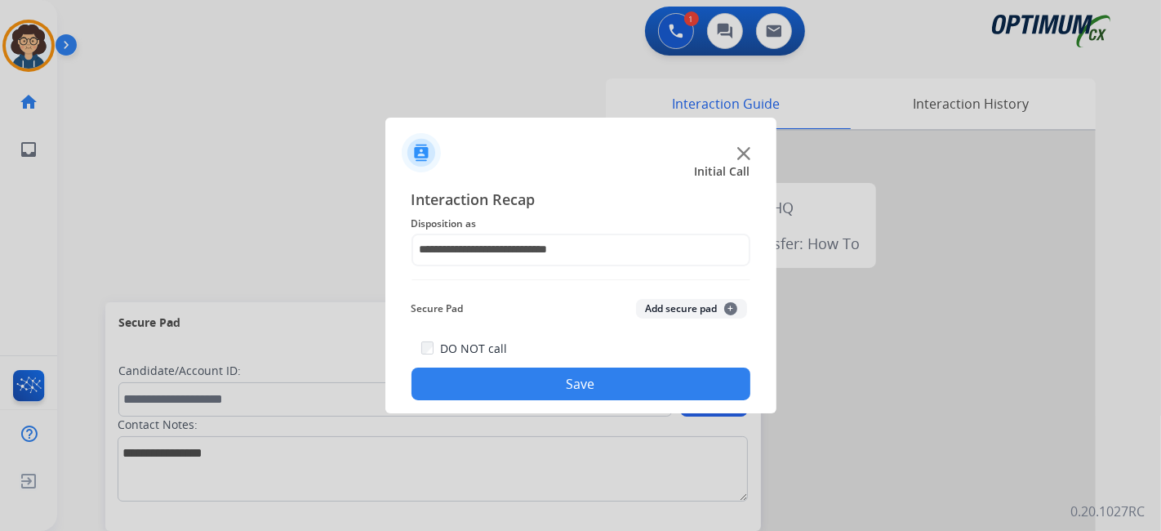
click at [578, 379] on button "Save" at bounding box center [581, 383] width 339 height 33
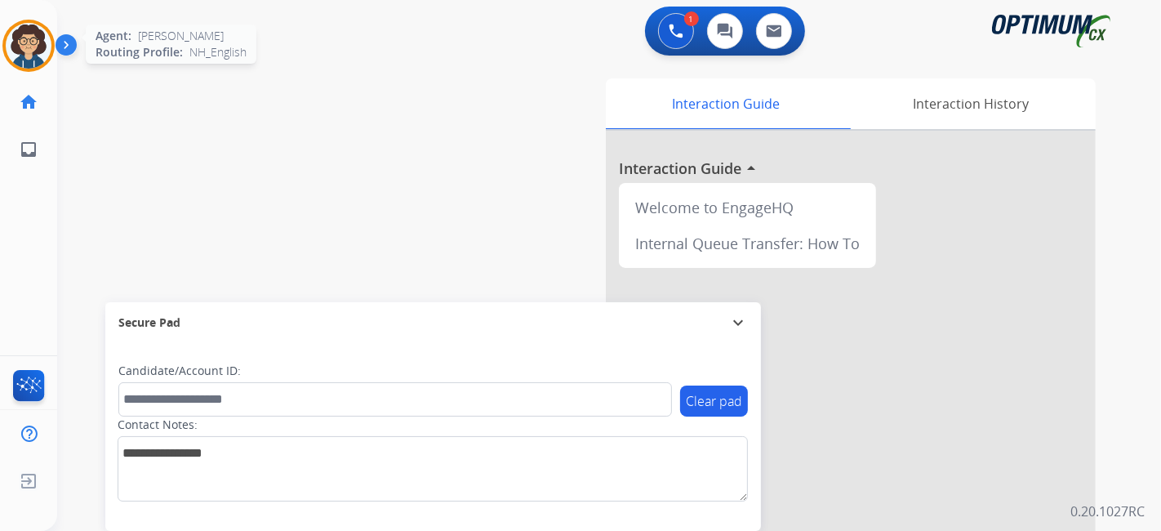
click at [37, 45] on img at bounding box center [29, 46] width 46 height 46
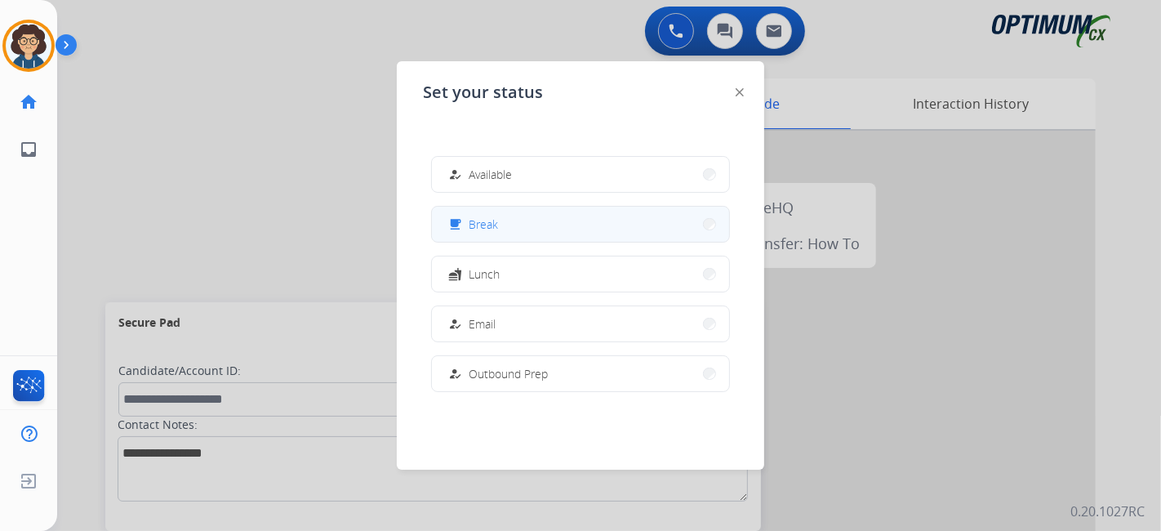
click at [483, 230] on span "Break" at bounding box center [483, 224] width 29 height 17
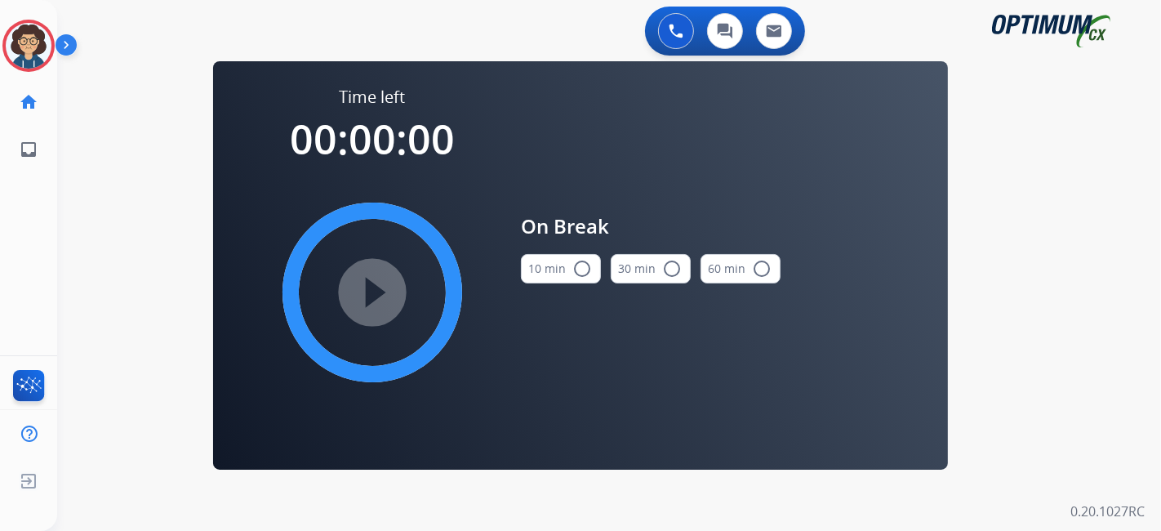
click at [607, 265] on div "10 min radio_button_unchecked 30 min radio_button_unchecked 60 min radio_button…" at bounding box center [651, 269] width 260 height 56
click at [564, 272] on button "10 min radio_button_unchecked" at bounding box center [561, 268] width 80 height 29
click at [363, 297] on mat-icon "play_circle_filled" at bounding box center [373, 293] width 20 height 20
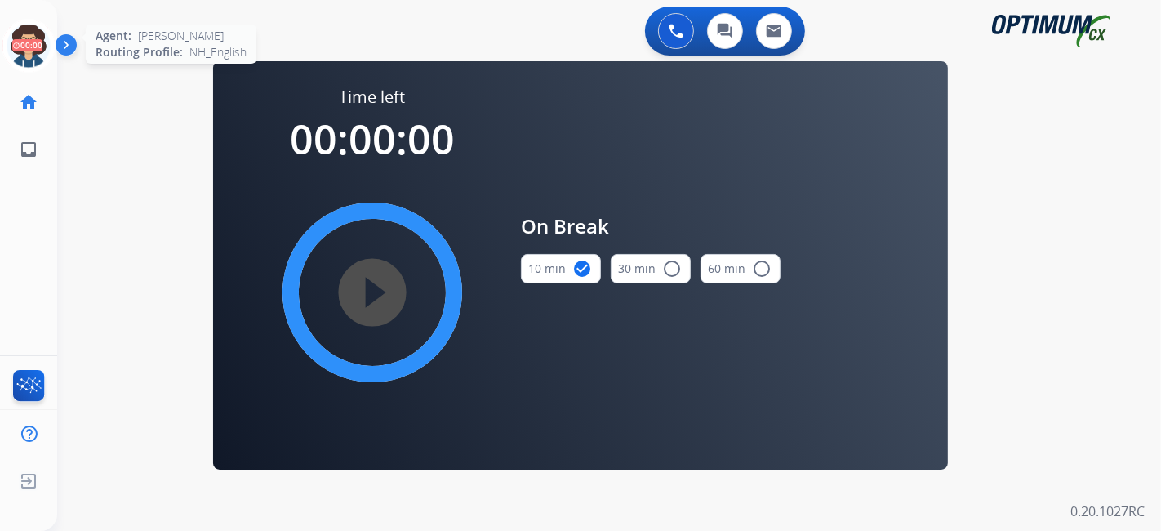
click at [24, 51] on icon at bounding box center [28, 46] width 53 height 53
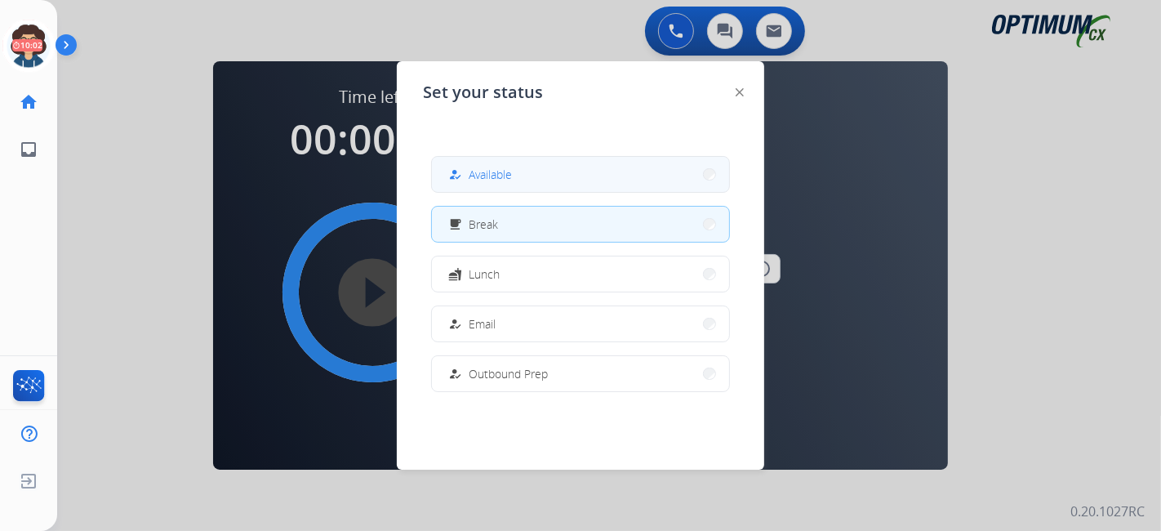
click at [550, 184] on button "how_to_reg Available" at bounding box center [580, 174] width 297 height 35
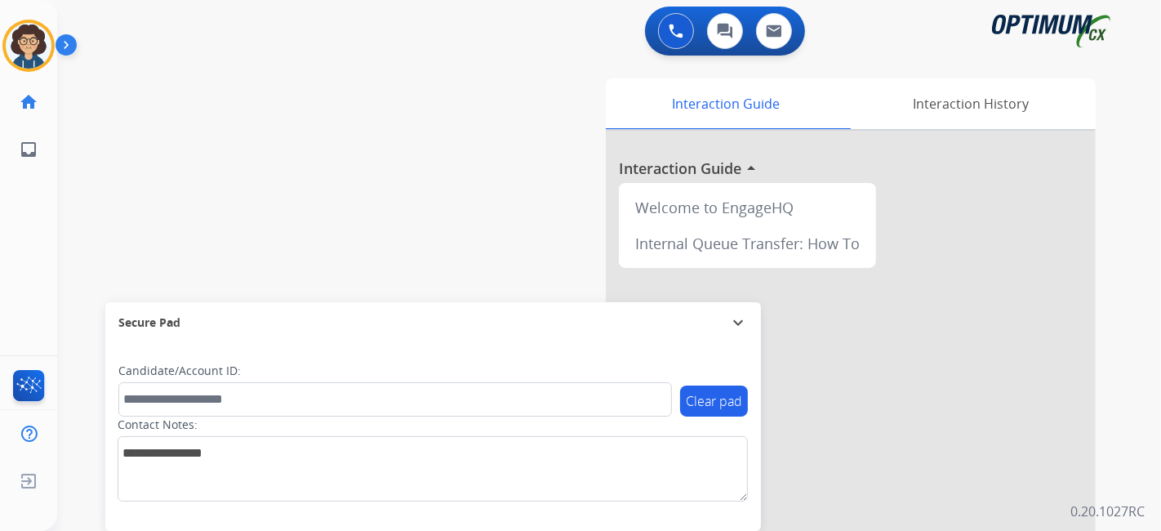
drag, startPoint x: 131, startPoint y: 200, endPoint x: 354, endPoint y: 29, distance: 281.4
click at [149, 195] on div "swap_horiz Break voice bridge close_fullscreen Connect 3-Way Call merge_type Se…" at bounding box center [589, 399] width 1065 height 681
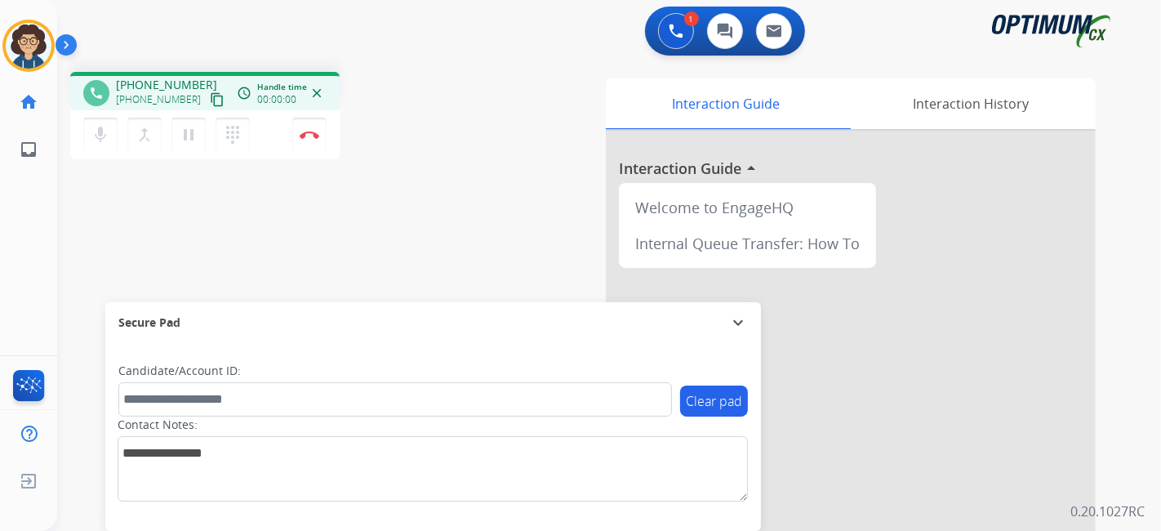
click at [210, 102] on mat-icon "content_copy" at bounding box center [217, 99] width 15 height 15
drag, startPoint x: 202, startPoint y: 97, endPoint x: 254, endPoint y: 4, distance: 106.7
click at [207, 90] on button "content_copy" at bounding box center [217, 100] width 20 height 20
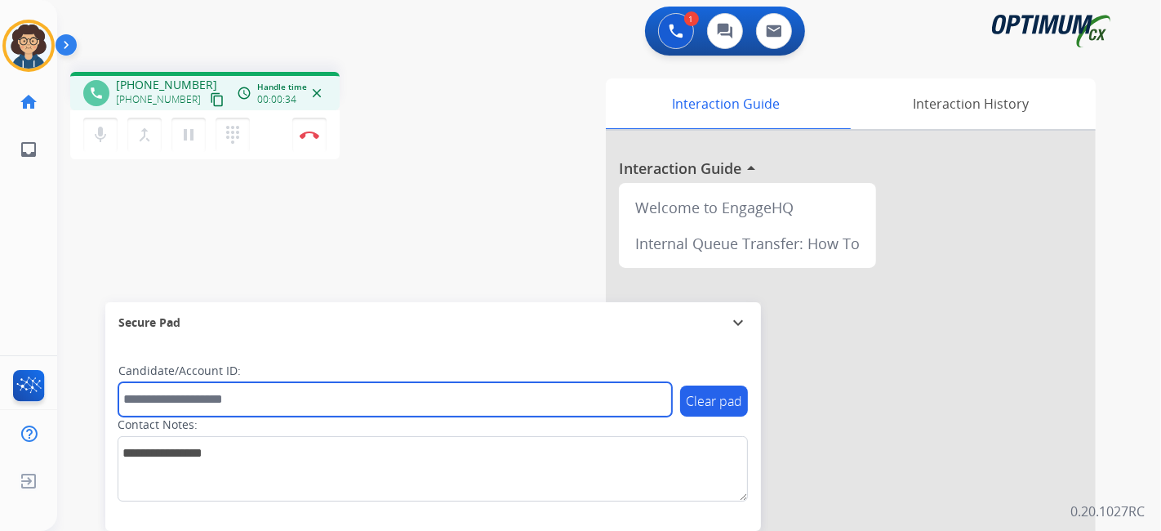
click at [283, 408] on input "text" at bounding box center [395, 399] width 554 height 34
paste input "*******"
type input "*******"
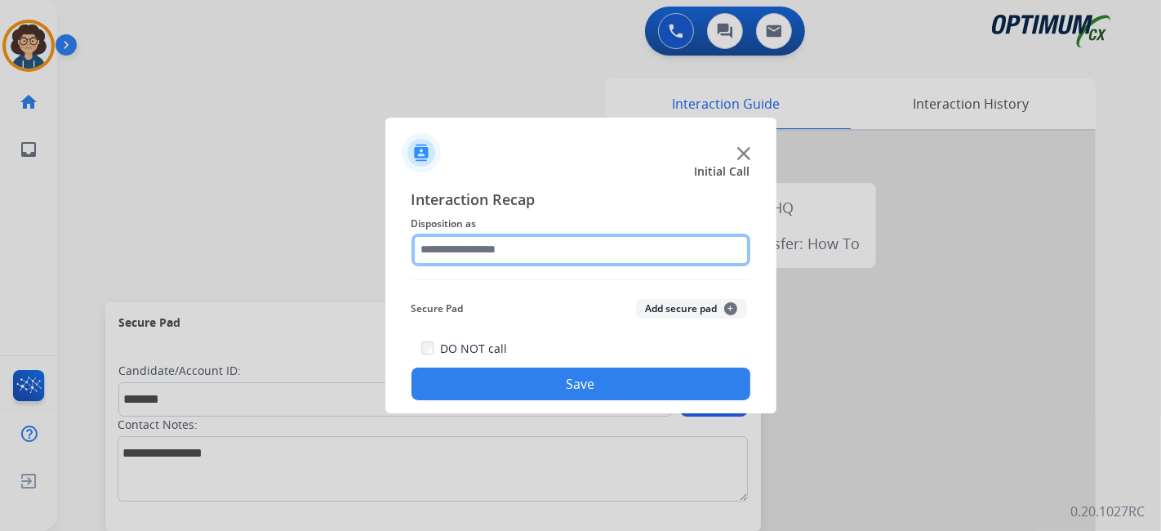
click at [573, 250] on input "text" at bounding box center [581, 250] width 339 height 33
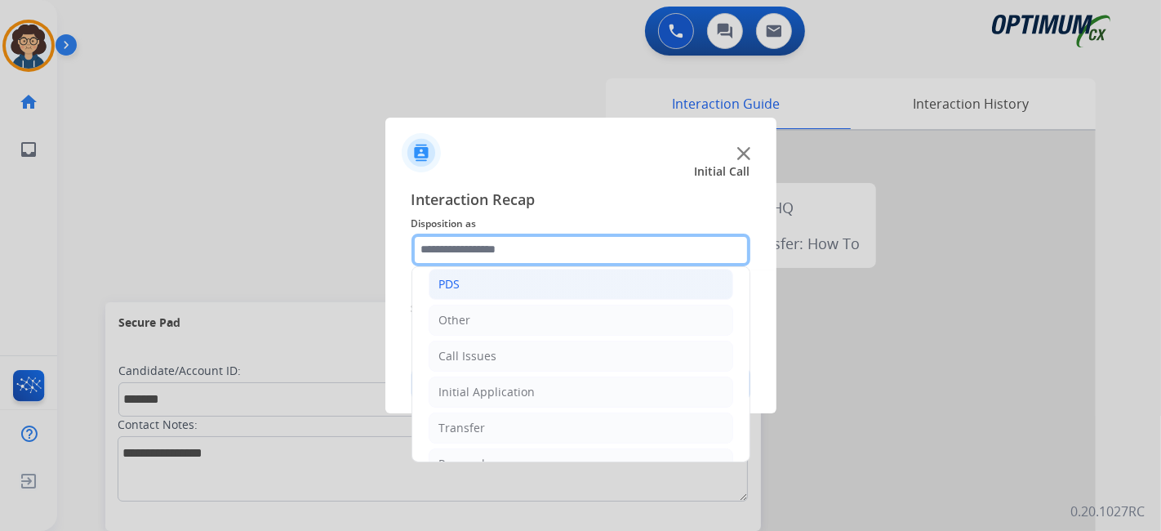
scroll to position [107, 0]
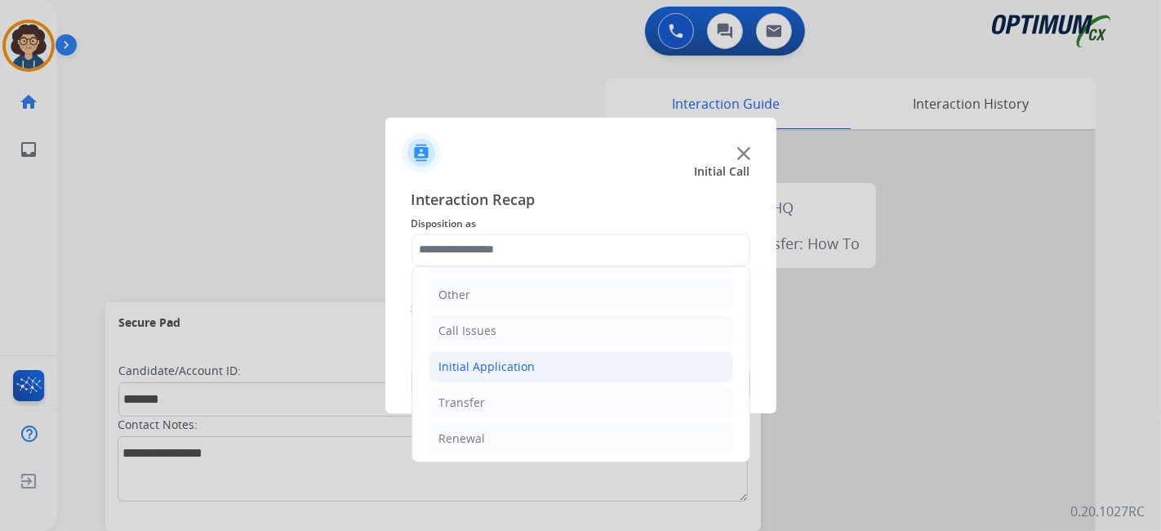
click at [625, 365] on li "Initial Application" at bounding box center [581, 366] width 305 height 31
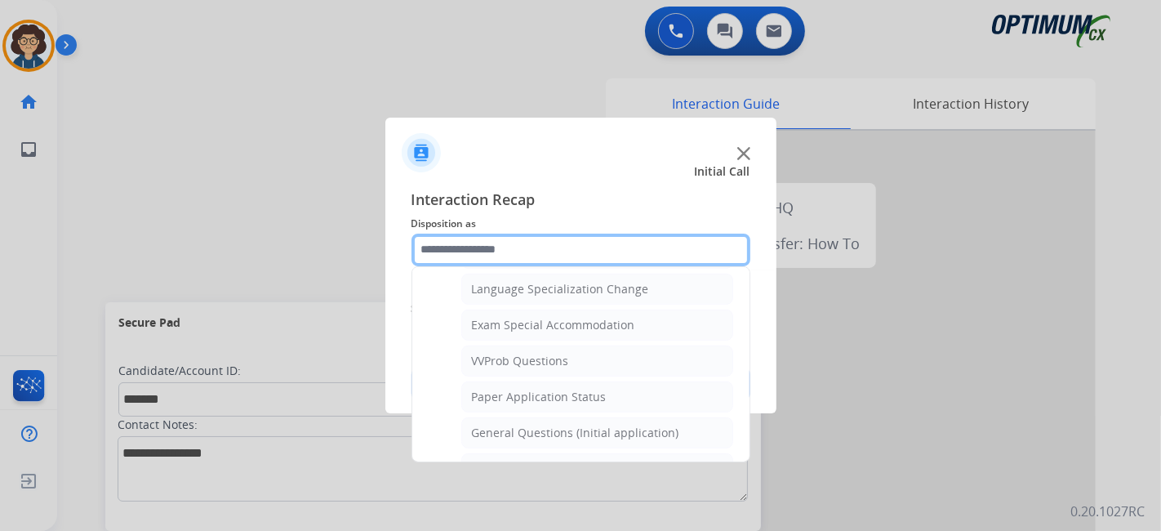
scroll to position [816, 0]
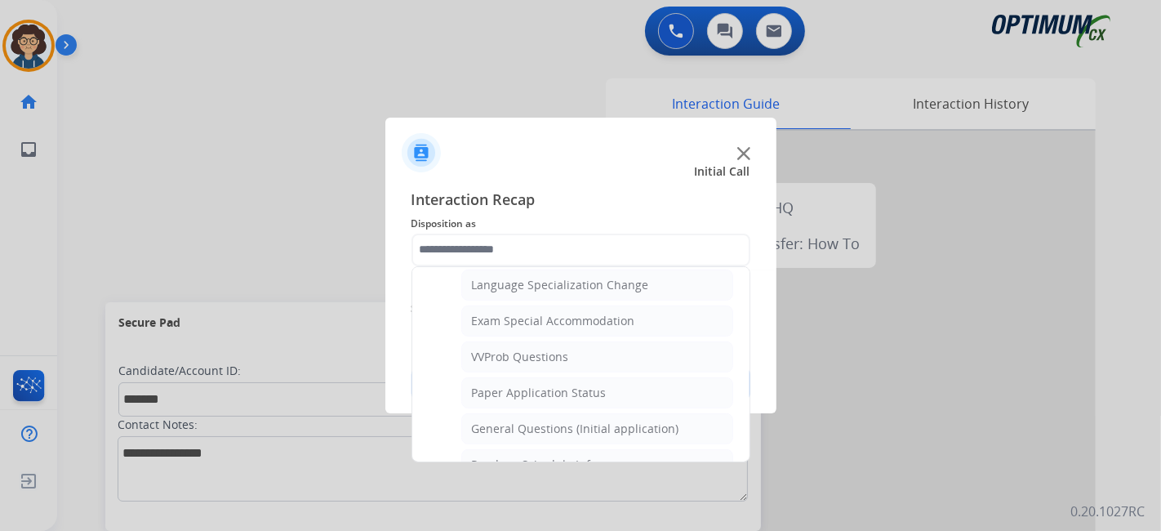
click at [618, 398] on ul "Credential Resend (Initial application) Appeals Stuck in Staff Review Paper Exa…" at bounding box center [581, 115] width 305 height 874
click at [618, 413] on li "General Questions (Initial application)" at bounding box center [597, 428] width 272 height 31
type input "**********"
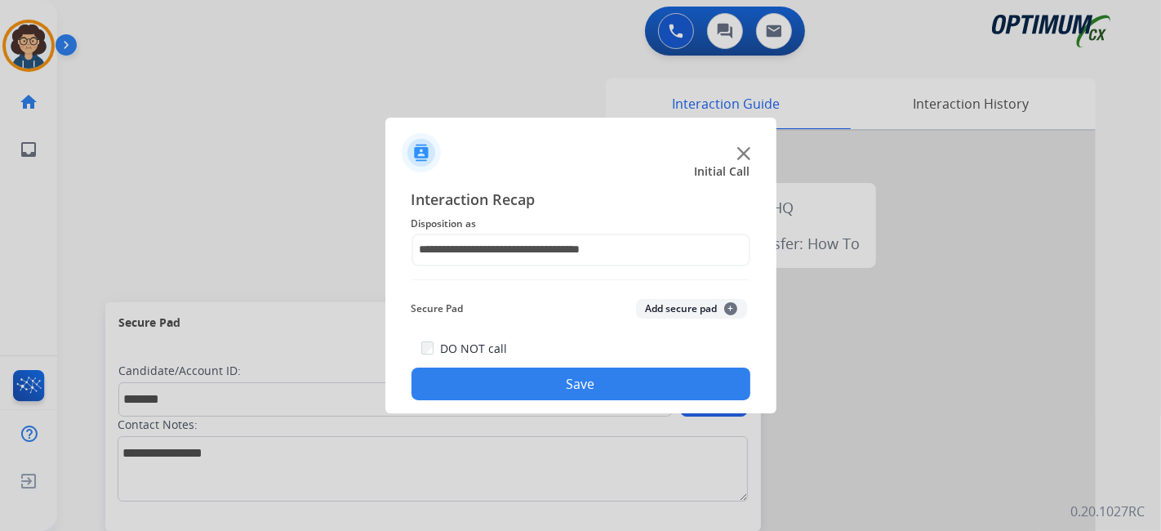
click at [704, 311] on button "Add secure pad +" at bounding box center [691, 309] width 111 height 20
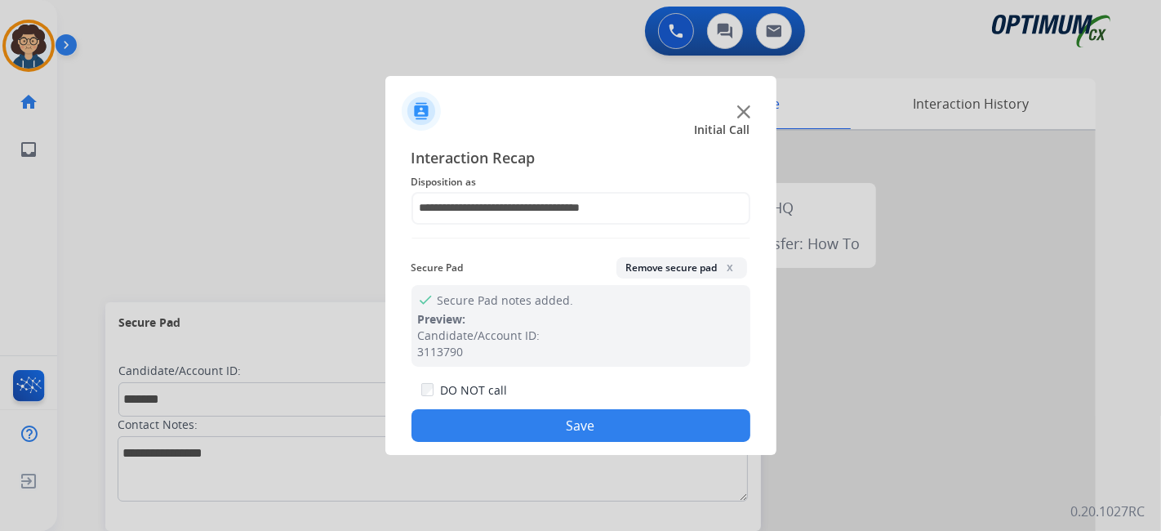
click at [645, 430] on button "Save" at bounding box center [581, 425] width 339 height 33
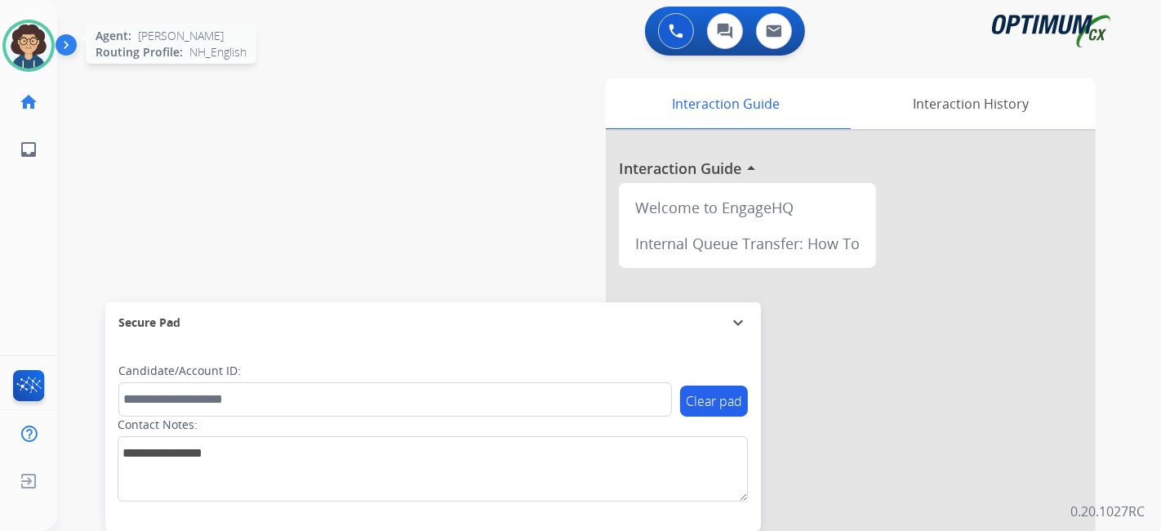
click at [16, 50] on img at bounding box center [29, 46] width 46 height 46
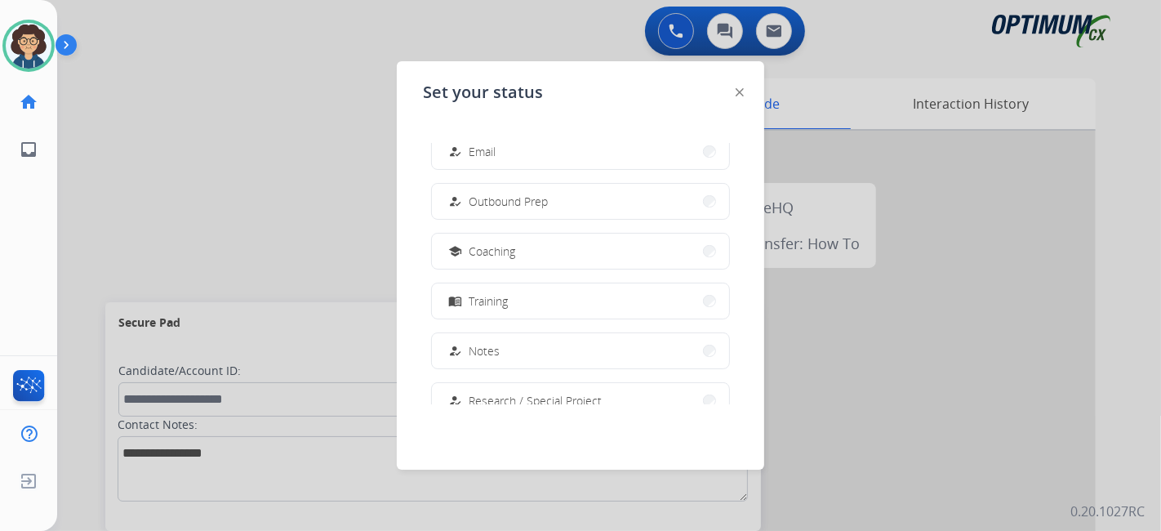
scroll to position [154, 0]
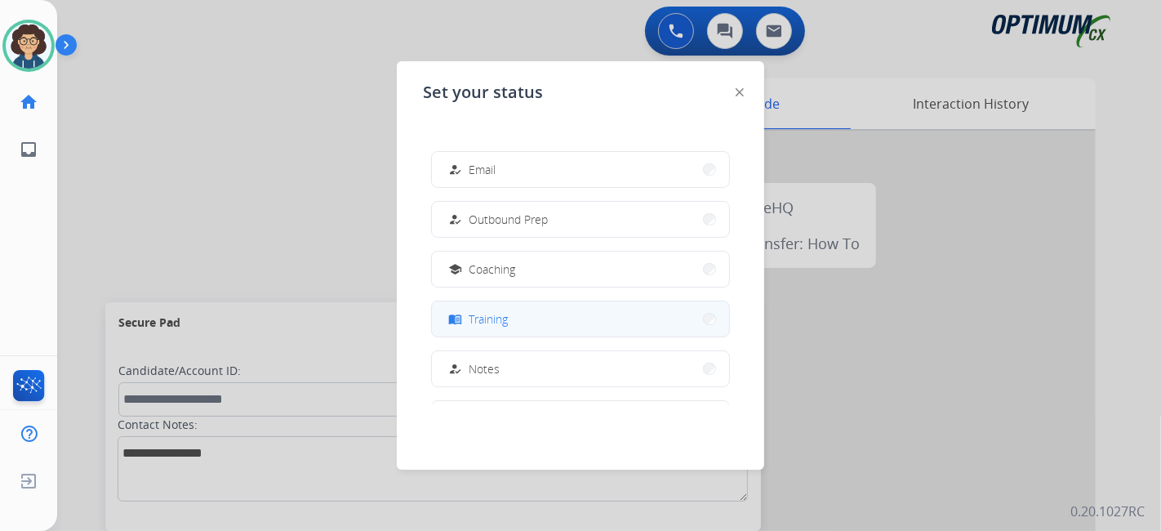
click at [622, 309] on button "menu_book Training" at bounding box center [580, 318] width 297 height 35
